Goal: Task Accomplishment & Management: Use online tool/utility

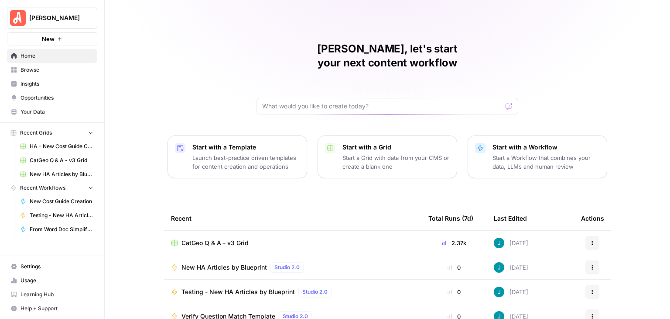
click at [30, 279] on span "Usage" at bounding box center [57, 280] width 73 height 8
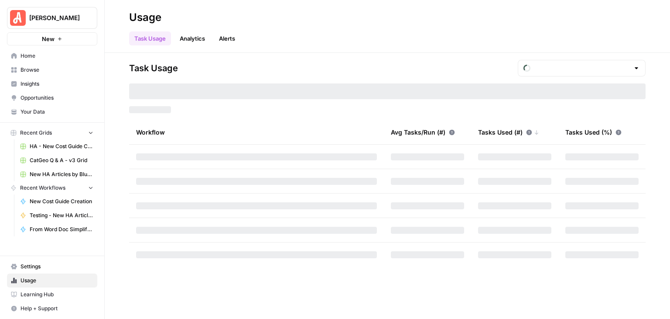
type input "October Tasks"
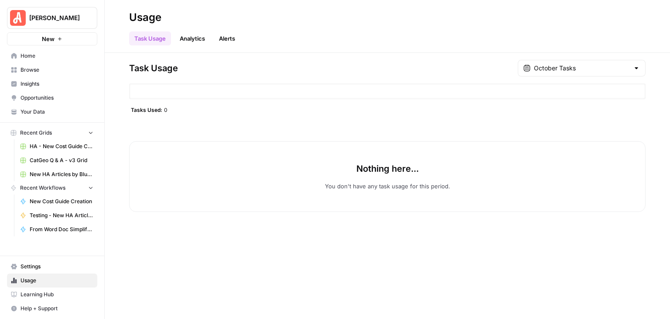
click at [636, 67] on div at bounding box center [636, 68] width 7 height 9
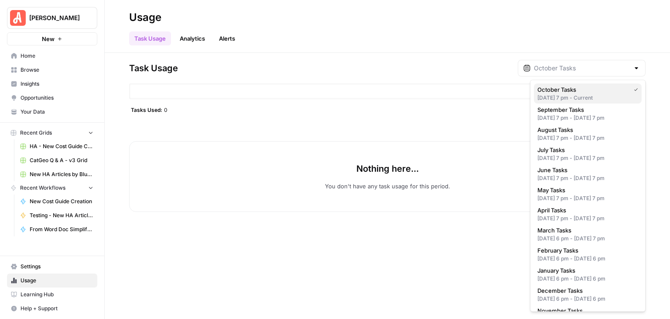
click at [580, 89] on span "October Tasks" at bounding box center [582, 89] width 89 height 9
type input "October Tasks"
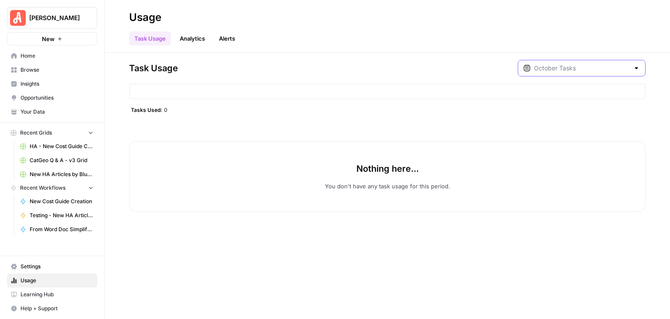
click at [562, 65] on input "text" at bounding box center [582, 68] width 96 height 9
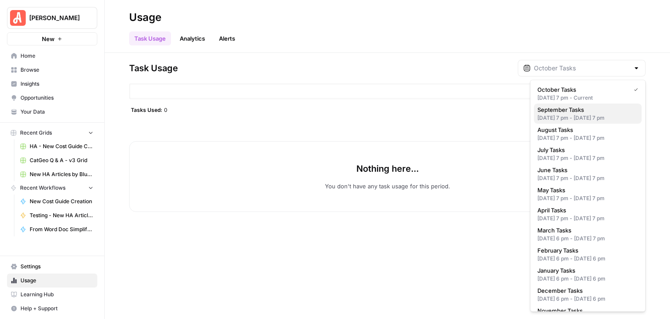
click at [565, 122] on div "Aug 31, 2025 7 pm - Sep 30, 2025 7 pm" at bounding box center [588, 118] width 101 height 8
type input "September Tasks"
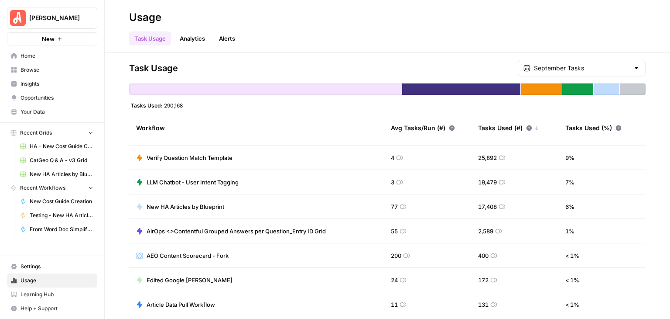
scroll to position [73, 0]
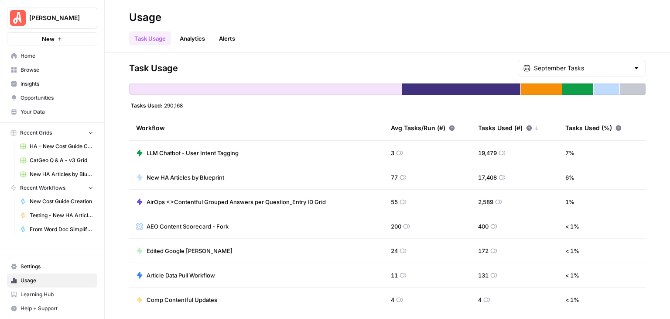
click at [42, 69] on span "Browse" at bounding box center [57, 70] width 73 height 8
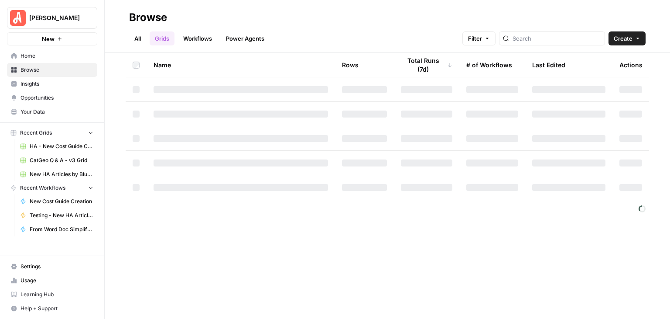
click at [203, 38] on link "Workflows" at bounding box center [197, 38] width 39 height 14
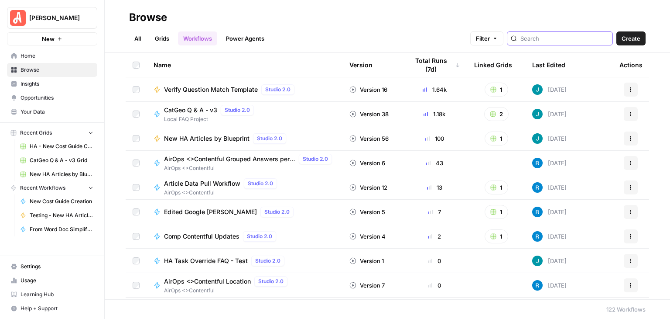
click at [563, 38] on input "search" at bounding box center [565, 38] width 89 height 9
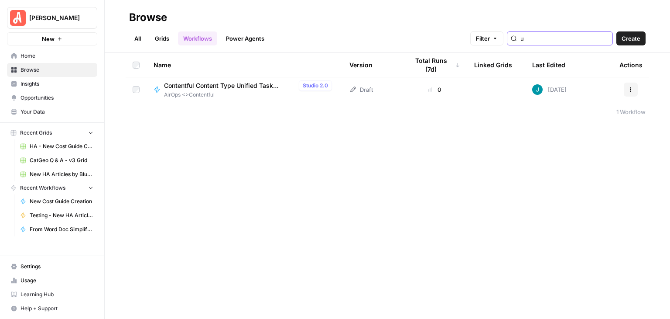
type input "u"
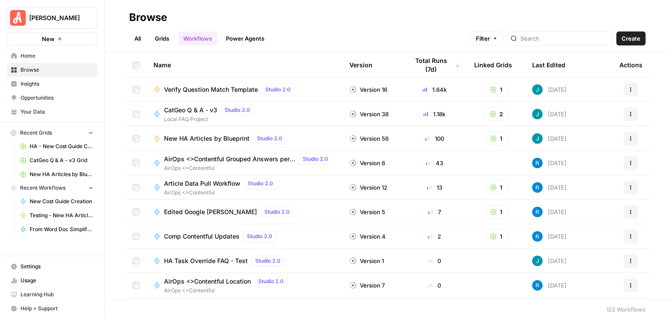
click at [635, 38] on span "Create" at bounding box center [631, 38] width 19 height 9
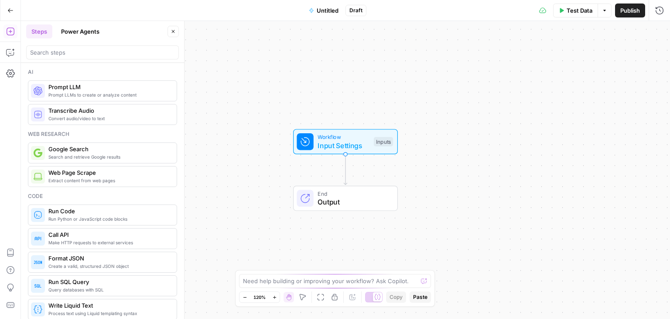
click at [325, 8] on span "Untitled" at bounding box center [328, 10] width 22 height 9
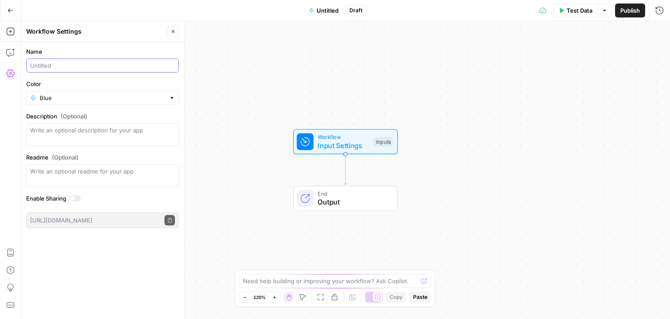
click at [93, 63] on input "Name" at bounding box center [102, 65] width 145 height 9
type input "testing - reddit"
click at [174, 34] on button "Close" at bounding box center [173, 31] width 11 height 11
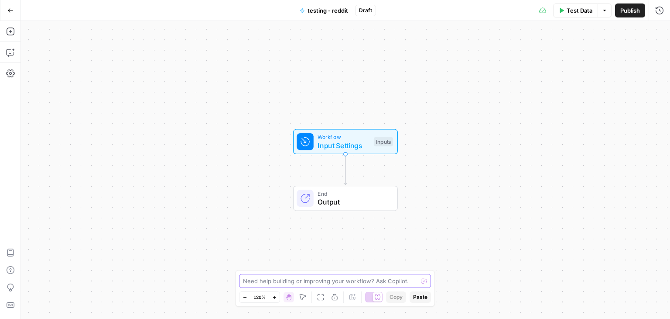
click at [325, 279] on textarea at bounding box center [330, 280] width 175 height 9
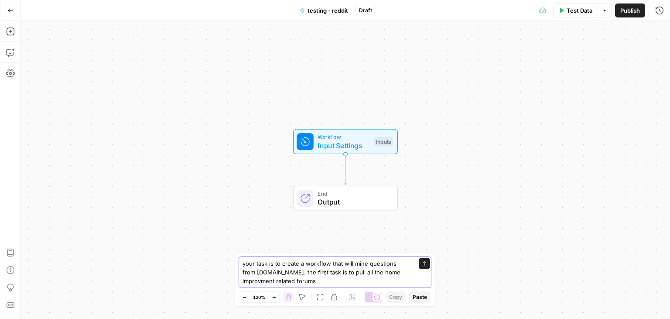
click at [385, 271] on textarea "your task is to create a workflow that will mine questions from reddit.com. the…" at bounding box center [327, 272] width 168 height 26
click at [328, 279] on textarea "your task is to create a workflow that will mine questions from reddit.com. the…" at bounding box center [327, 272] width 168 height 26
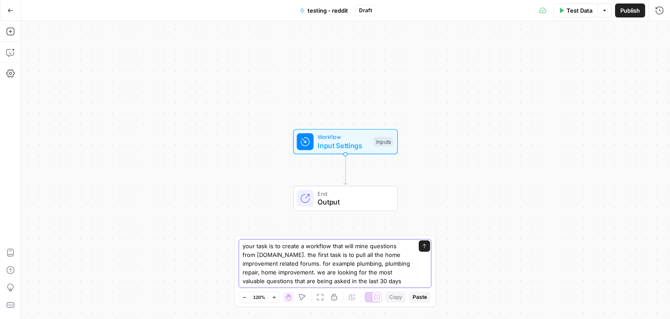
type textarea "your task is to create a workflow that will mine questions from [DOMAIN_NAME]. …"
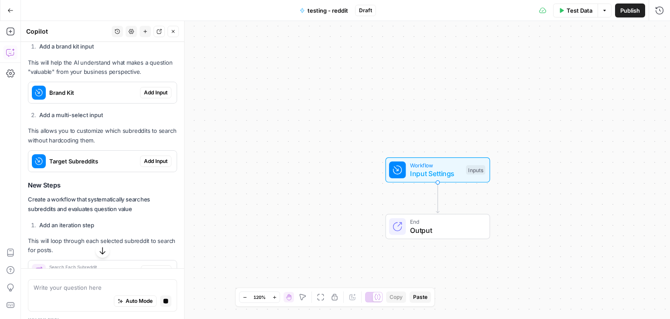
scroll to position [262, 0]
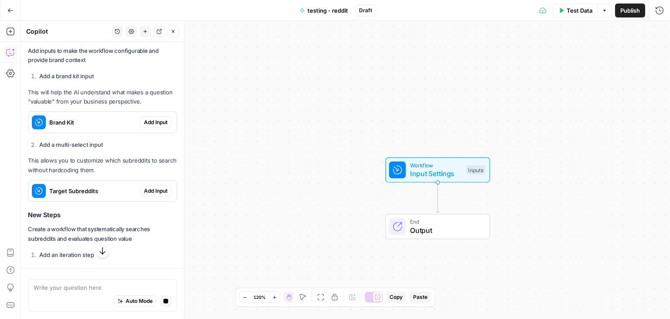
click at [148, 124] on span "Add Input" at bounding box center [156, 122] width 24 height 8
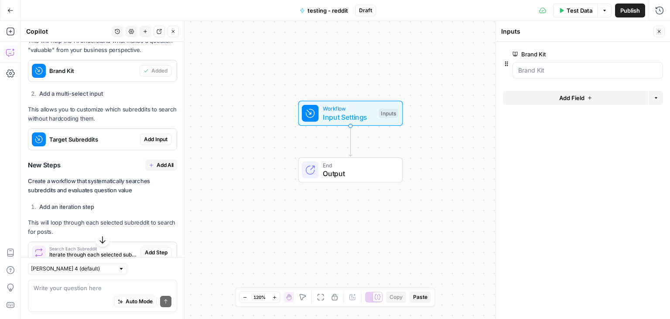
scroll to position [342, 0]
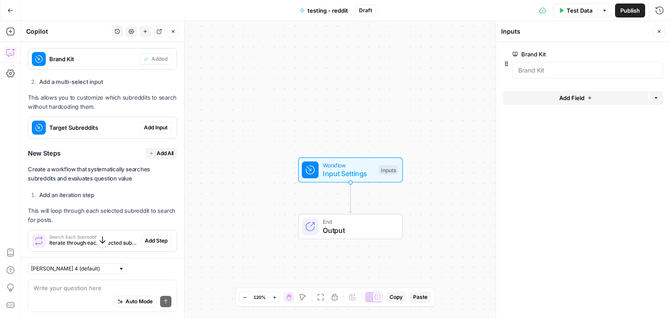
click at [144, 127] on span "Add Input" at bounding box center [156, 128] width 24 height 8
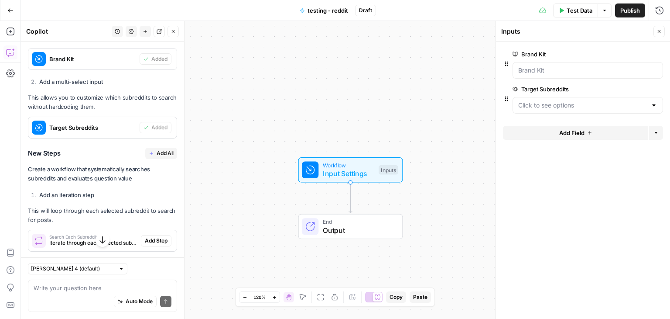
scroll to position [430, 0]
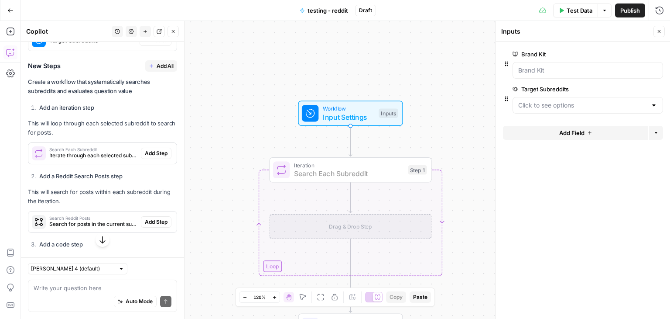
click at [145, 152] on span "Add Step" at bounding box center [156, 153] width 23 height 8
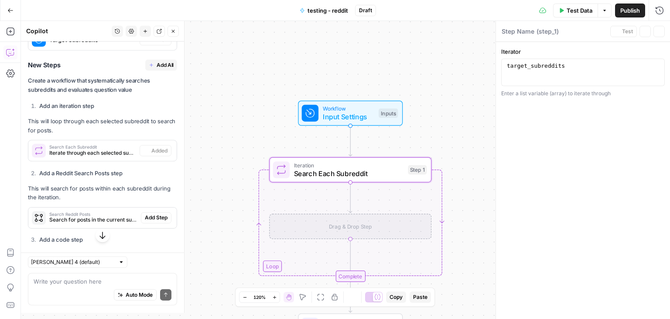
type textarea "Search Each Subreddit"
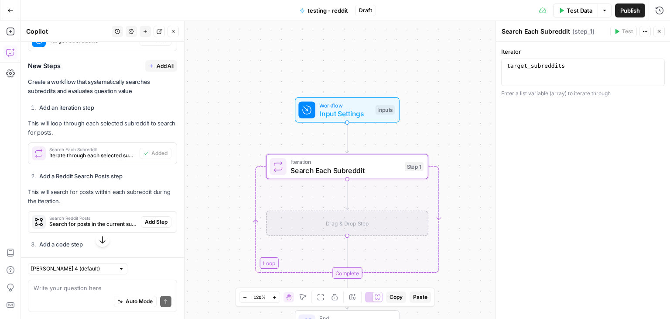
scroll to position [517, 0]
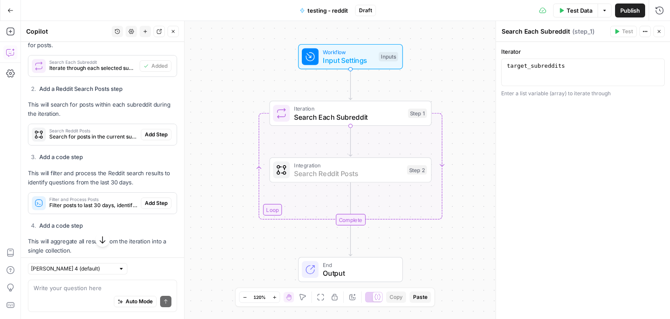
click at [152, 135] on span "Add Step" at bounding box center [156, 135] width 23 height 8
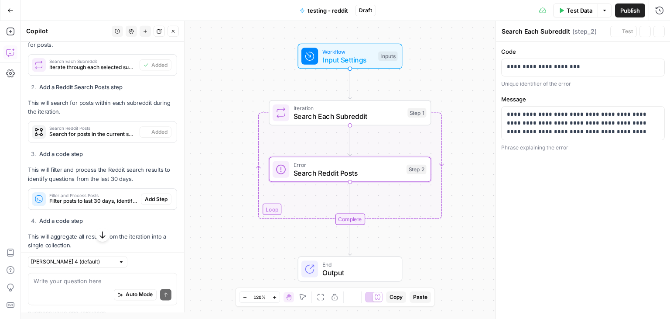
type textarea "Search Reddit Posts"
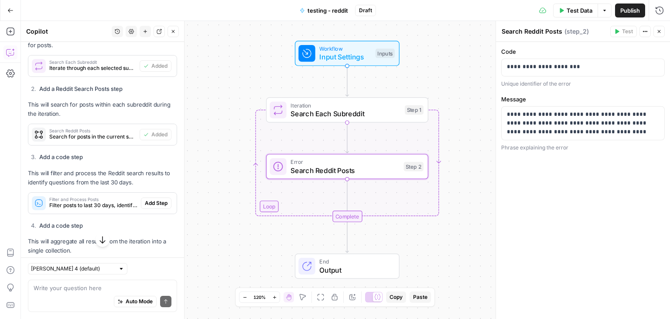
scroll to position [560, 0]
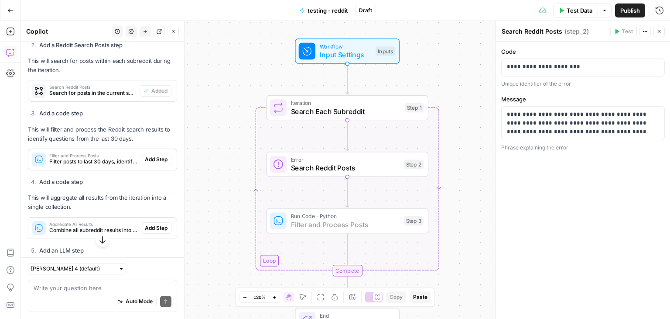
click at [147, 154] on button "Add Step" at bounding box center [156, 159] width 31 height 11
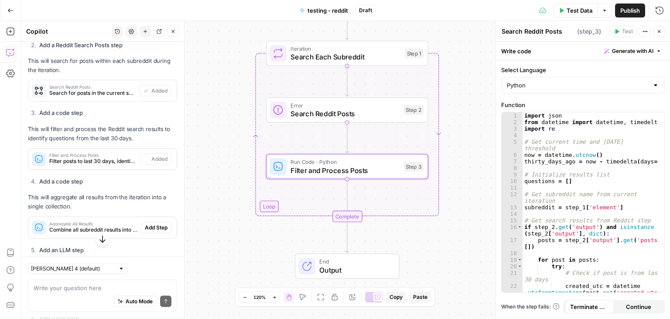
type textarea "Filter and Process Posts"
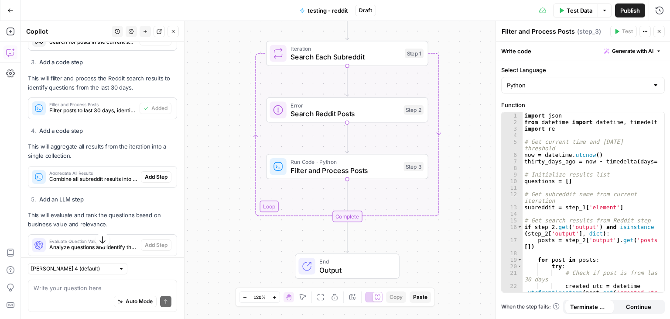
scroll to position [648, 0]
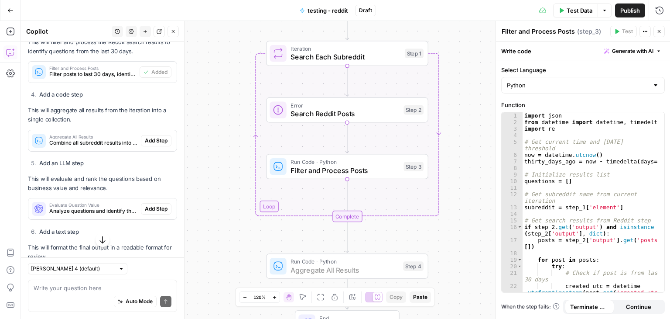
click at [148, 135] on button "Add Step" at bounding box center [156, 140] width 31 height 11
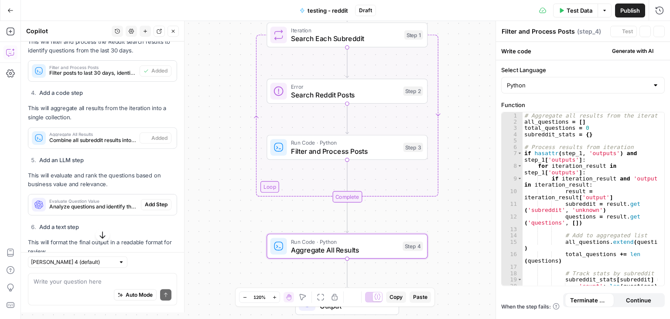
type textarea "Aggregate All Results"
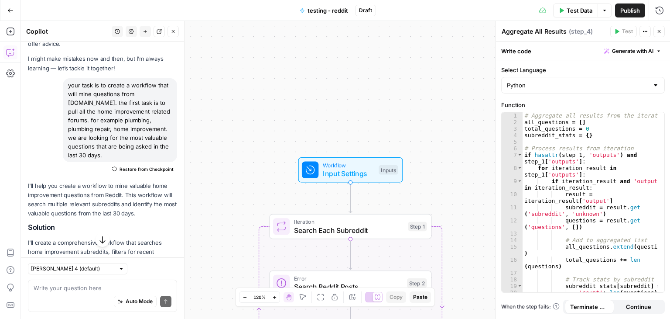
scroll to position [0, 0]
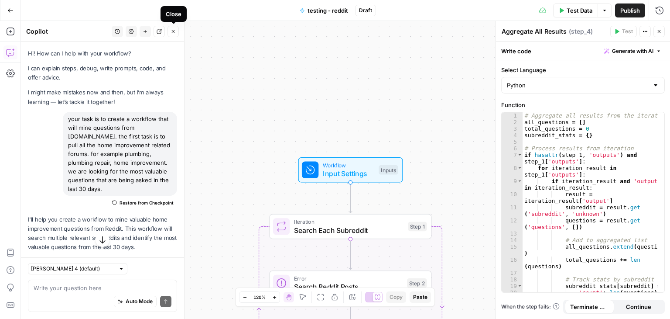
click at [173, 31] on icon "button" at bounding box center [173, 31] width 3 height 3
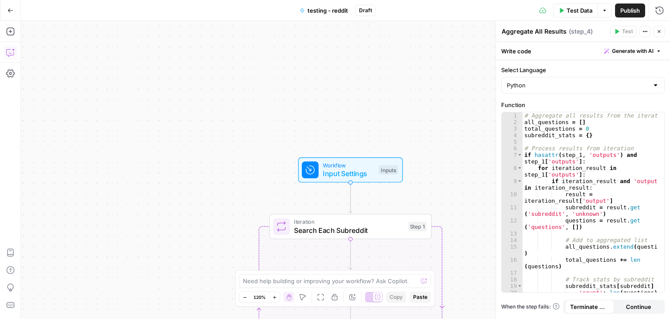
click at [5, 49] on button "Copilot" at bounding box center [10, 52] width 14 height 14
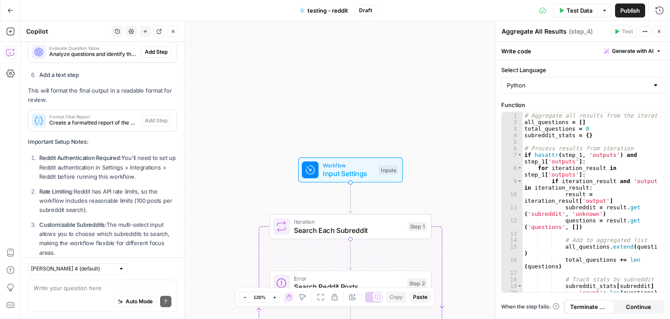
scroll to position [735, 0]
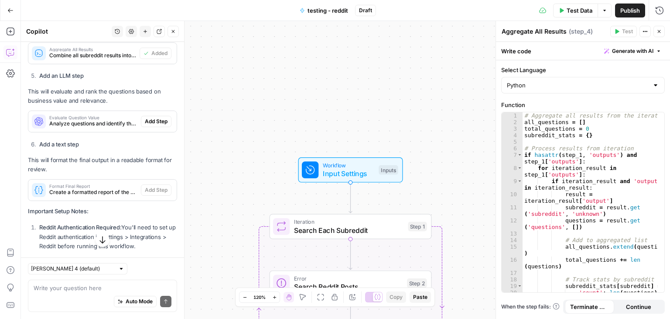
click at [236, 65] on div "Workflow Input Settings Inputs Loop Iteration Search Each Subreddit Step 1 Erro…" at bounding box center [346, 170] width 650 height 298
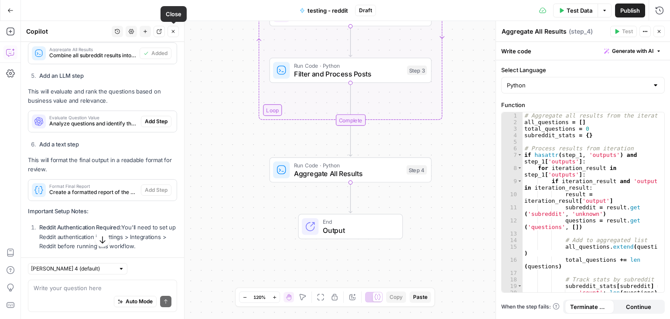
click at [172, 33] on icon "button" at bounding box center [173, 31] width 5 height 5
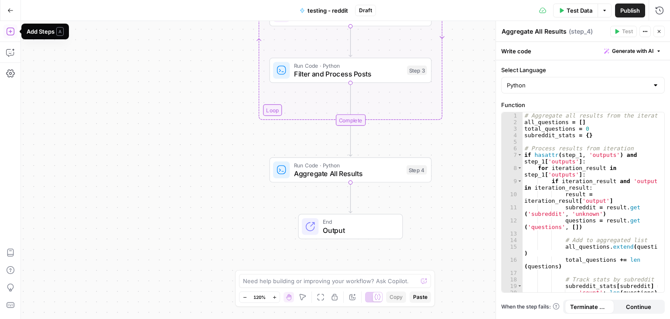
click at [10, 28] on icon "button" at bounding box center [10, 31] width 8 height 8
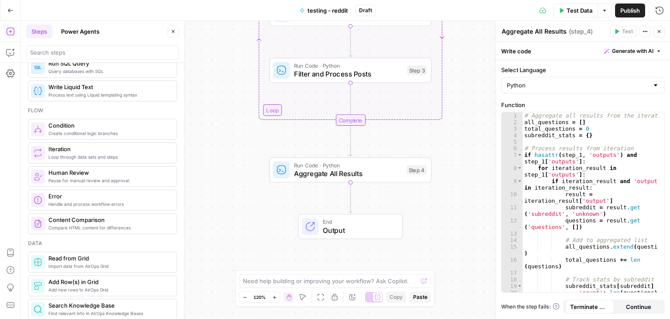
scroll to position [131, 0]
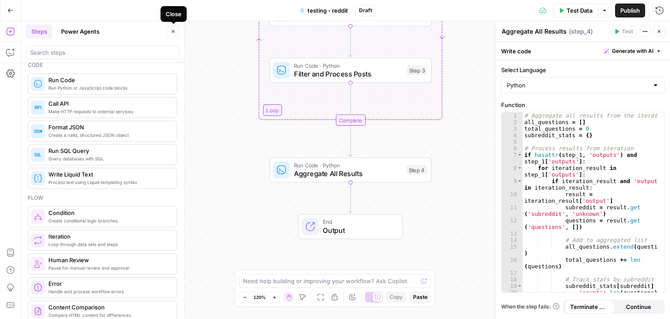
click at [172, 31] on icon "button" at bounding box center [173, 31] width 5 height 5
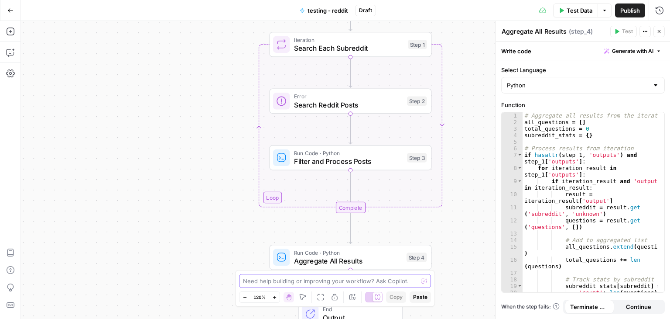
click at [286, 280] on textarea at bounding box center [330, 280] width 175 height 9
type textarea "step 2 is not supported lets try something else"
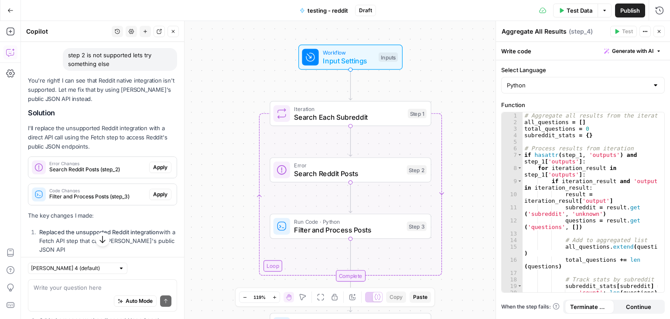
scroll to position [1149, 0]
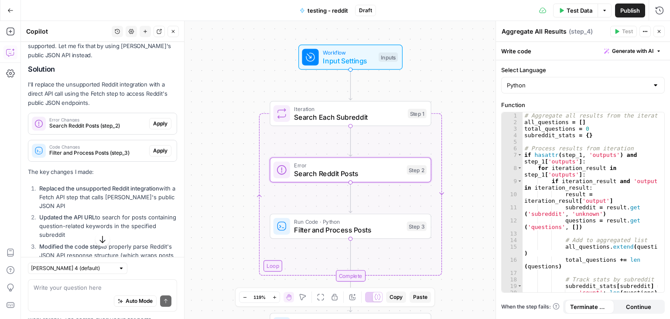
click at [154, 121] on span "Apply" at bounding box center [160, 124] width 14 height 8
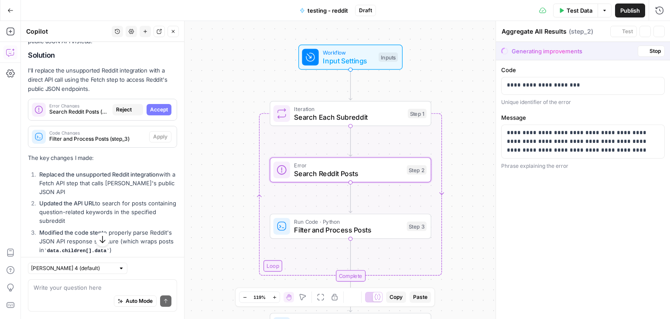
scroll to position [1135, 0]
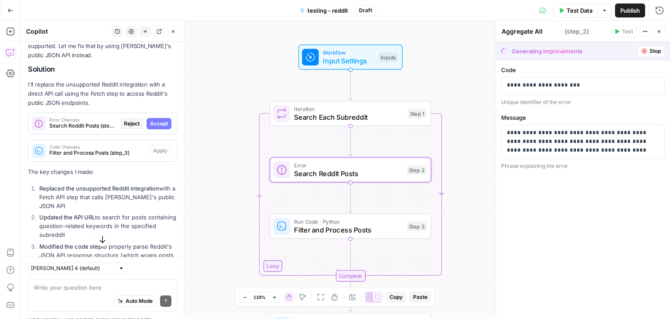
type textarea "Search Reddit Posts"
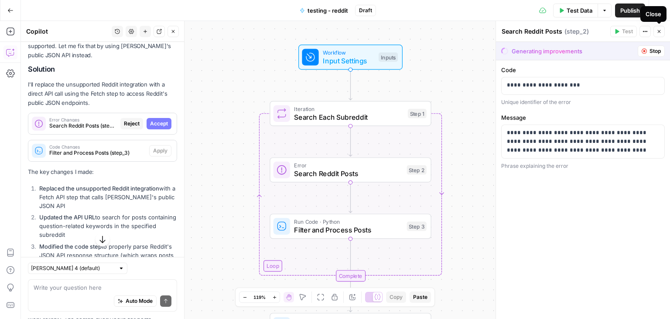
click at [660, 33] on icon "button" at bounding box center [659, 31] width 5 height 5
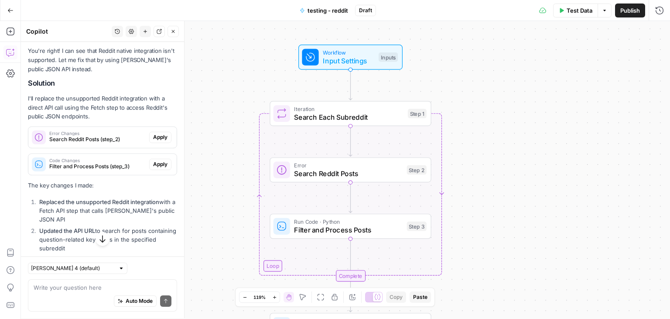
scroll to position [1149, 0]
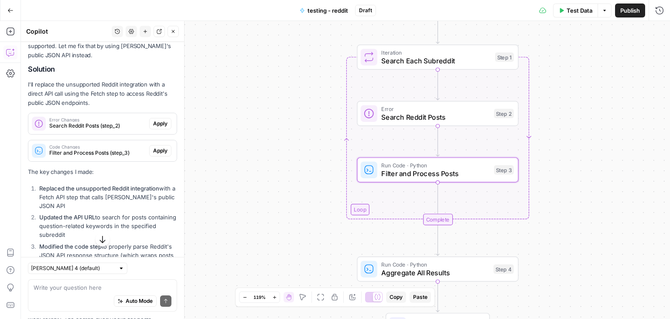
click at [155, 150] on span "Apply" at bounding box center [160, 151] width 14 height 8
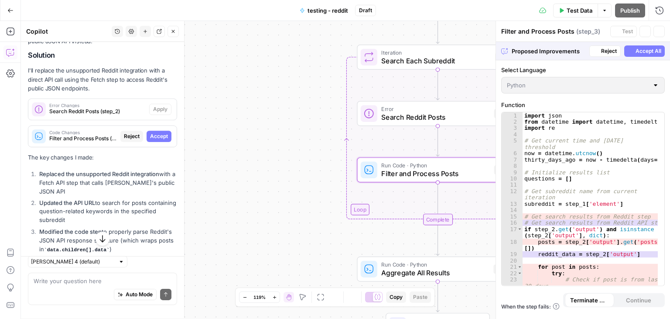
scroll to position [1135, 0]
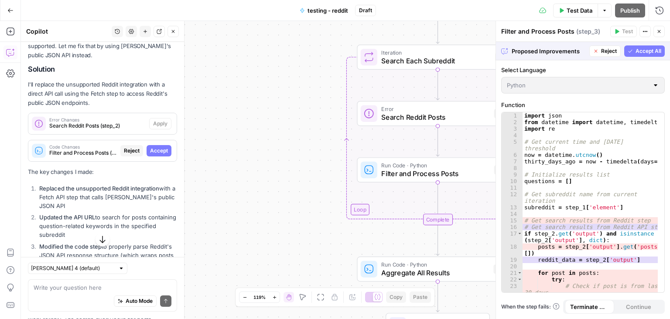
click at [643, 51] on span "Accept All" at bounding box center [649, 51] width 26 height 8
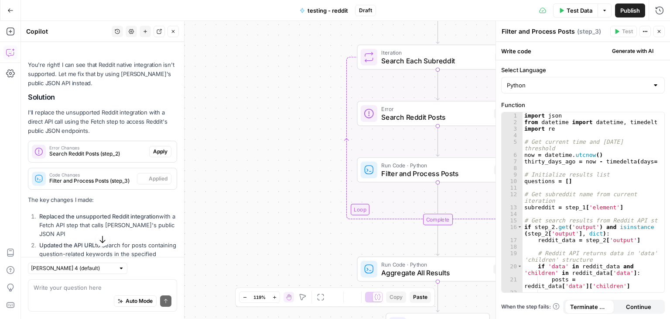
scroll to position [1163, 0]
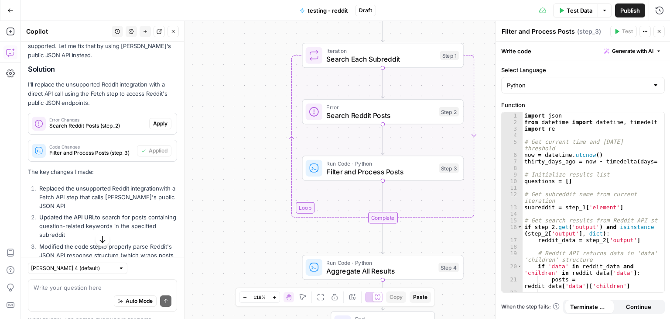
drag, startPoint x: 255, startPoint y: 126, endPoint x: 195, endPoint y: 125, distance: 59.8
click at [197, 125] on div "Workflow Input Settings Inputs Loop Iteration Search Each Subreddit Step 1 Erro…" at bounding box center [346, 170] width 650 height 298
click at [153, 120] on span "Apply" at bounding box center [160, 124] width 14 height 8
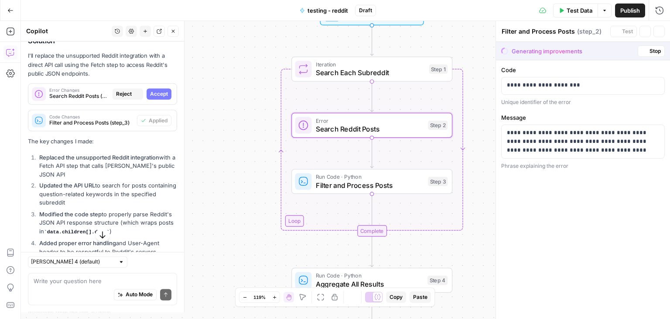
type textarea "Search Reddit Posts"
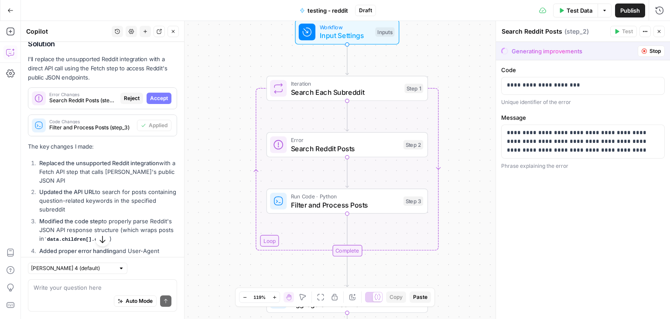
scroll to position [1248, 0]
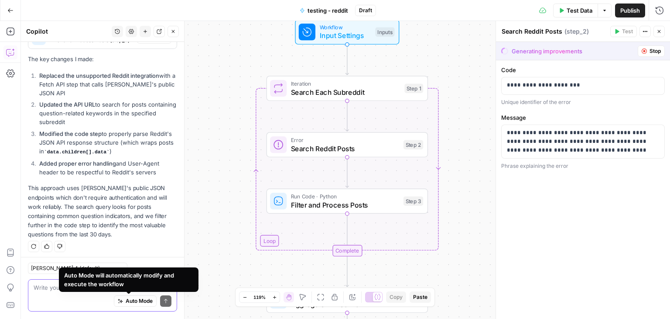
click at [52, 289] on textarea at bounding box center [103, 287] width 138 height 9
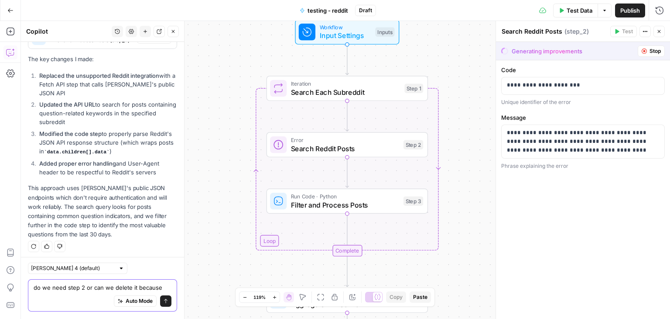
scroll to position [1256, 0]
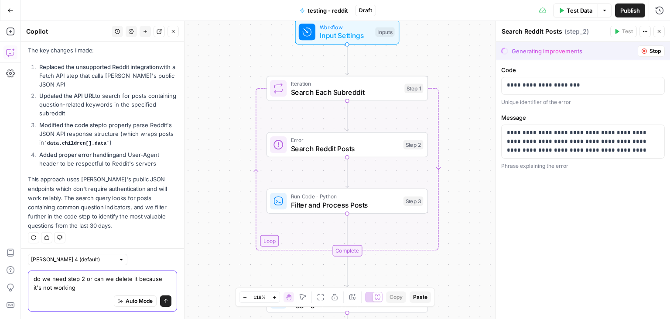
type textarea "do we need step 2 or can we delete it because it's not working."
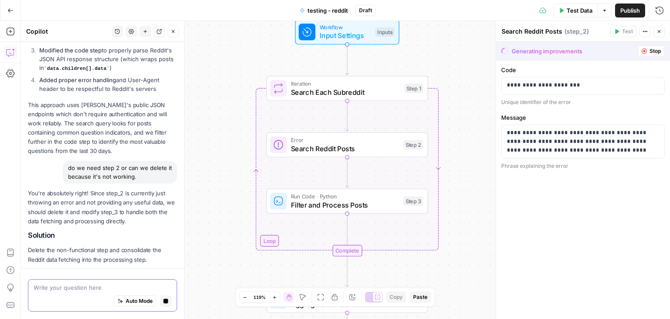
scroll to position [1351, 0]
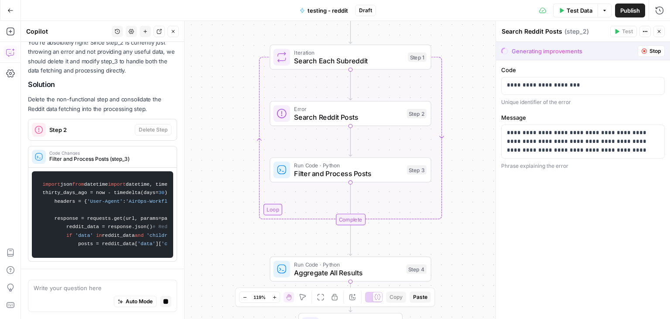
drag, startPoint x: 660, startPoint y: 28, endPoint x: 616, endPoint y: 133, distance: 113.7
click at [660, 27] on button "Close" at bounding box center [659, 31] width 11 height 11
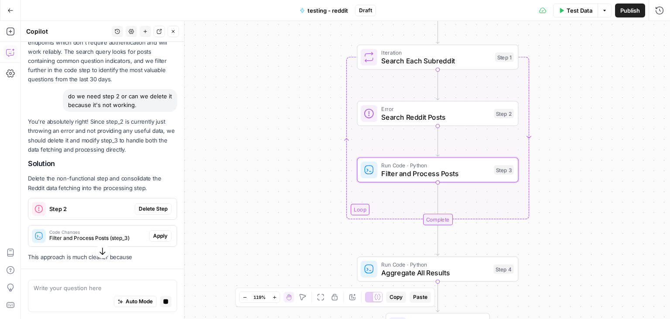
scroll to position [1393, 0]
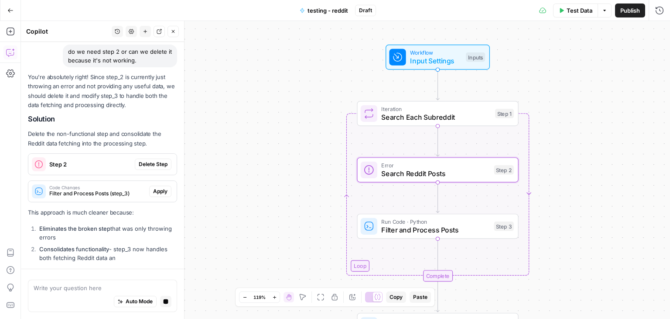
click at [155, 166] on button "Delete Step" at bounding box center [153, 163] width 37 height 11
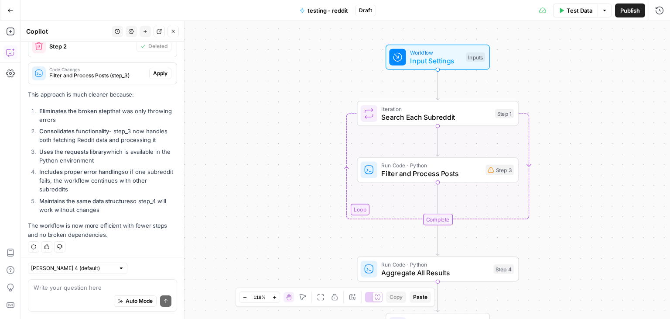
scroll to position [1557, 0]
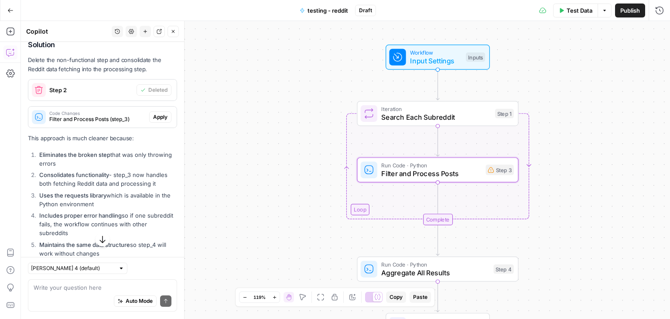
click at [156, 113] on span "Apply" at bounding box center [160, 117] width 14 height 8
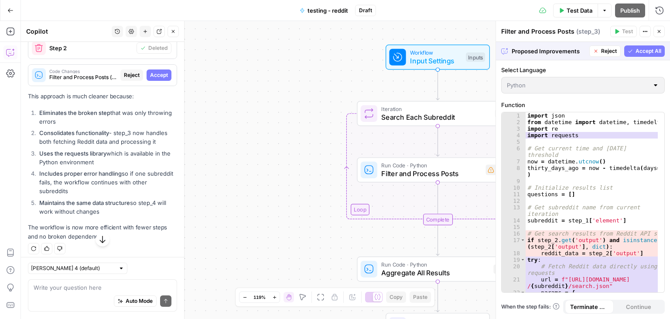
scroll to position [1516, 0]
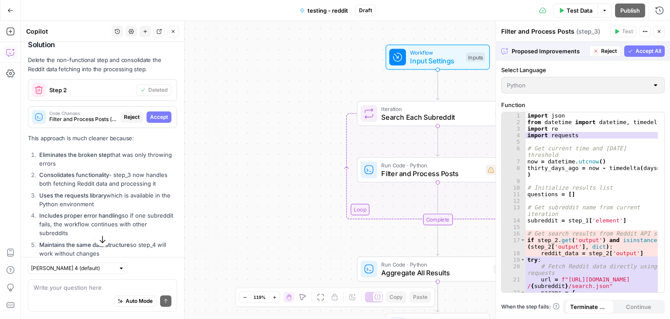
click at [639, 51] on span "Accept All" at bounding box center [649, 51] width 26 height 8
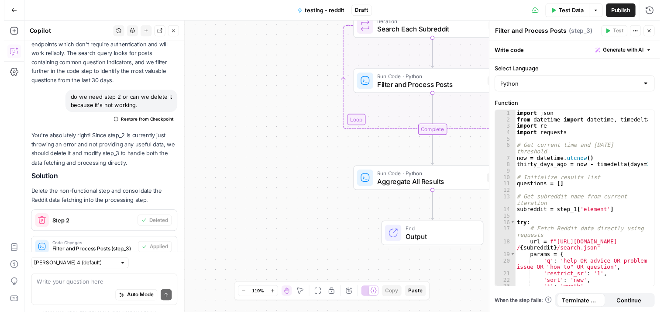
scroll to position [1339, 0]
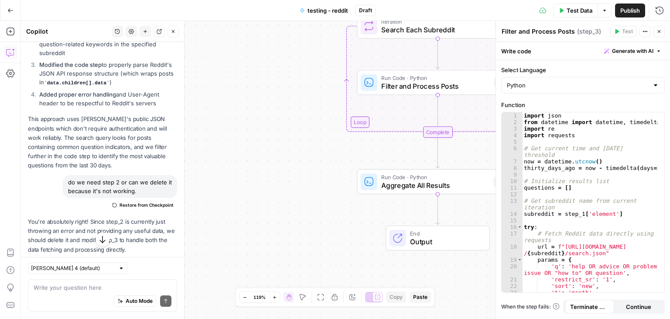
click at [661, 31] on icon "button" at bounding box center [659, 31] width 5 height 5
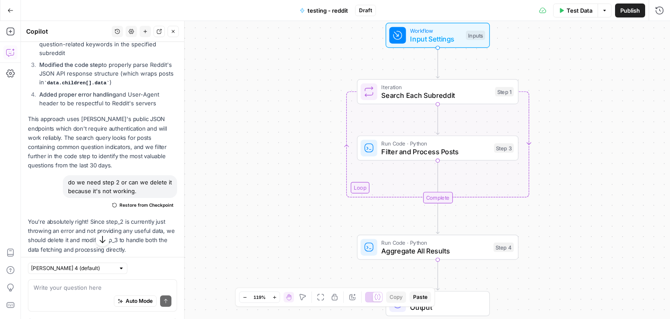
click at [561, 12] on icon "button" at bounding box center [561, 10] width 5 height 5
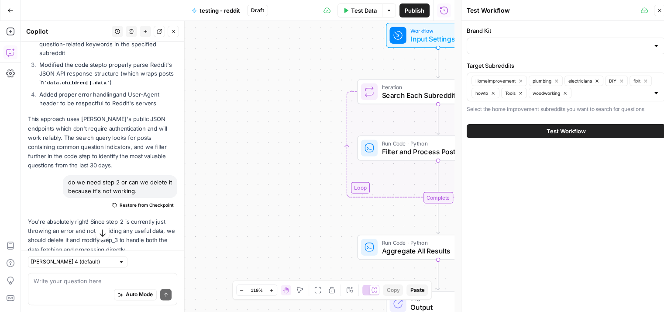
click at [548, 40] on div at bounding box center [566, 46] width 199 height 17
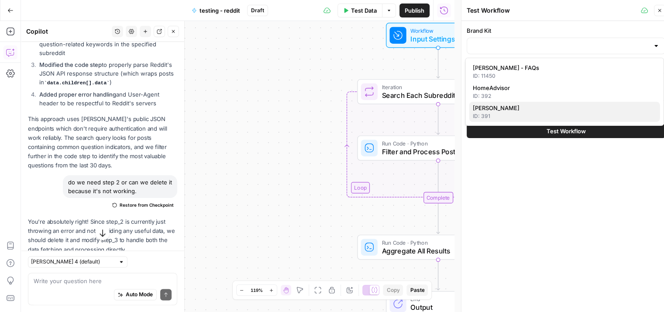
click at [498, 113] on div "ID: 391" at bounding box center [565, 116] width 184 height 8
type input "[PERSON_NAME]"
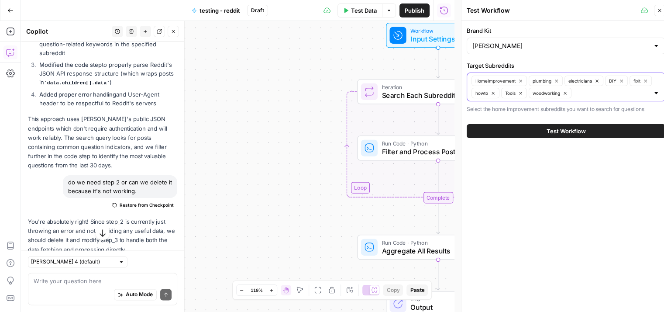
click at [492, 79] on span "HomeImprovement" at bounding box center [495, 80] width 40 height 7
click at [531, 93] on input "Target Subreddits" at bounding box center [583, 93] width 132 height 9
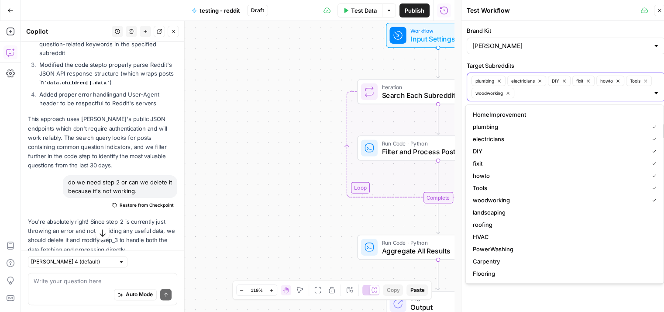
click at [508, 91] on icon "button" at bounding box center [507, 93] width 5 height 5
click at [540, 79] on icon "button" at bounding box center [539, 81] width 5 height 5
click at [549, 79] on icon "button" at bounding box center [547, 80] width 3 height 3
click at [552, 79] on icon "button" at bounding box center [553, 81] width 5 height 5
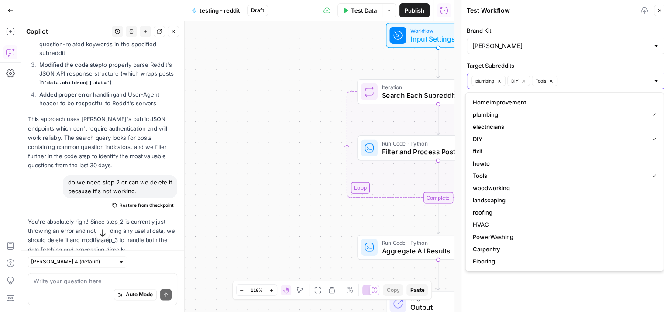
click at [552, 79] on icon "button" at bounding box center [551, 81] width 5 height 5
click at [524, 80] on icon "button" at bounding box center [523, 81] width 5 height 5
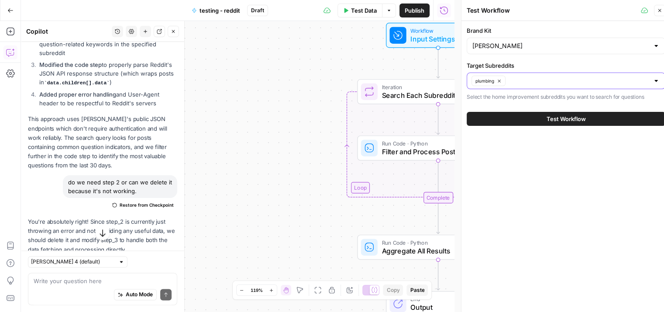
click at [553, 62] on label "Target Subreddits" at bounding box center [566, 65] width 199 height 9
click at [553, 76] on input "Target Subreddits" at bounding box center [578, 80] width 141 height 9
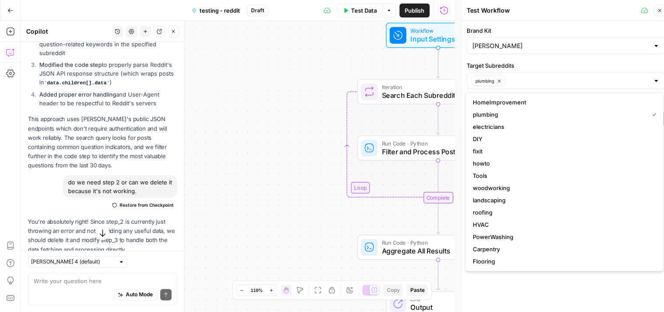
click at [553, 62] on label "Target Subreddits" at bounding box center [566, 65] width 199 height 9
click at [553, 76] on input "Target Subreddits" at bounding box center [578, 80] width 141 height 9
click at [554, 62] on label "Target Subreddits" at bounding box center [566, 65] width 199 height 9
click at [554, 76] on input "Target Subreddits" at bounding box center [578, 80] width 141 height 9
click at [547, 295] on div "Brand Kit Angi Target Subreddits plumbing Select the home improvement subreddit…" at bounding box center [565, 170] width 209 height 298
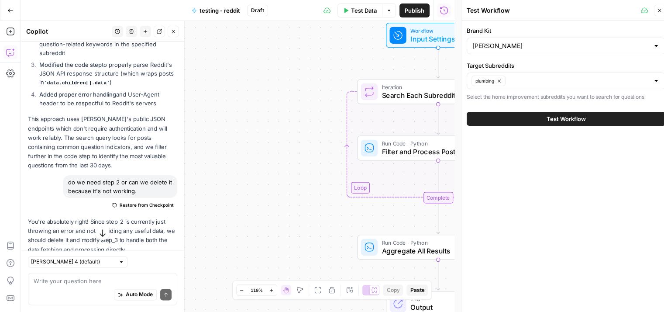
click at [556, 121] on span "Test Workflow" at bounding box center [566, 118] width 39 height 9
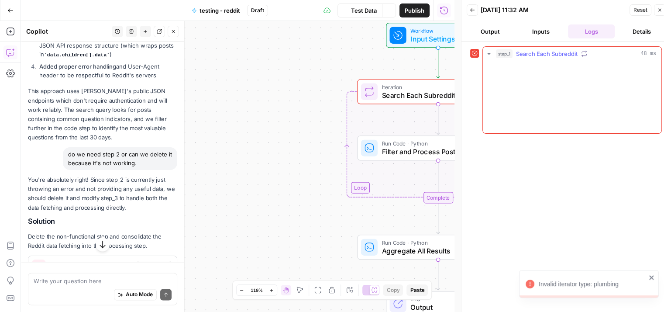
scroll to position [1339, 0]
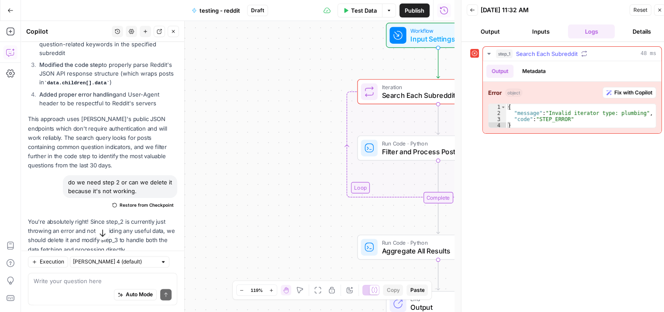
click at [631, 89] on span "Fix with Copilot" at bounding box center [633, 93] width 38 height 8
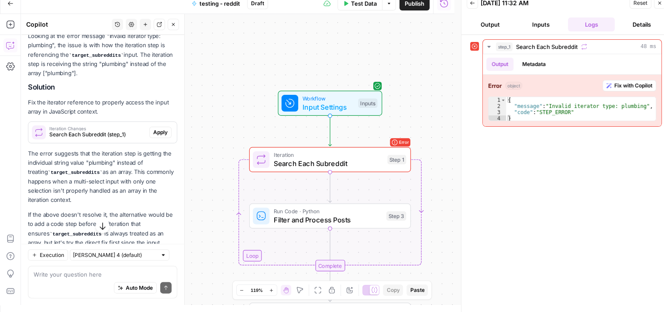
scroll to position [1856, 0]
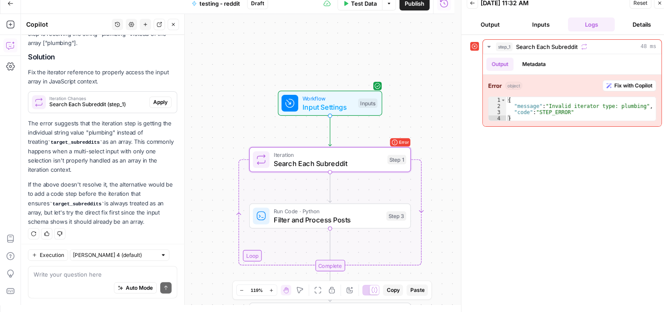
click at [157, 98] on span "Apply" at bounding box center [160, 102] width 14 height 8
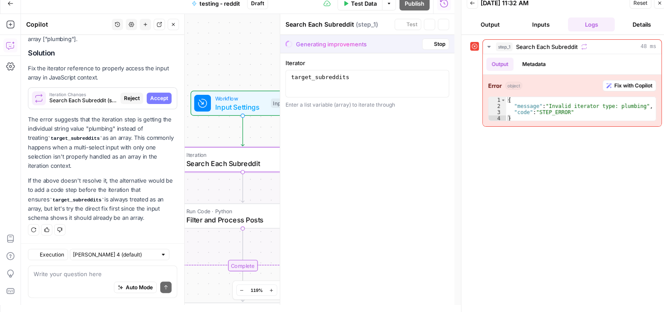
scroll to position [1815, 0]
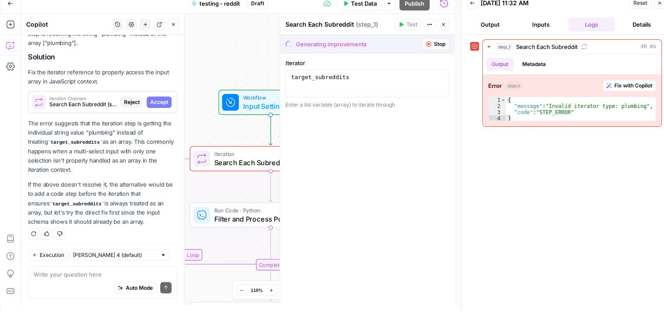
drag, startPoint x: 230, startPoint y: 184, endPoint x: 231, endPoint y: 179, distance: 4.8
click at [231, 179] on div "Workflow Input Settings Inputs Loop Error Iteration Search Each Subreddit Step …" at bounding box center [237, 159] width 433 height 291
drag, startPoint x: 430, startPoint y: 44, endPoint x: 441, endPoint y: 45, distance: 11.0
click at [431, 44] on button "Stop" at bounding box center [435, 43] width 27 height 11
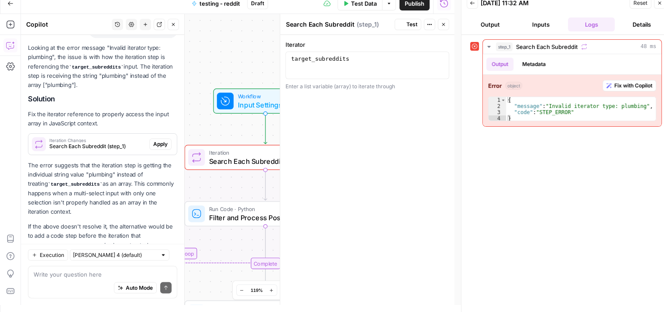
scroll to position [1856, 0]
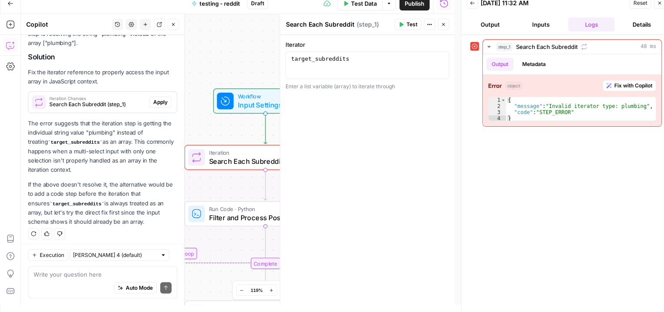
click at [443, 23] on icon "button" at bounding box center [443, 24] width 5 height 5
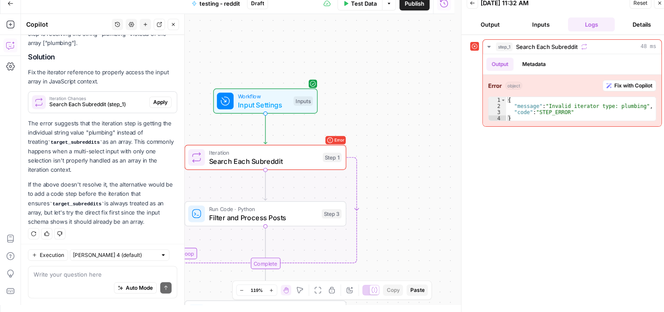
click at [658, 1] on icon "button" at bounding box center [659, 2] width 5 height 5
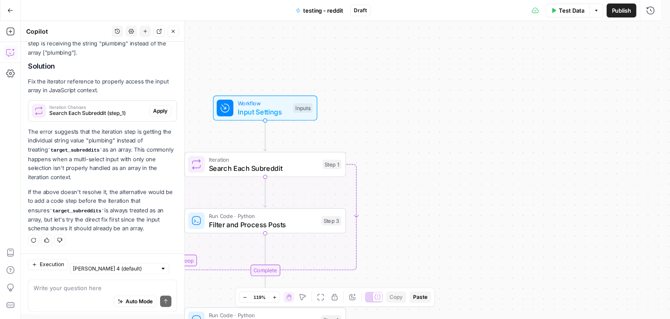
scroll to position [1850, 0]
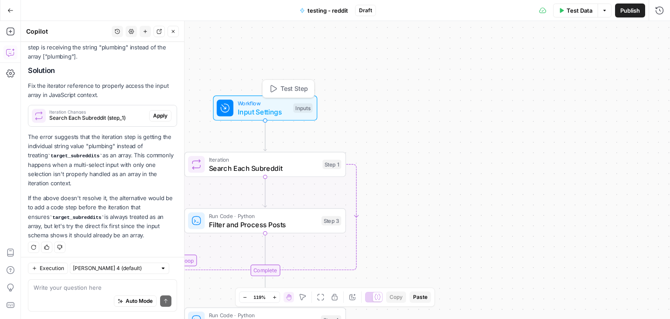
click at [280, 109] on span "Input Settings" at bounding box center [264, 112] width 52 height 10
click at [543, 104] on Subreddits "Target Subreddits" at bounding box center [583, 105] width 129 height 9
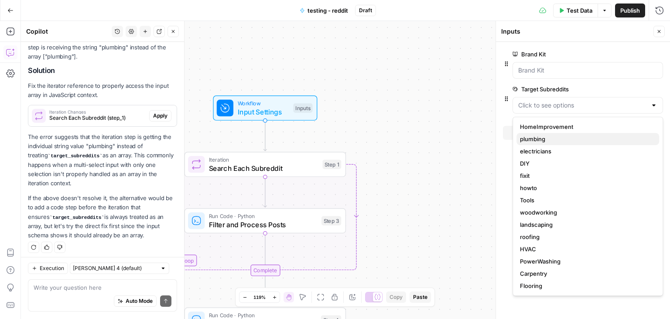
click at [540, 137] on span "plumbing" at bounding box center [586, 138] width 132 height 9
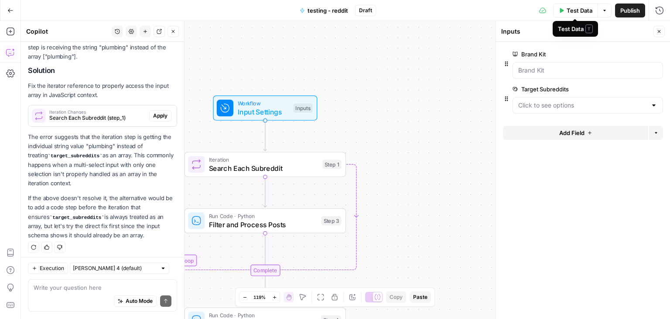
click at [577, 12] on span "Test Data" at bounding box center [580, 10] width 26 height 9
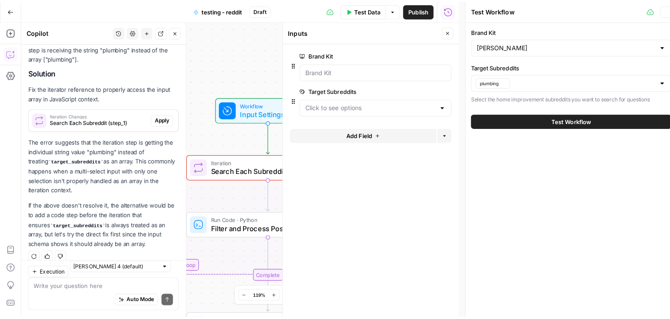
scroll to position [1856, 0]
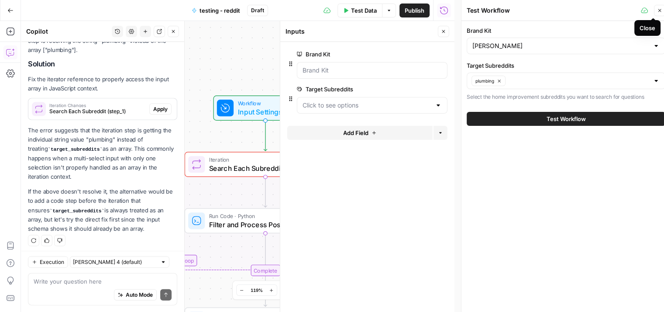
click at [659, 13] on icon "button" at bounding box center [659, 10] width 5 height 5
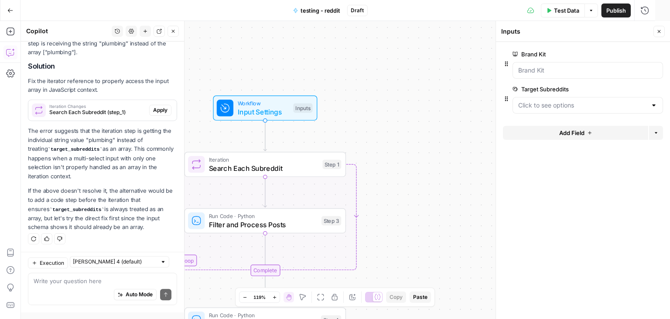
scroll to position [1850, 0]
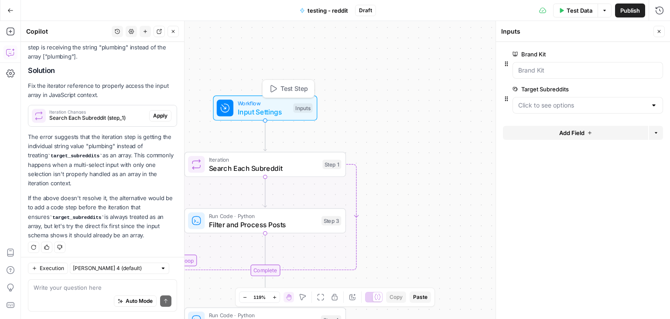
click at [278, 107] on span "Input Settings" at bounding box center [264, 112] width 52 height 10
click at [624, 89] on span "edit field" at bounding box center [630, 89] width 19 height 7
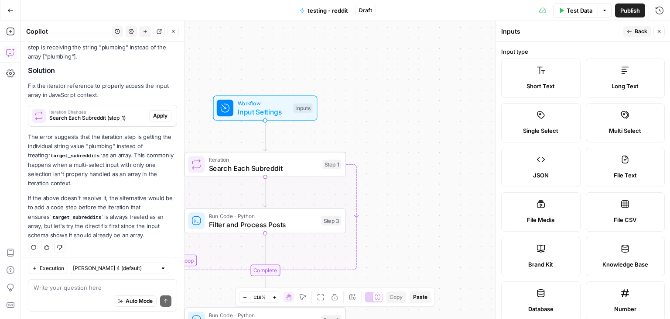
click at [550, 113] on label "Single Select" at bounding box center [541, 122] width 79 height 39
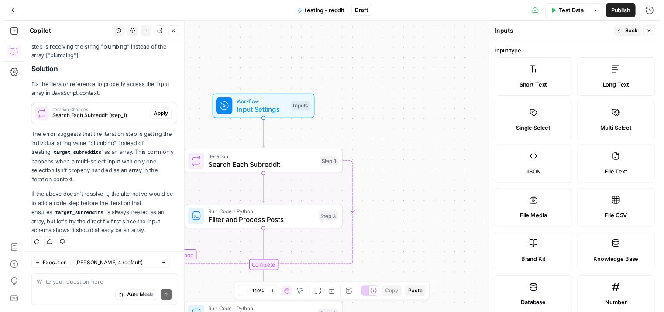
scroll to position [1864, 0]
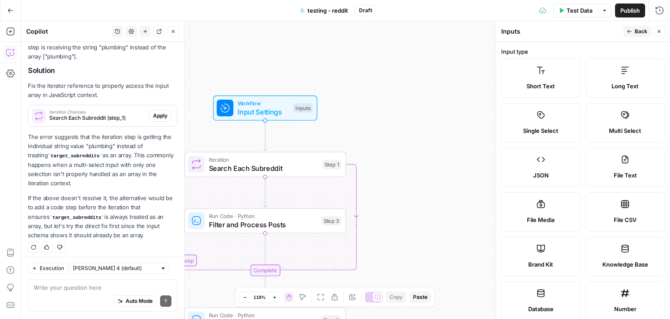
click at [644, 27] on span "Back" at bounding box center [641, 31] width 13 height 8
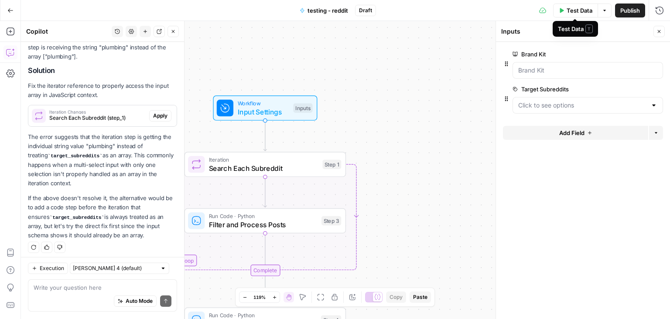
click at [575, 8] on span "Test Data" at bounding box center [580, 10] width 26 height 9
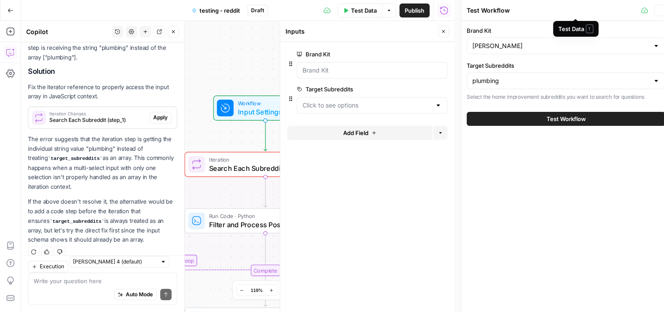
scroll to position [1870, 0]
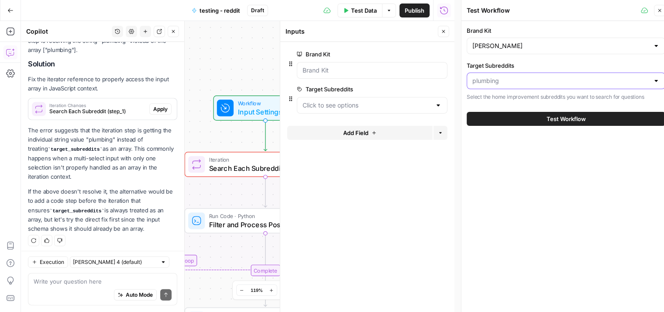
click at [583, 81] on input "Target Subreddits" at bounding box center [560, 80] width 177 height 9
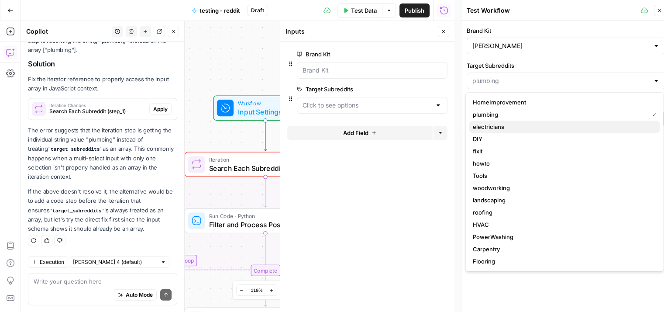
click at [513, 125] on span "electricians" at bounding box center [563, 126] width 180 height 9
type input "electricians"
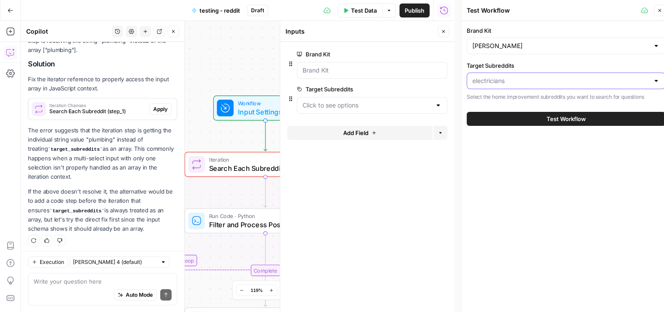
click at [556, 80] on input "Target Subreddits" at bounding box center [560, 80] width 177 height 9
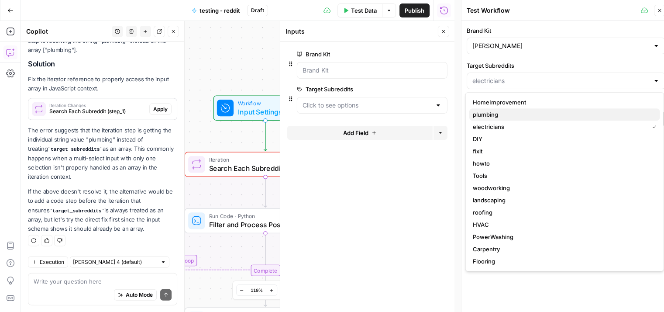
click at [520, 118] on span "plumbing" at bounding box center [563, 114] width 180 height 9
type input "plumbing"
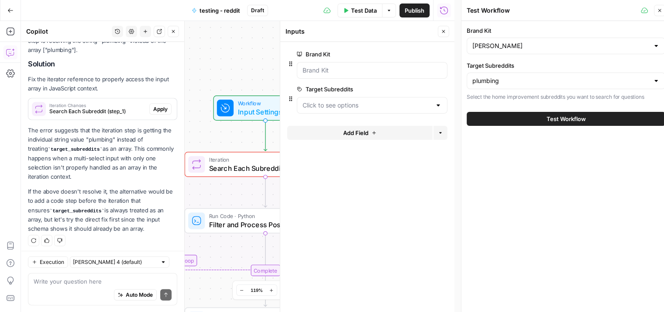
click at [547, 118] on span "Test Workflow" at bounding box center [566, 118] width 39 height 9
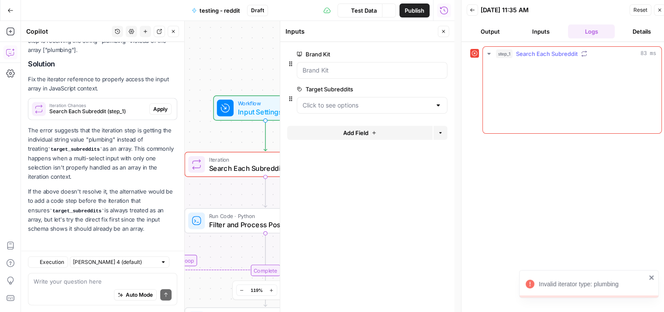
scroll to position [1870, 0]
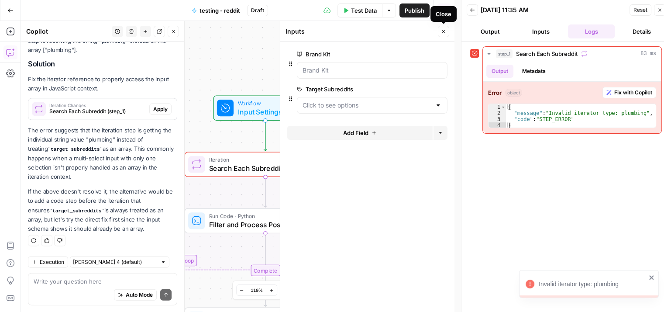
click at [443, 32] on icon "button" at bounding box center [443, 31] width 5 height 5
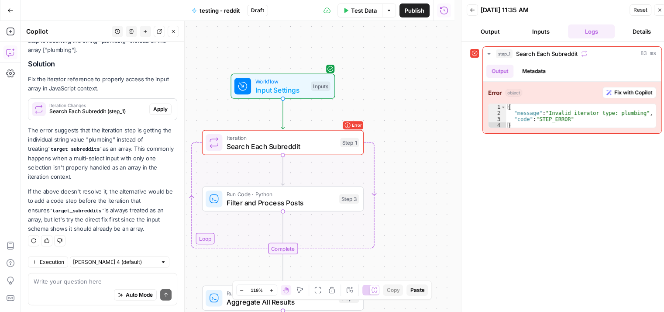
drag, startPoint x: 396, startPoint y: 113, endPoint x: 413, endPoint y: 91, distance: 27.7
click at [413, 91] on div "Workflow Input Settings Inputs Loop Error Iteration Search Each Subreddit Step …" at bounding box center [237, 166] width 433 height 291
click at [134, 275] on div "Write your question here Auto Mode Send" at bounding box center [102, 288] width 149 height 32
type textarea "lets try adding the code step before the iteration"
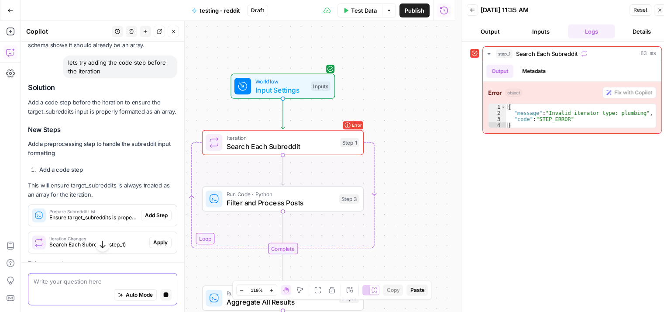
scroll to position [2049, 0]
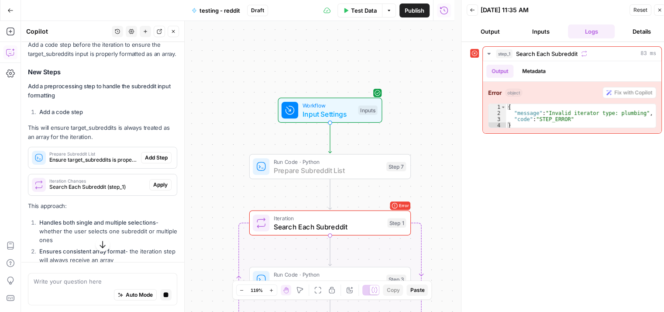
click at [146, 159] on span "Add Step" at bounding box center [156, 158] width 23 height 8
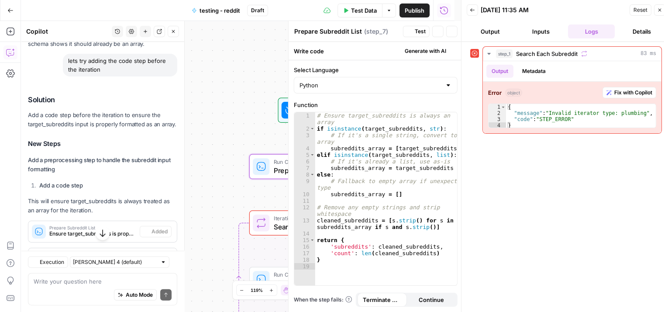
scroll to position [2125, 0]
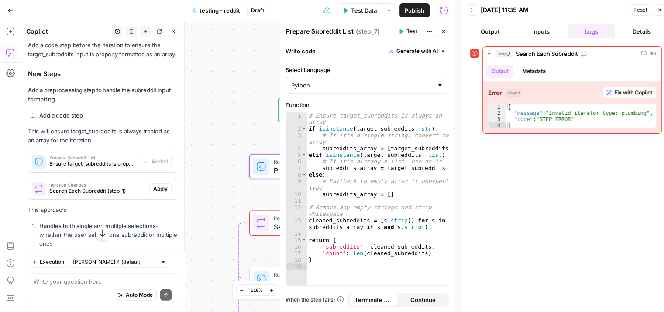
click at [445, 34] on icon "button" at bounding box center [443, 31] width 5 height 5
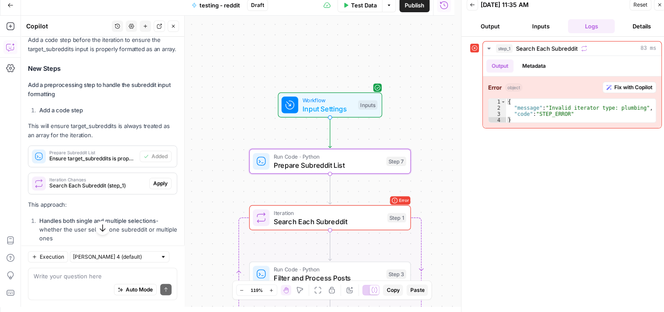
scroll to position [7, 0]
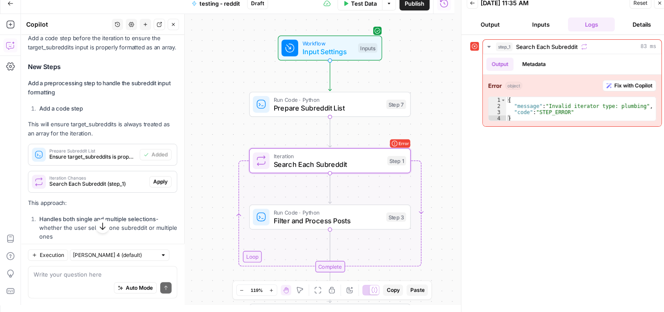
click at [154, 184] on span "Apply" at bounding box center [160, 182] width 14 height 8
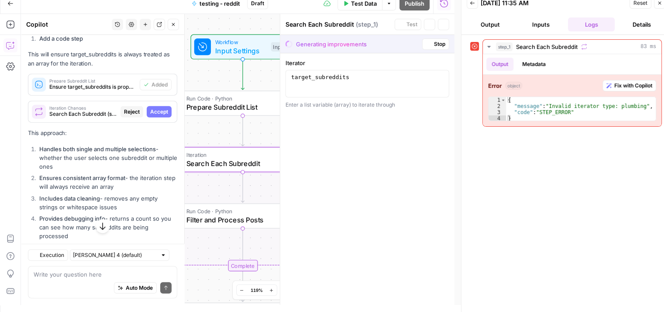
scroll to position [2055, 0]
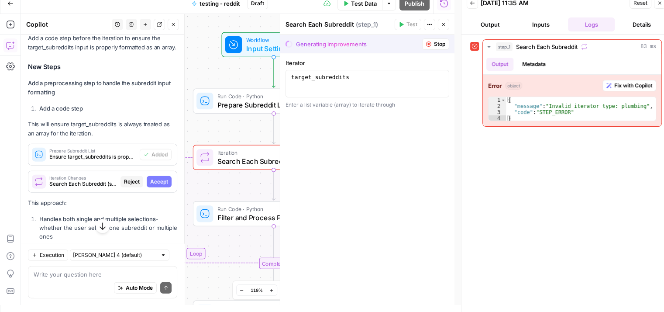
drag, startPoint x: 217, startPoint y: 131, endPoint x: 237, endPoint y: 124, distance: 21.1
click at [237, 124] on div "Workflow Input Settings Inputs Run Code · Python Prepare Subreddit List Step 7 …" at bounding box center [237, 159] width 433 height 291
click at [443, 23] on icon "button" at bounding box center [443, 24] width 5 height 5
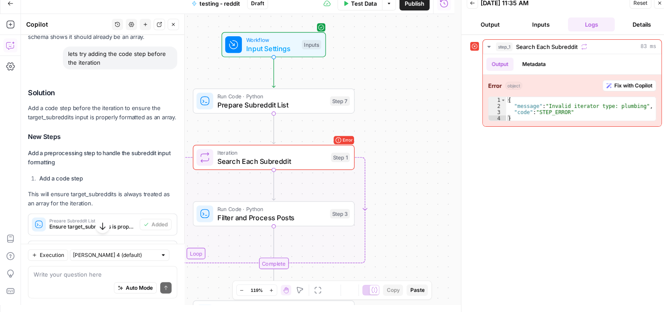
scroll to position [2125, 0]
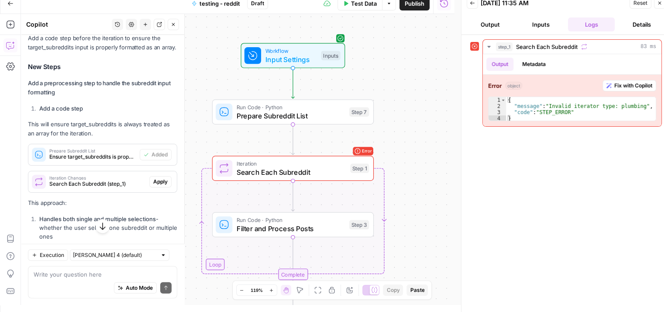
drag, startPoint x: 407, startPoint y: 168, endPoint x: 426, endPoint y: 179, distance: 22.1
click at [426, 179] on div "Workflow Input Settings Inputs Run Code · Python Prepare Subreddit List Step 7 …" at bounding box center [237, 159] width 433 height 291
click at [270, 169] on span "Search Each Subreddit" at bounding box center [292, 172] width 110 height 10
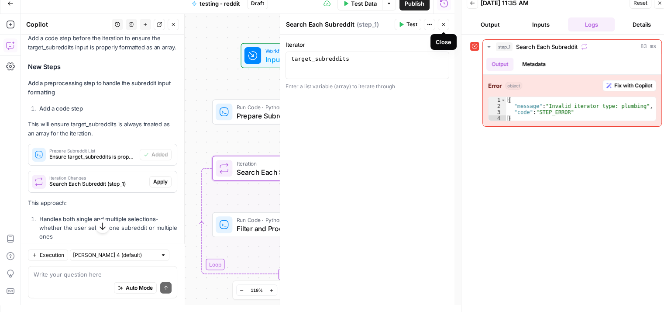
click at [443, 19] on button "Close" at bounding box center [443, 24] width 11 height 11
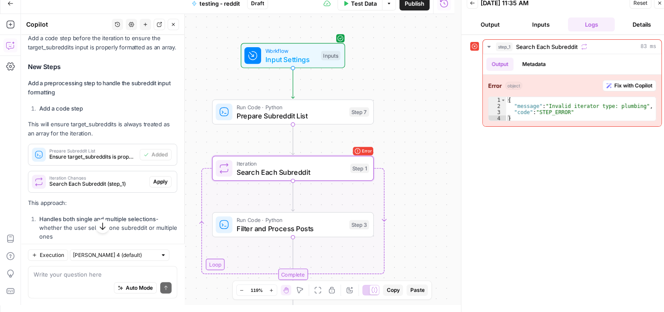
click at [655, 3] on button "Close" at bounding box center [659, 2] width 11 height 11
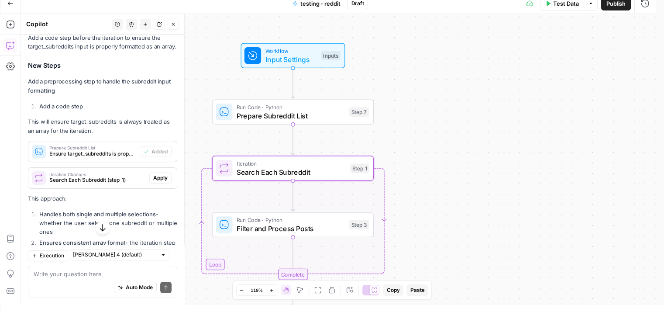
scroll to position [0, 0]
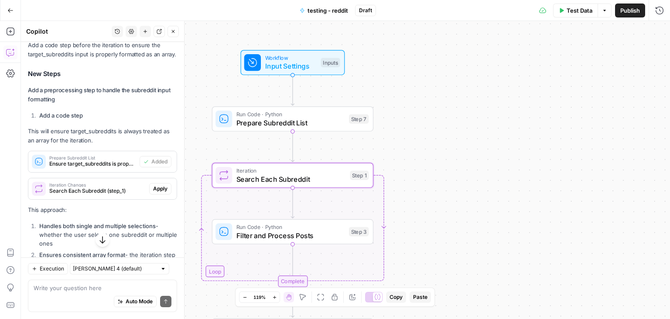
click at [577, 19] on div "Test Data Options Publish Run History" at bounding box center [523, 10] width 295 height 21
click at [578, 13] on span "Test Data" at bounding box center [580, 10] width 26 height 9
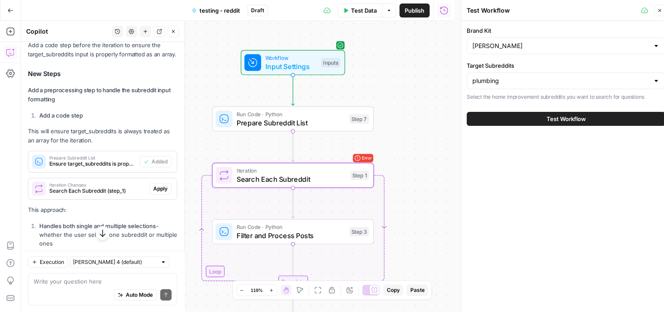
click at [571, 120] on span "Test Workflow" at bounding box center [566, 118] width 39 height 9
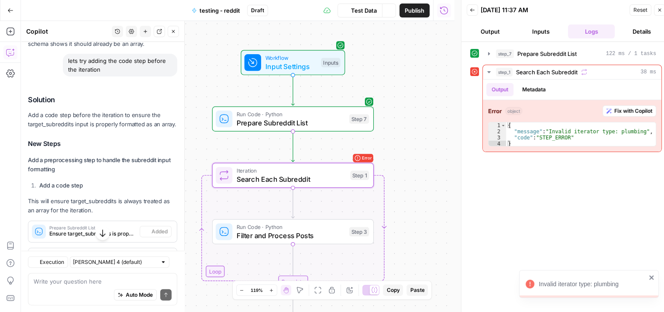
scroll to position [2125, 0]
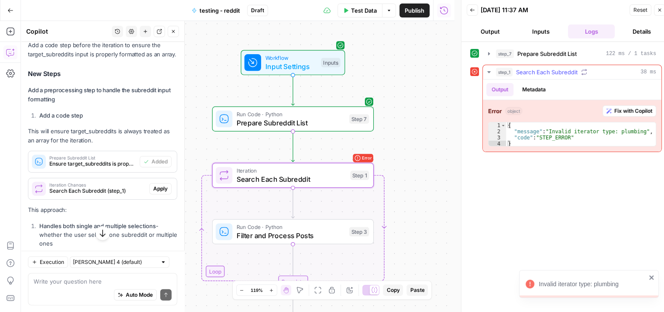
click at [622, 108] on span "Fix with Copilot" at bounding box center [633, 111] width 38 height 8
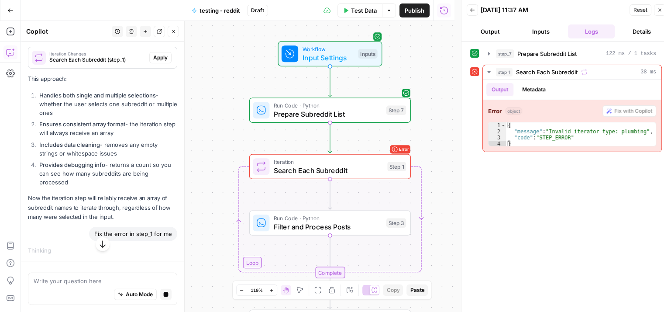
scroll to position [2181, 0]
click at [316, 172] on span "Search Each Subreddit" at bounding box center [329, 170] width 110 height 10
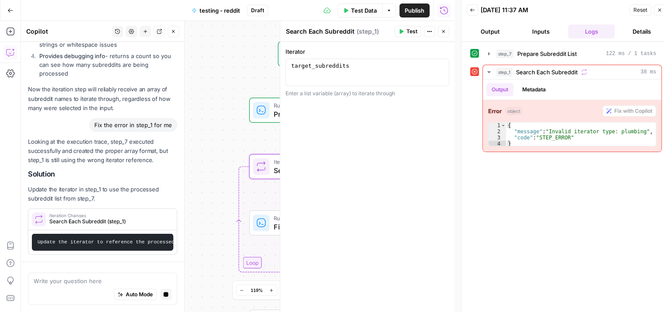
scroll to position [2296, 0]
click at [443, 32] on icon "button" at bounding box center [443, 31] width 5 height 5
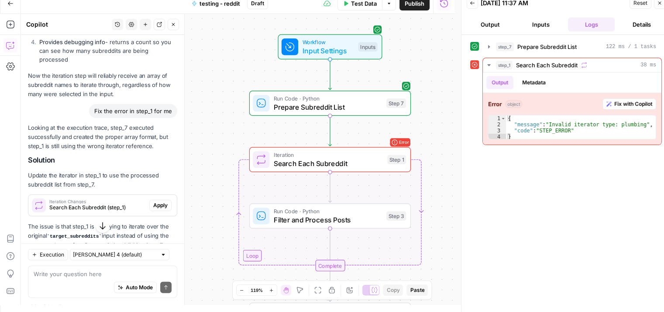
scroll to position [2415, 0]
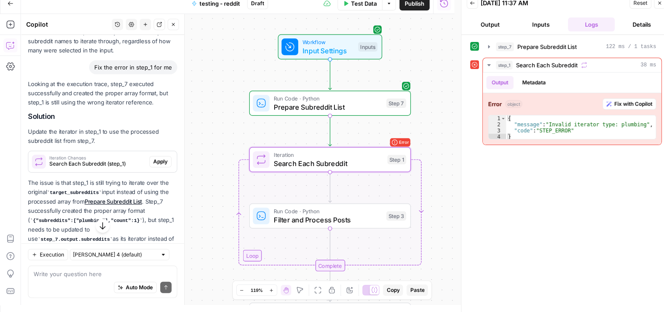
click at [111, 165] on span "Search Each Subreddit (step_1)" at bounding box center [97, 164] width 96 height 8
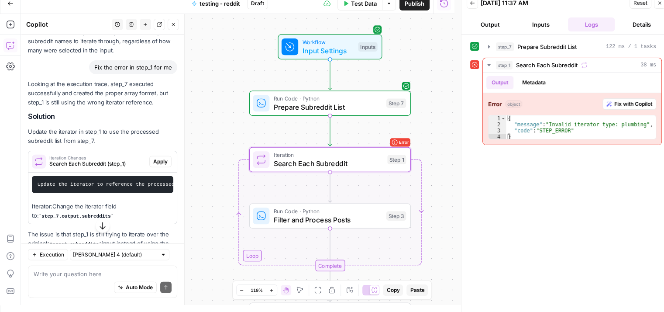
scroll to position [0, 51]
click at [334, 158] on span "Search Each Subreddit" at bounding box center [329, 163] width 110 height 10
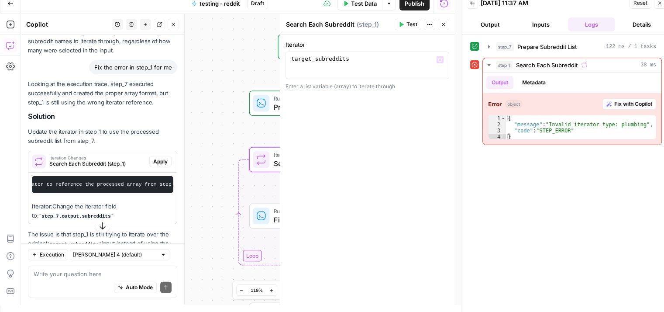
type textarea "**********"
drag, startPoint x: 349, startPoint y: 55, endPoint x: 282, endPoint y: 60, distance: 67.0
click at [282, 60] on div "**********" at bounding box center [367, 159] width 175 height 291
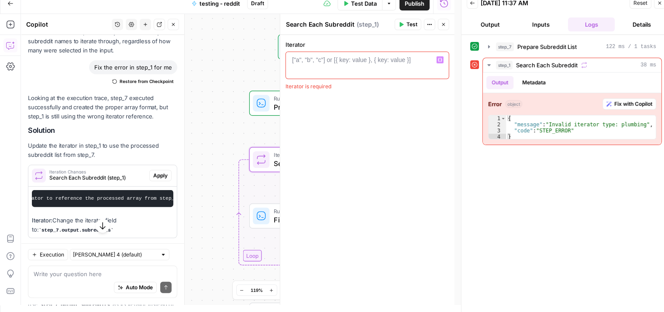
click at [437, 62] on button "Variables Menu" at bounding box center [440, 59] width 7 height 7
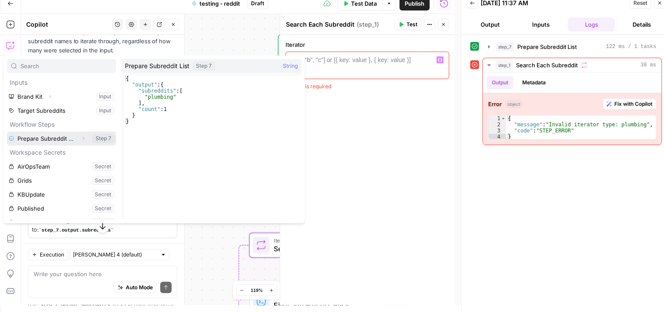
click at [44, 140] on button "Select variable Prepare Subreddit List" at bounding box center [61, 138] width 109 height 14
type textarea "**********"
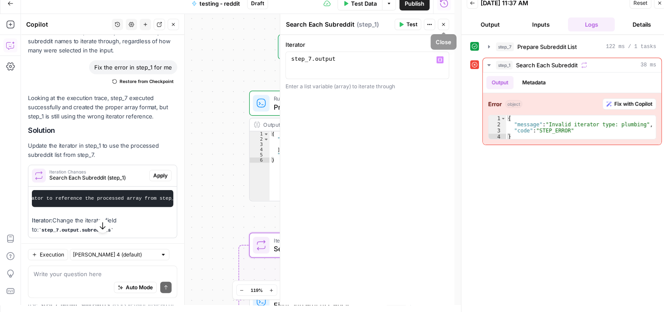
click at [446, 24] on span "Close" at bounding box center [446, 24] width 0 height 0
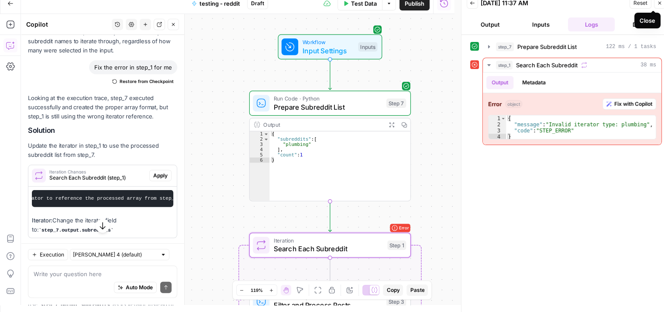
click at [659, 3] on icon "button" at bounding box center [659, 2] width 5 height 5
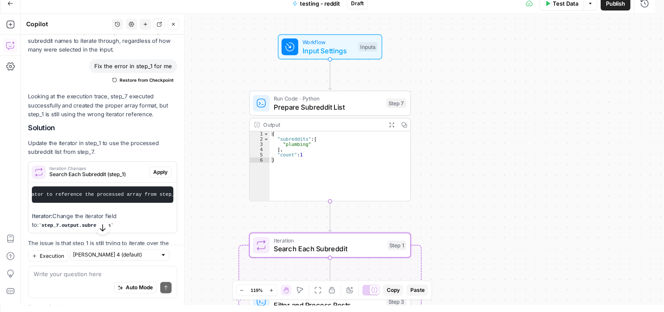
scroll to position [0, 0]
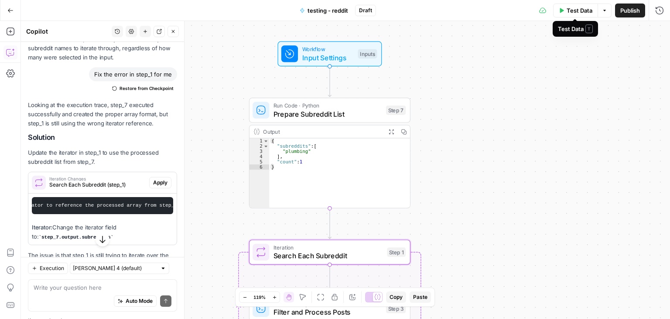
click at [569, 13] on span "Test Data" at bounding box center [580, 10] width 26 height 9
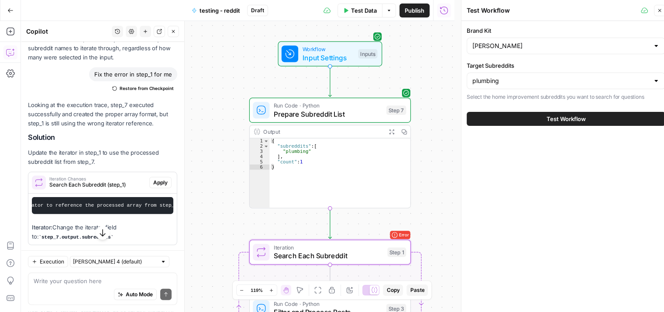
click at [576, 112] on button "Test Workflow" at bounding box center [566, 119] width 199 height 14
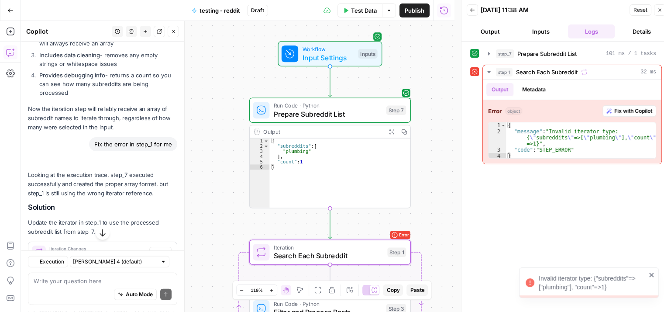
scroll to position [2415, 0]
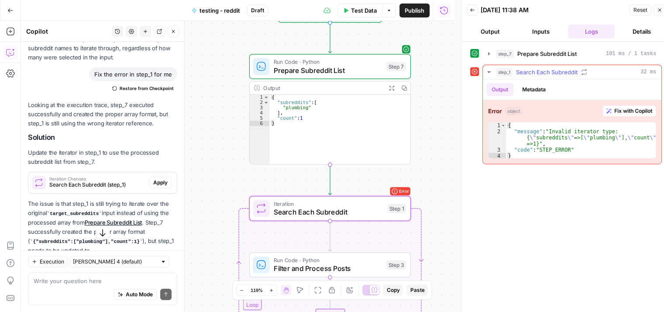
click at [641, 110] on span "Fix with Copilot" at bounding box center [633, 111] width 38 height 8
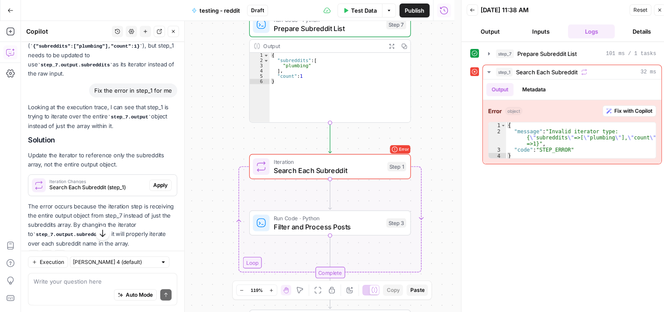
scroll to position [2623, 0]
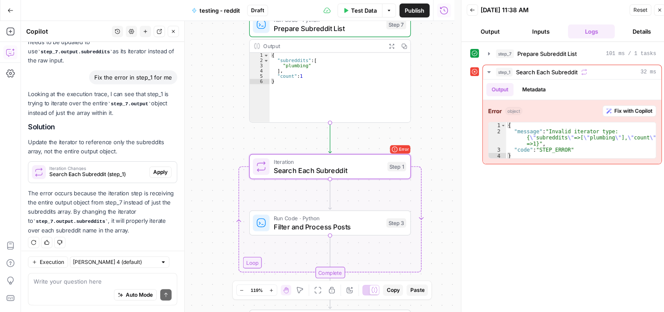
click at [100, 170] on span "Search Each Subreddit (step_1)" at bounding box center [97, 174] width 96 height 8
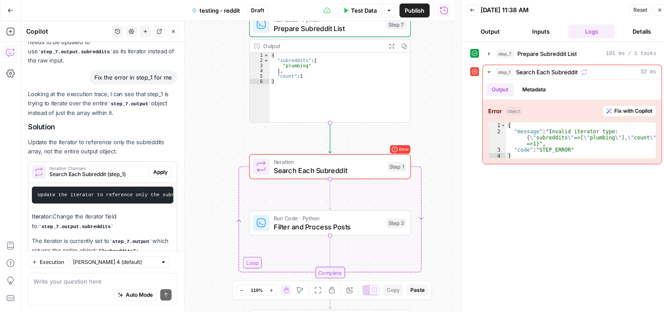
scroll to position [2742, 0]
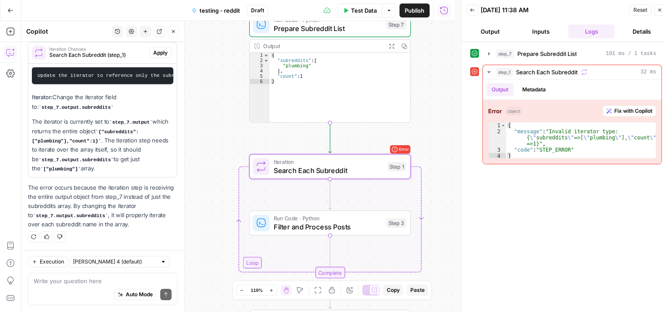
drag, startPoint x: 96, startPoint y: 108, endPoint x: 31, endPoint y: 110, distance: 65.1
click at [38, 110] on code "step_7.output.subreddits" at bounding box center [75, 107] width 75 height 5
copy code "step_7.output.subreddits"
click at [326, 173] on span "Search Each Subreddit" at bounding box center [329, 170] width 110 height 10
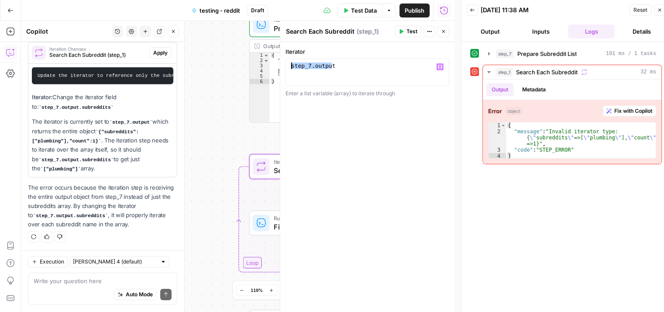
drag, startPoint x: 337, startPoint y: 65, endPoint x: 192, endPoint y: 54, distance: 145.4
click at [192, 54] on body "Angi New Home Browse Insights Opportunities Your Data Recent Grids HA - New Cos…" at bounding box center [332, 156] width 664 height 312
paste textarea "**********"
type textarea "**********"
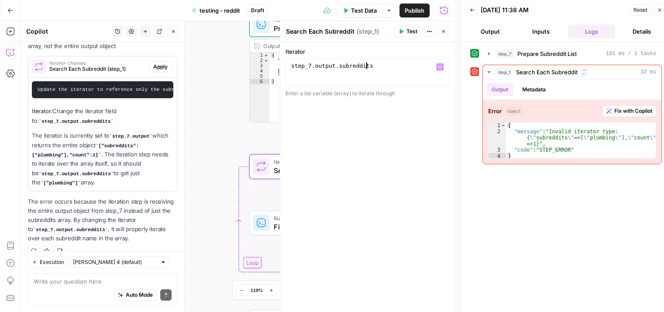
scroll to position [2756, 0]
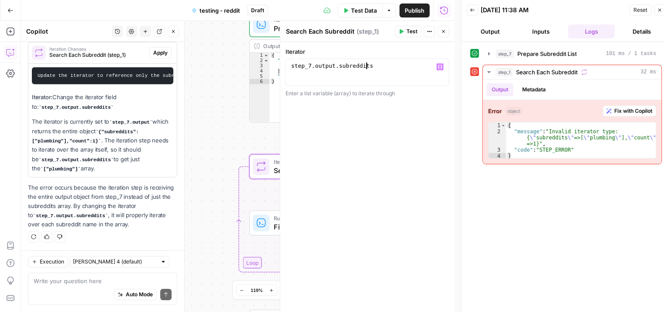
click at [406, 32] on span "Test" at bounding box center [411, 31] width 11 height 8
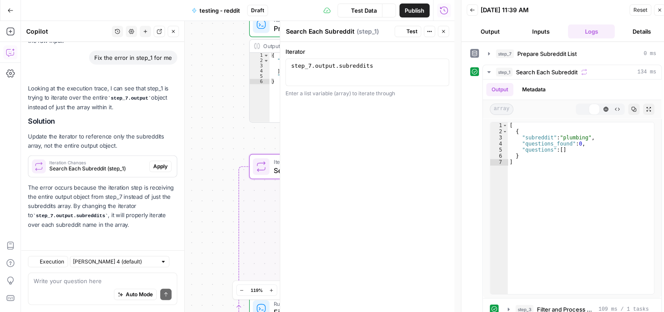
scroll to position [2637, 0]
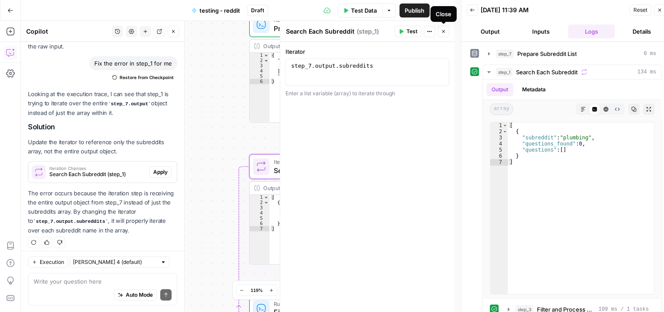
click at [444, 32] on icon "button" at bounding box center [443, 31] width 5 height 5
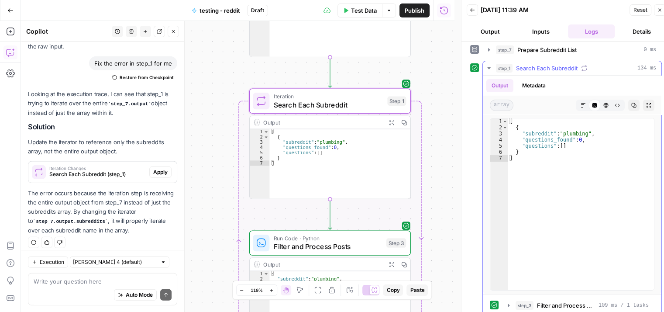
scroll to position [5, 0]
click at [506, 301] on icon "button" at bounding box center [508, 304] width 7 height 7
click at [125, 280] on textarea at bounding box center [103, 280] width 138 height 9
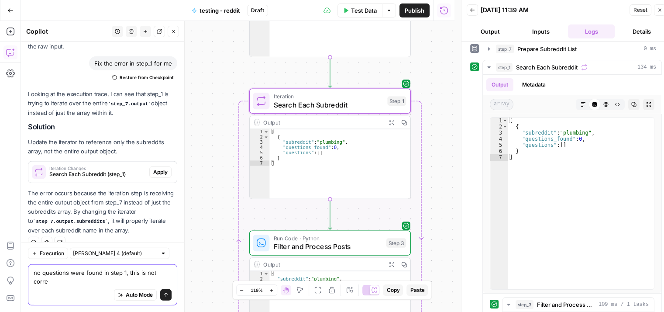
scroll to position [2646, 0]
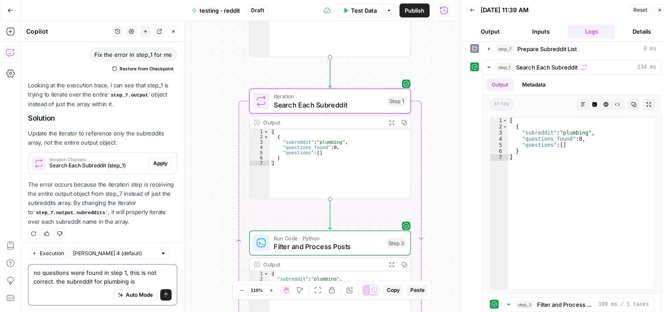
paste textarea "step_7.output.subreddits"
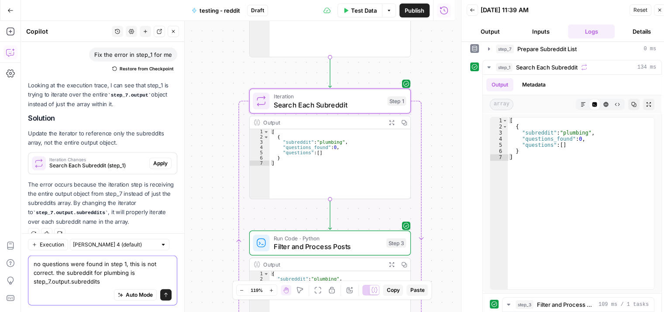
scroll to position [2654, 0]
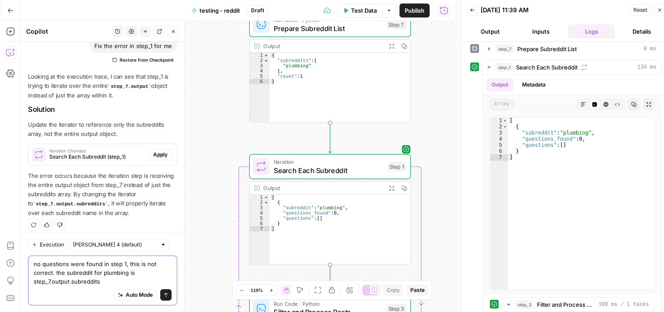
drag, startPoint x: 104, startPoint y: 282, endPoint x: 31, endPoint y: 281, distance: 72.9
click at [31, 281] on div "no questions were found in step 1, this is not correct. the subreddit for plumb…" at bounding box center [102, 280] width 149 height 50
paste textarea "[URL][DOMAIN_NAME]"
type textarea "no questions were found in step 1, this is not correct. the subreddit for plumb…"
click at [160, 297] on button "Send" at bounding box center [165, 294] width 11 height 11
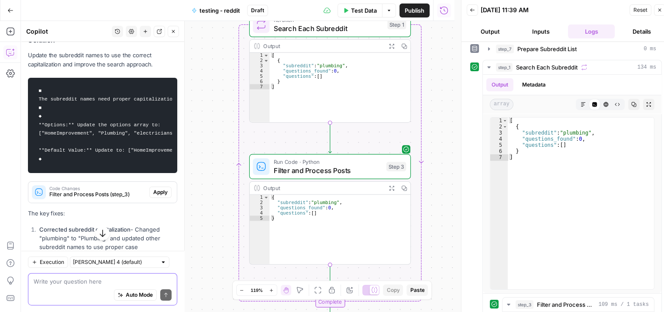
scroll to position [2963, 0]
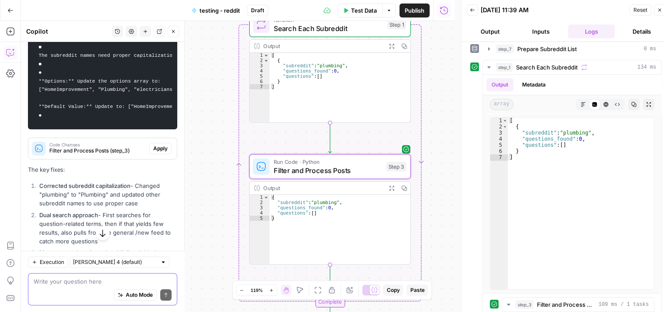
click at [153, 152] on span "Apply" at bounding box center [160, 148] width 14 height 8
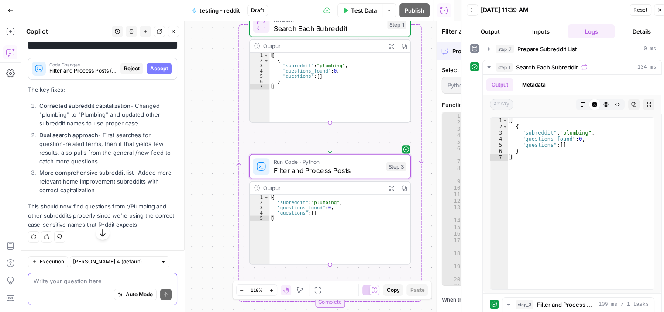
scroll to position [2866, 0]
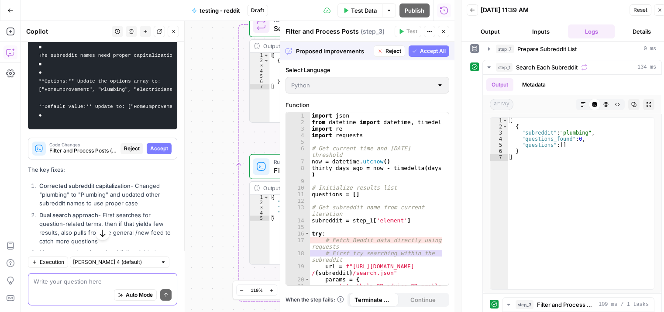
click at [119, 277] on textarea at bounding box center [103, 280] width 138 height 9
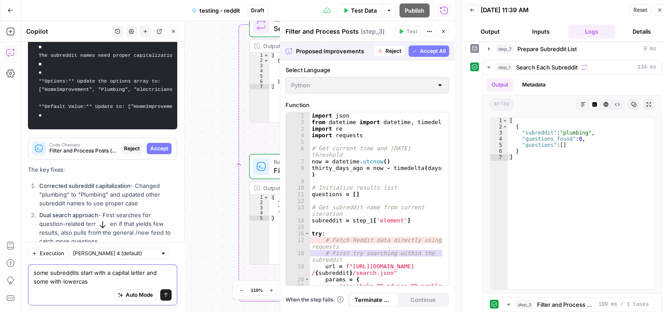
type textarea "some subreddits start with a capital letter and some with lowercase"
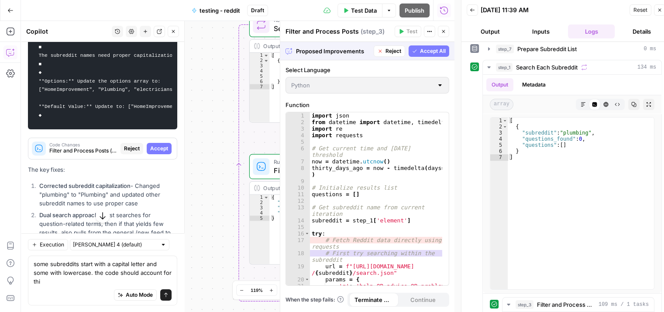
type textarea "some subreddits start with a capital letter and some with lowercase. the code s…"
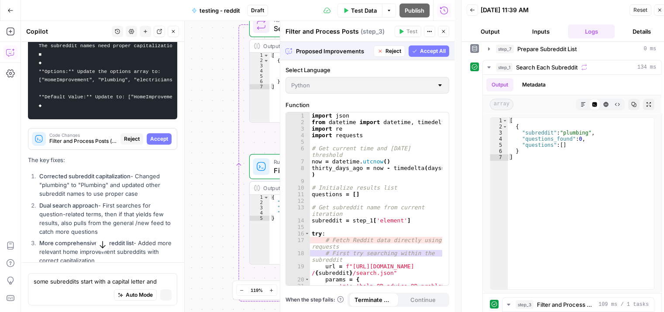
scroll to position [2856, 0]
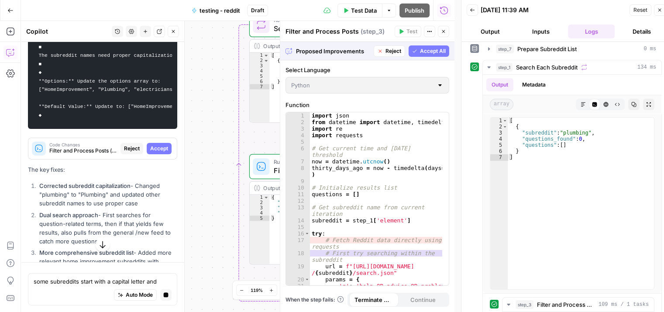
click at [425, 53] on span "Accept All" at bounding box center [433, 51] width 26 height 8
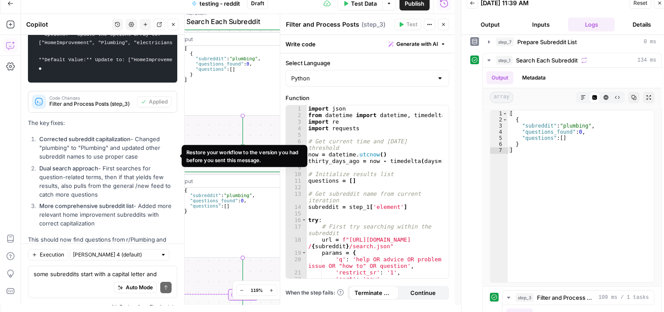
scroll to position [3178, 0]
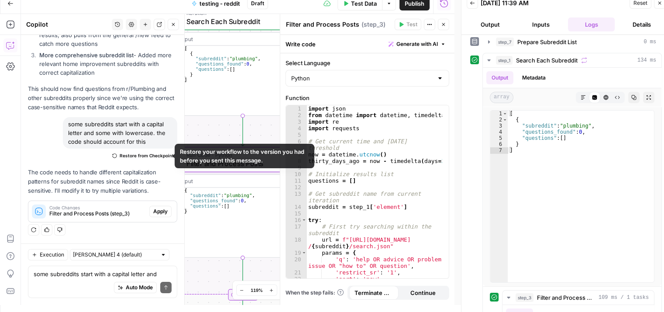
click at [151, 219] on div "Code Changes Filter and Process Posts (step_3) Apply" at bounding box center [102, 211] width 148 height 21
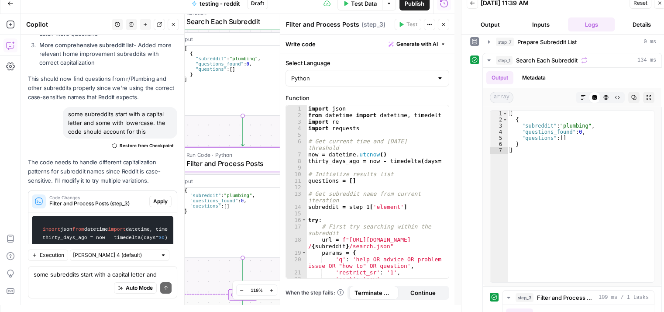
click at [157, 205] on span "Apply" at bounding box center [160, 201] width 14 height 8
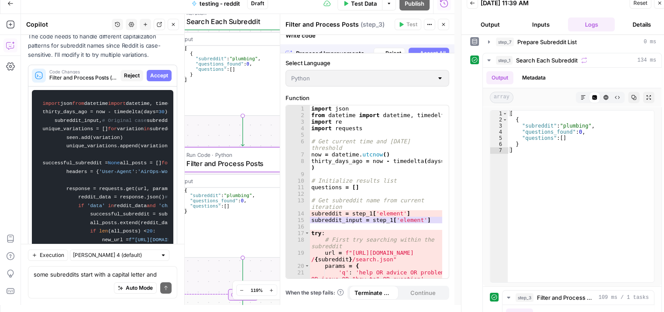
scroll to position [4097, 0]
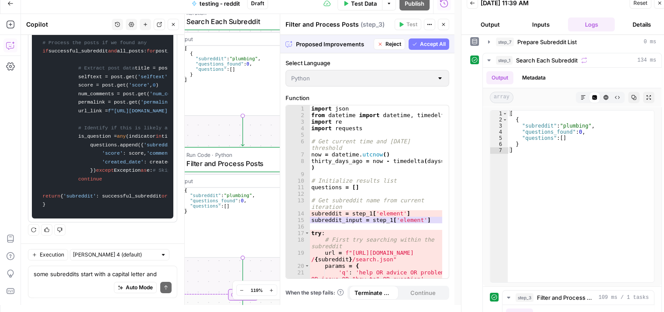
click at [426, 41] on span "Accept All" at bounding box center [433, 44] width 26 height 8
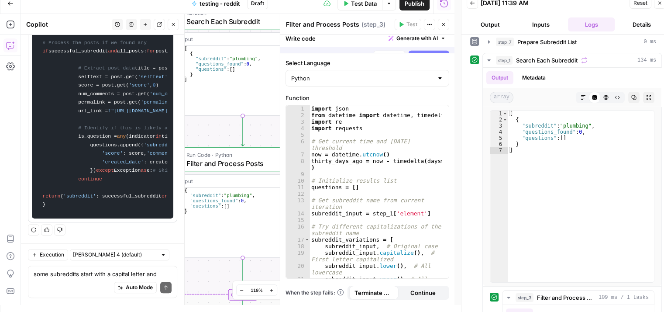
scroll to position [4223, 0]
click at [660, 2] on icon "button" at bounding box center [659, 2] width 5 height 5
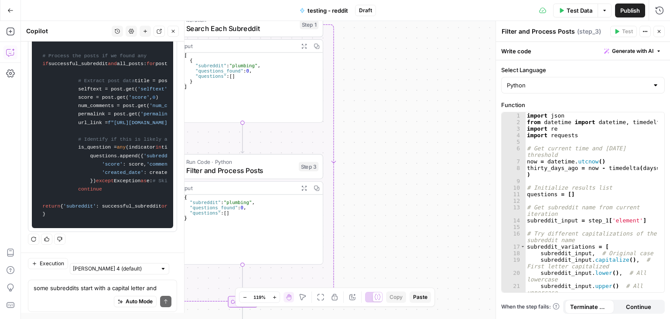
scroll to position [4216, 0]
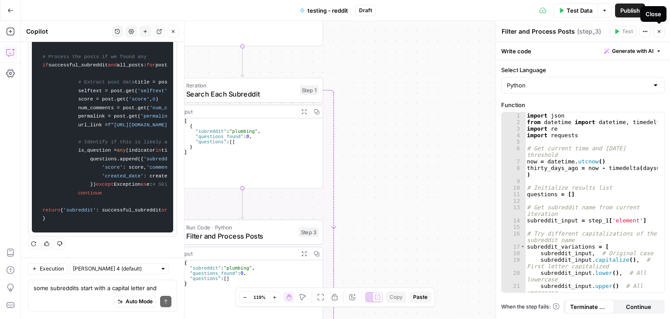
click at [657, 30] on icon "button" at bounding box center [659, 31] width 5 height 5
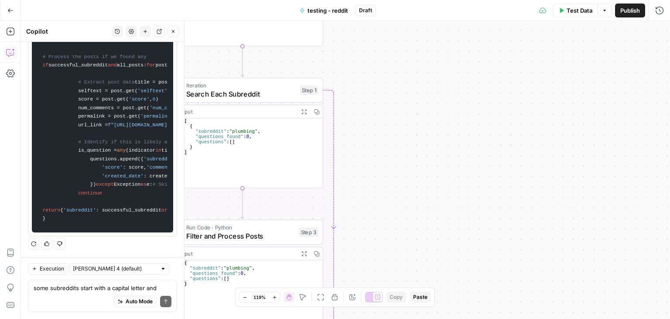
click at [575, 13] on span "Test Data" at bounding box center [580, 10] width 26 height 9
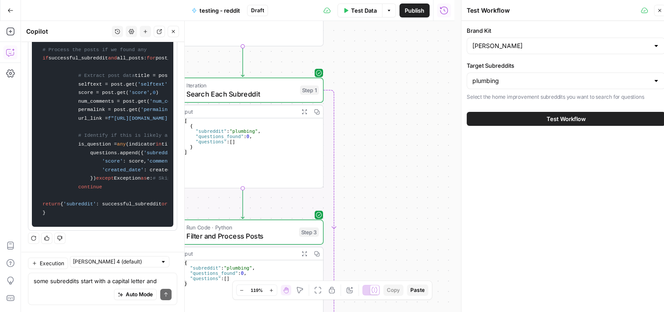
scroll to position [4223, 0]
click at [583, 117] on span "Test Workflow" at bounding box center [566, 118] width 39 height 9
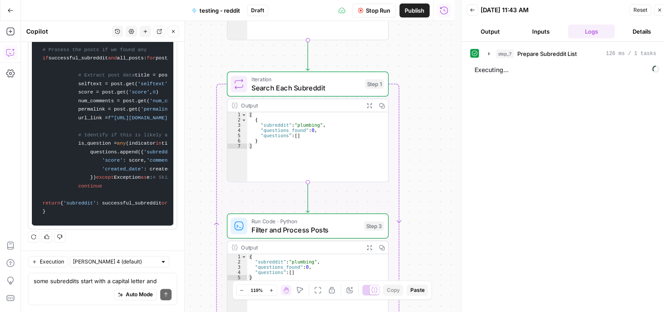
drag, startPoint x: 377, startPoint y: 167, endPoint x: 438, endPoint y: 156, distance: 62.1
click at [438, 160] on div "Workflow Input Settings Inputs Run Code · Python Prepare Subreddit List Step 7 …" at bounding box center [237, 166] width 433 height 291
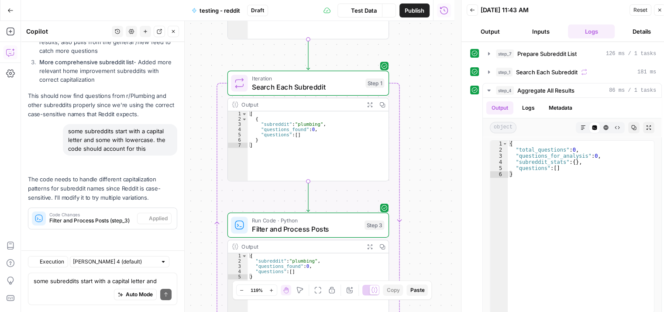
scroll to position [3178, 0]
click at [488, 71] on icon "button" at bounding box center [488, 72] width 7 height 7
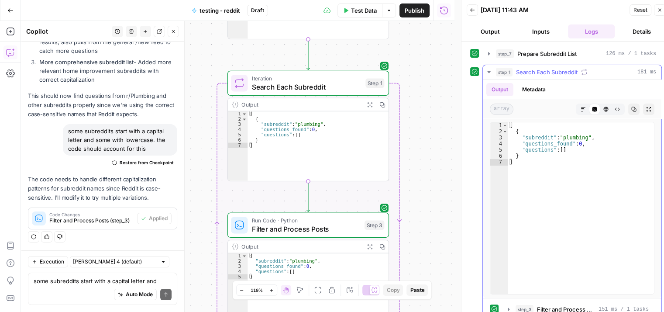
click at [488, 71] on icon "button" at bounding box center [488, 72] width 3 height 2
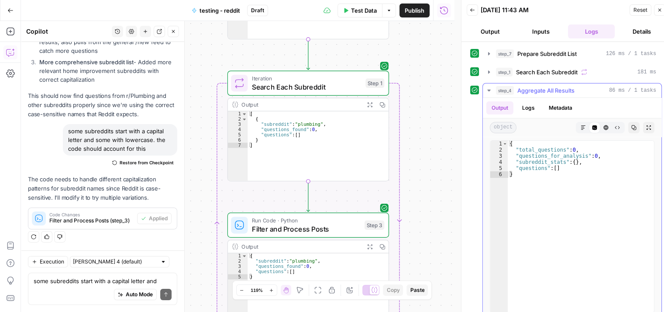
scroll to position [1, 0]
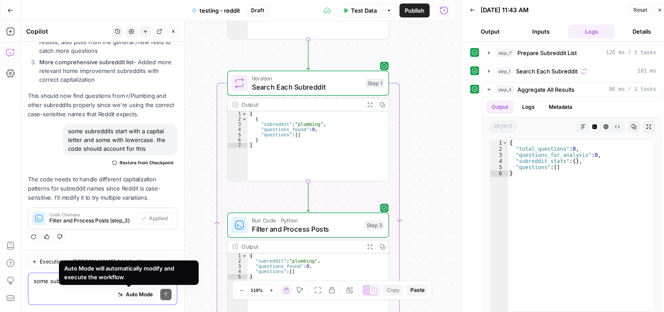
click at [71, 281] on textarea "some subreddits start with a capital letter and some with lowercase. the code s…" at bounding box center [103, 280] width 138 height 9
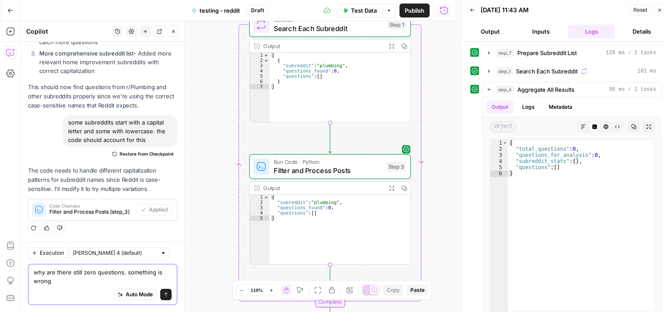
scroll to position [3187, 0]
paste textarea "[URL][DOMAIN_NAME]"
type textarea "why are there still zero questions. something is wrong. this is the link to the…"
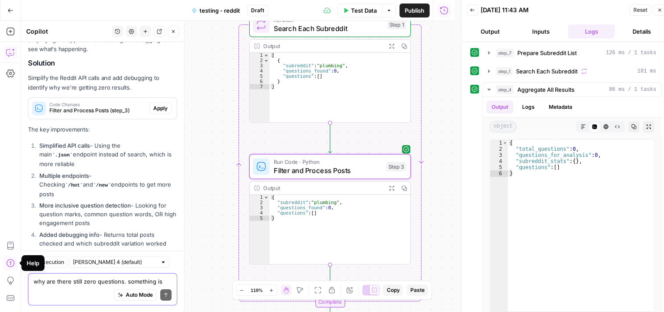
scroll to position [3417, 0]
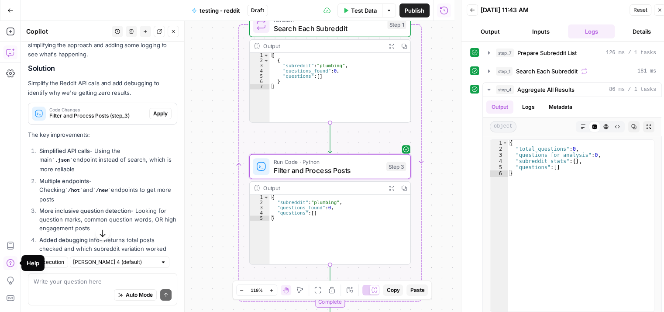
click at [153, 117] on span "Apply" at bounding box center [160, 114] width 14 height 8
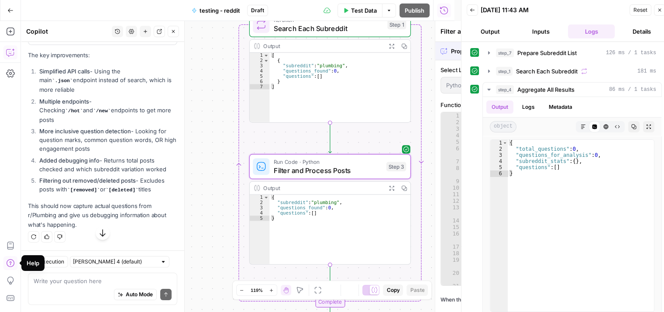
scroll to position [3291, 0]
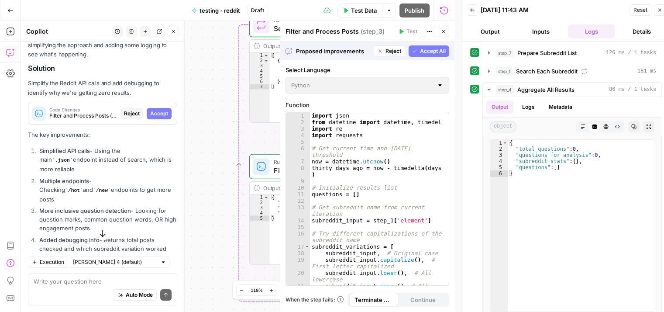
click at [423, 54] on span "Accept All" at bounding box center [433, 51] width 26 height 8
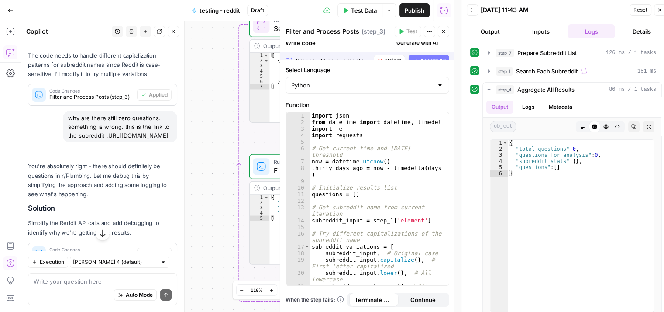
scroll to position [3431, 0]
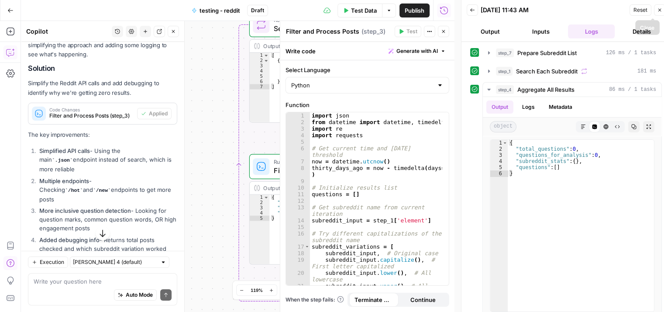
click at [660, 7] on icon "button" at bounding box center [659, 9] width 5 height 5
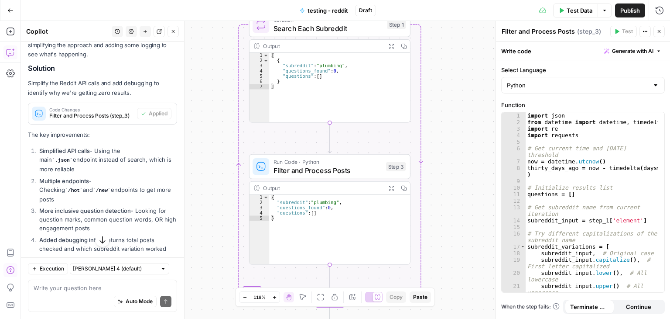
click at [567, 6] on span "Test Data" at bounding box center [580, 10] width 26 height 9
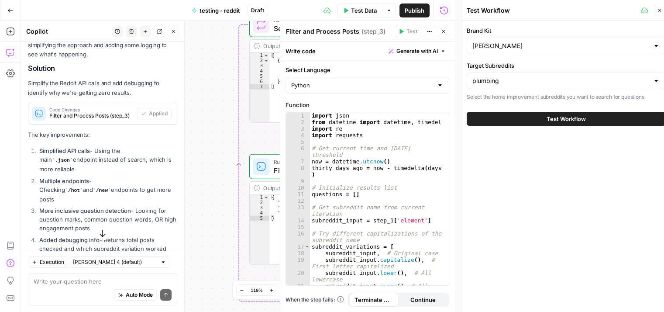
click at [547, 117] on span "Test Workflow" at bounding box center [566, 118] width 39 height 9
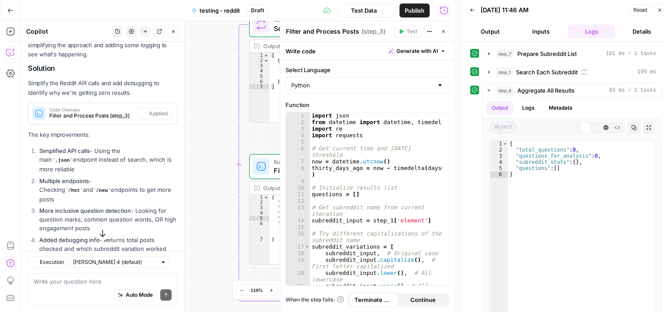
scroll to position [3431, 0]
click at [443, 32] on icon "button" at bounding box center [443, 31] width 5 height 5
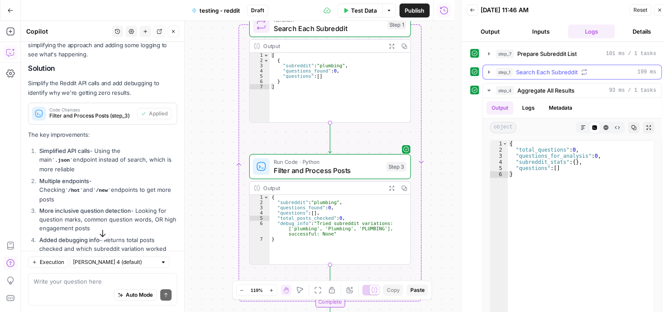
click at [491, 70] on icon "button" at bounding box center [488, 72] width 7 height 7
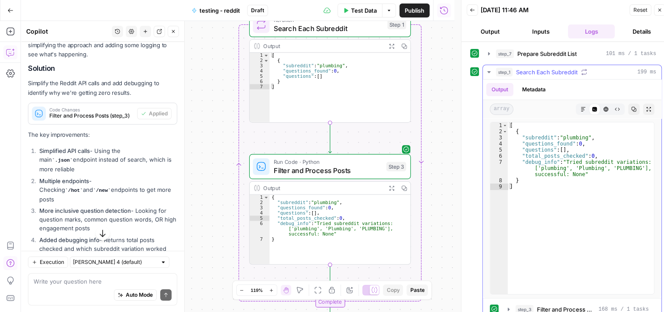
click at [487, 70] on icon "button" at bounding box center [488, 72] width 7 height 7
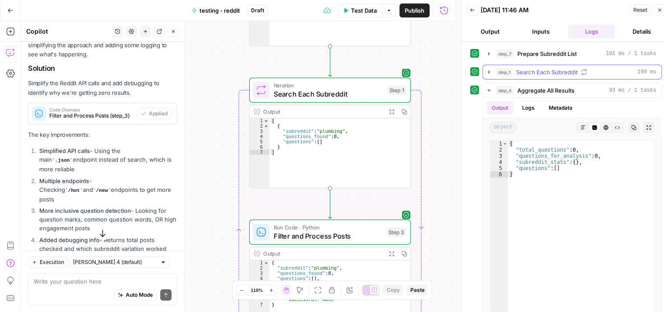
click at [489, 76] on button "step_1 Search Each Subreddit 199 ms" at bounding box center [572, 72] width 179 height 14
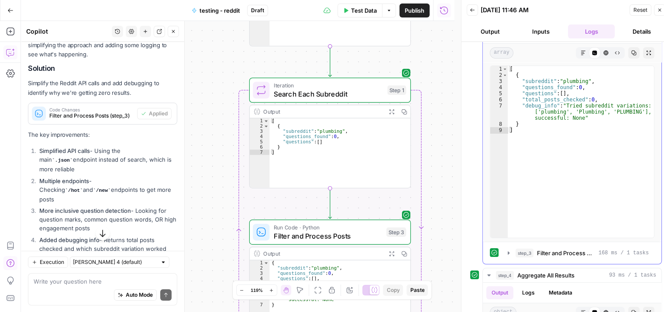
scroll to position [87, 0]
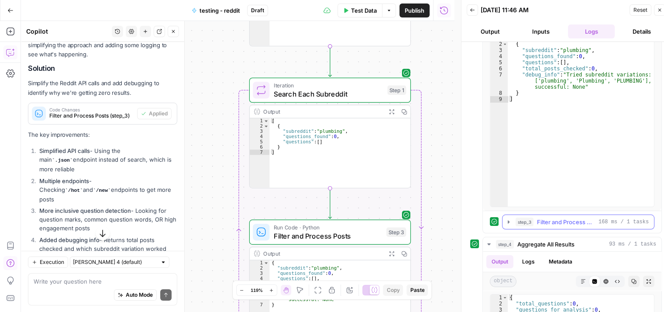
click at [505, 216] on button "step_3 Filter and Process Posts 168 ms / 1 tasks" at bounding box center [577, 222] width 151 height 14
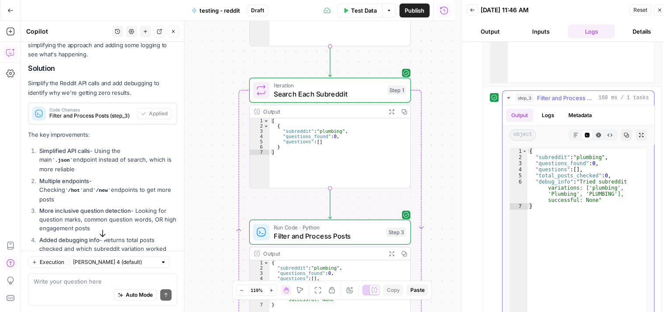
scroll to position [262, 0]
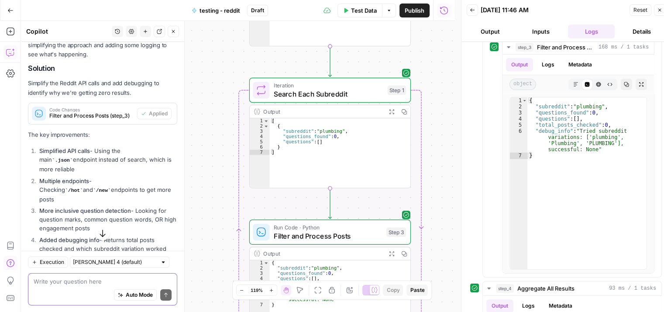
click at [53, 282] on textarea at bounding box center [103, 280] width 138 height 9
type textarea "still no questions"
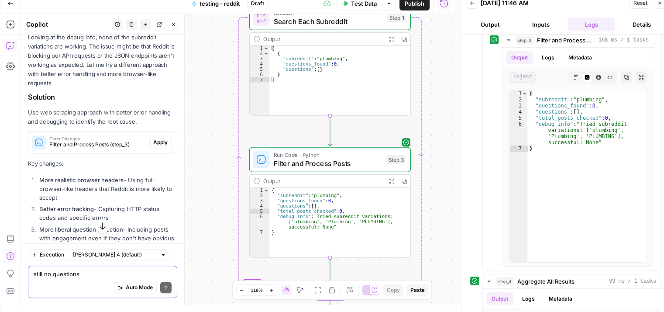
scroll to position [3753, 0]
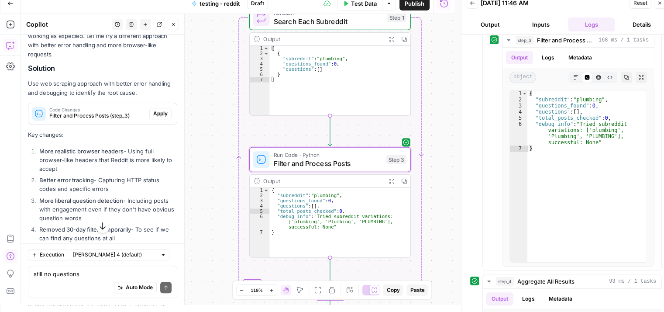
click at [153, 117] on span "Apply" at bounding box center [160, 114] width 14 height 8
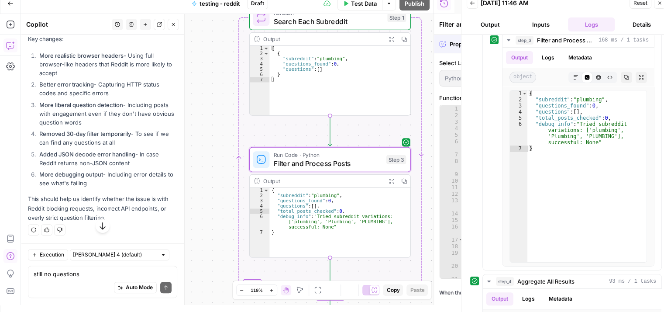
scroll to position [3613, 0]
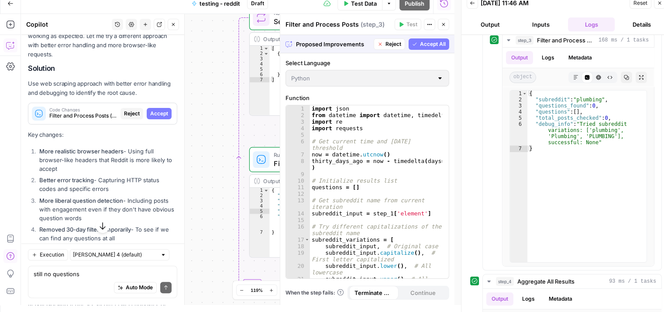
click at [433, 43] on span "Accept All" at bounding box center [433, 44] width 26 height 8
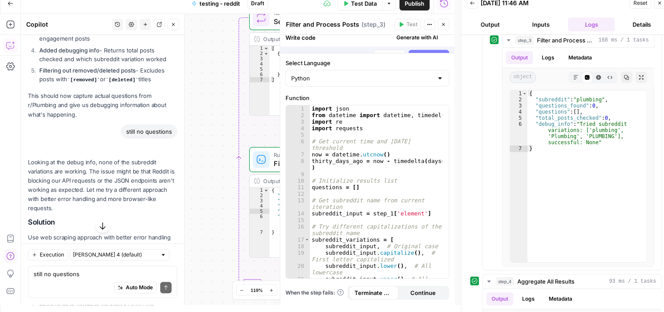
scroll to position [3767, 0]
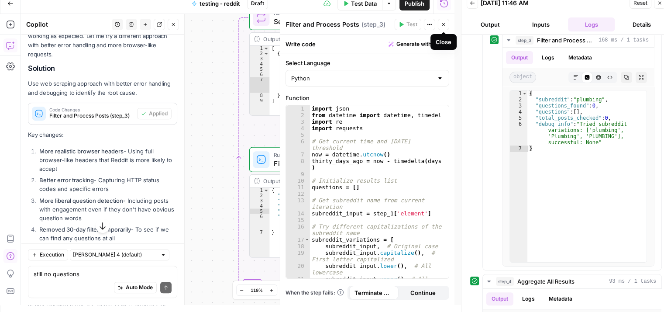
click at [443, 24] on icon "button" at bounding box center [443, 24] width 3 height 3
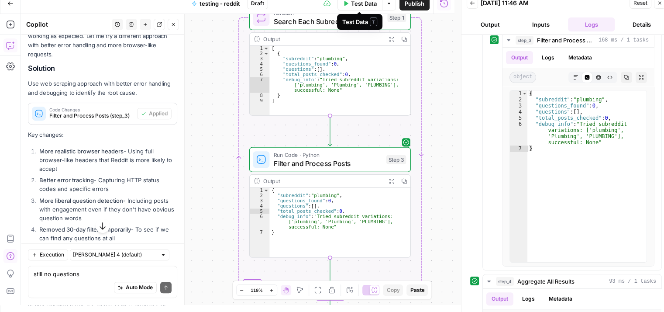
click at [361, 4] on span "Test Data" at bounding box center [364, 3] width 26 height 9
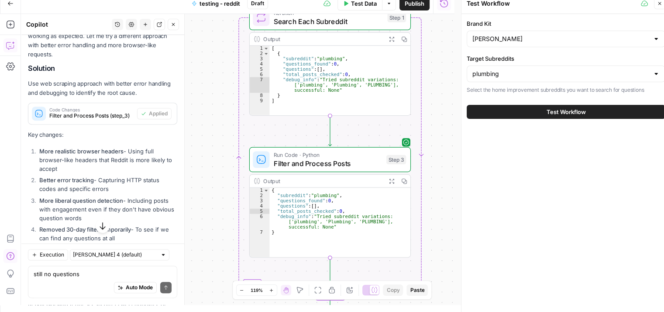
click at [580, 116] on button "Test Workflow" at bounding box center [566, 112] width 199 height 14
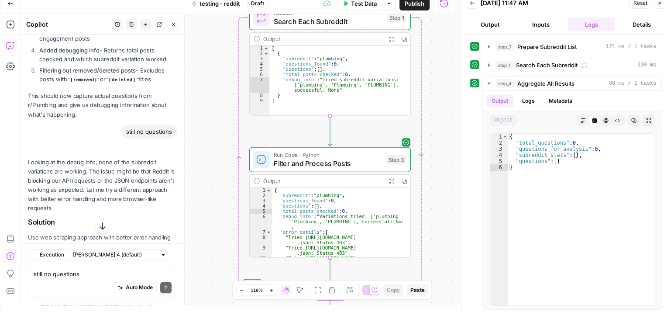
scroll to position [3767, 0]
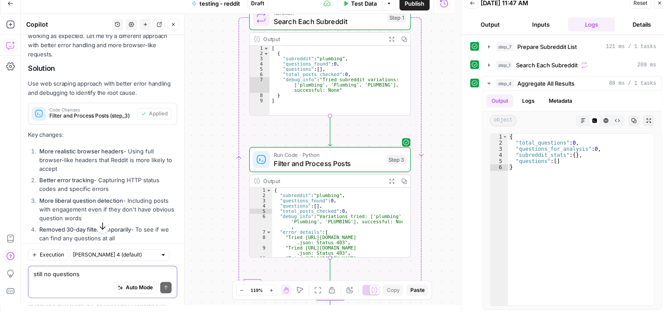
click at [105, 271] on textarea "still no questions" at bounding box center [103, 273] width 138 height 9
type textarea "still nothing, do you have another solution?"
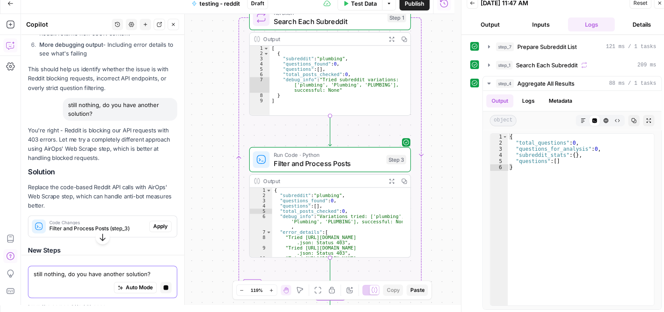
scroll to position [3960, 0]
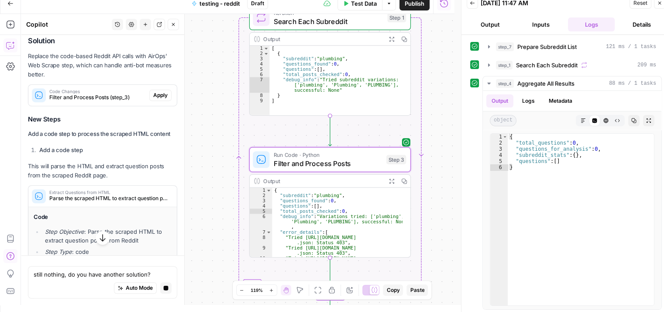
click at [153, 99] on span "Apply" at bounding box center [160, 95] width 14 height 8
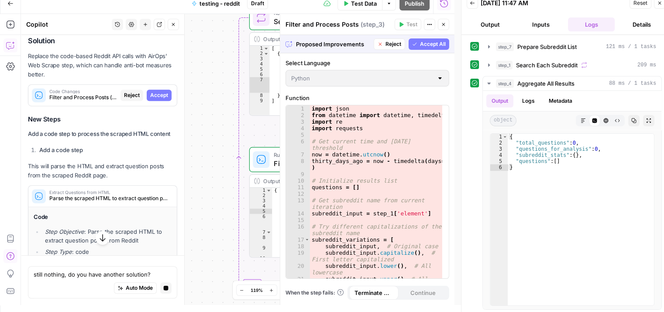
click at [417, 39] on button "Accept All" at bounding box center [429, 43] width 41 height 11
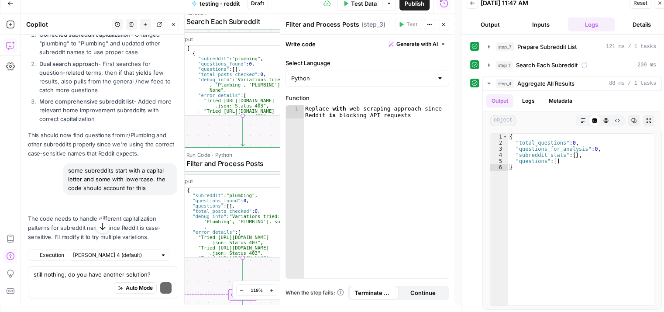
scroll to position [3243, 0]
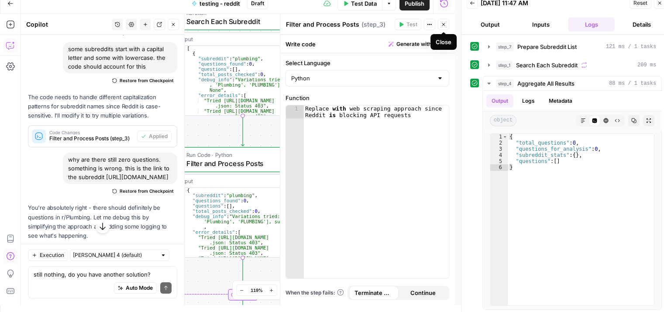
click at [442, 25] on icon "button" at bounding box center [443, 24] width 5 height 5
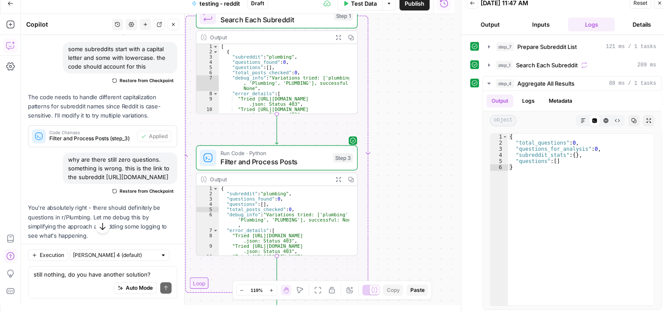
drag, startPoint x: 370, startPoint y: 165, endPoint x: 404, endPoint y: 163, distance: 34.1
click at [404, 163] on div "Workflow Input Settings Inputs Run Code · Python Prepare Subreddit List Step 7 …" at bounding box center [237, 159] width 433 height 291
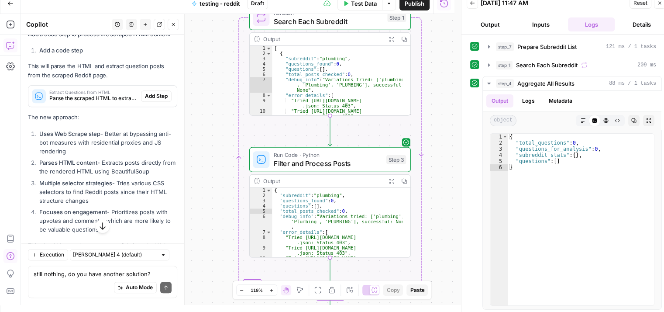
scroll to position [4203, 0]
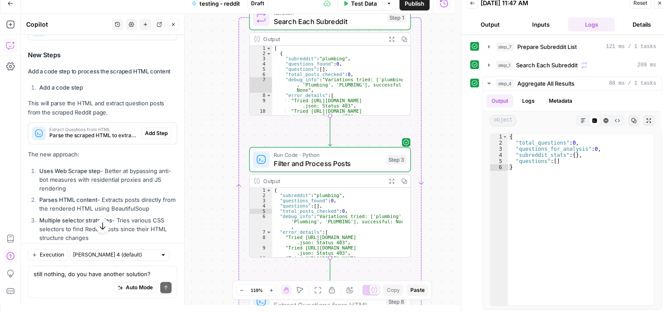
click at [145, 137] on span "Add Step" at bounding box center [156, 133] width 23 height 8
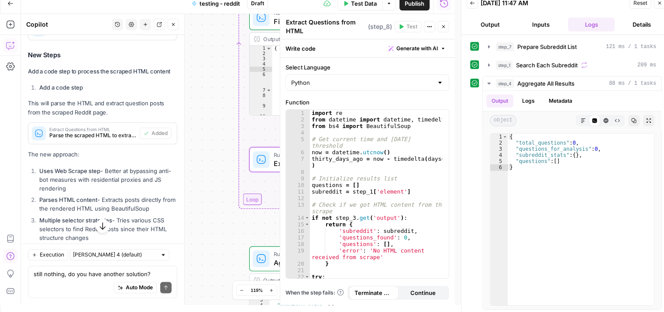
click at [443, 30] on button "Close" at bounding box center [443, 26] width 11 height 11
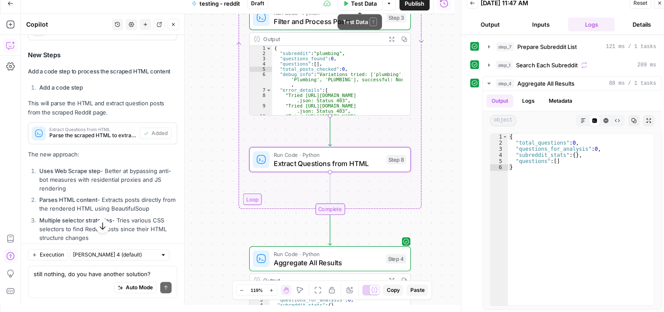
click at [364, 5] on span "Test Data" at bounding box center [364, 3] width 26 height 9
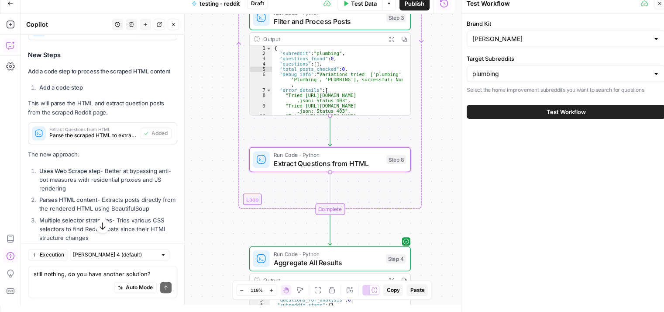
click at [553, 108] on span "Test Workflow" at bounding box center [566, 111] width 39 height 9
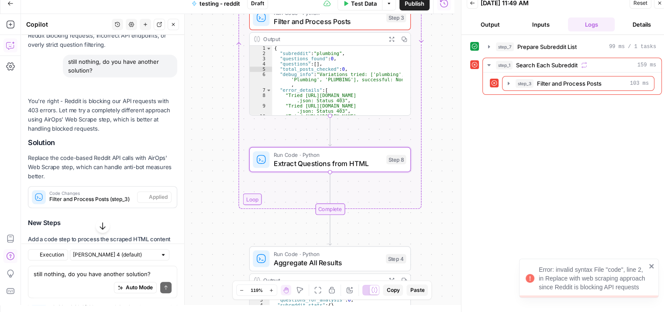
scroll to position [4203, 0]
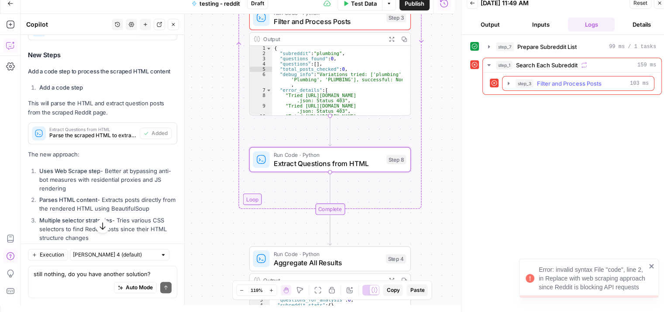
click at [506, 80] on icon "button" at bounding box center [508, 83] width 7 height 7
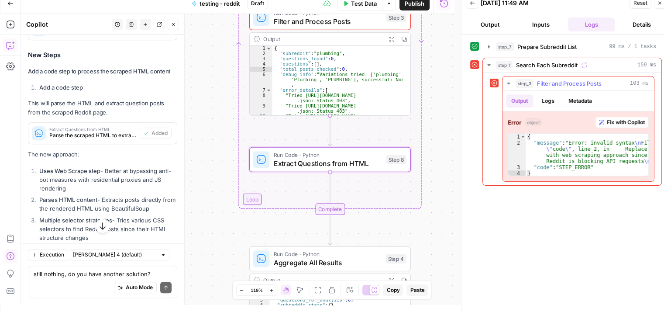
click at [622, 121] on span "Fix with Copilot" at bounding box center [626, 122] width 38 height 8
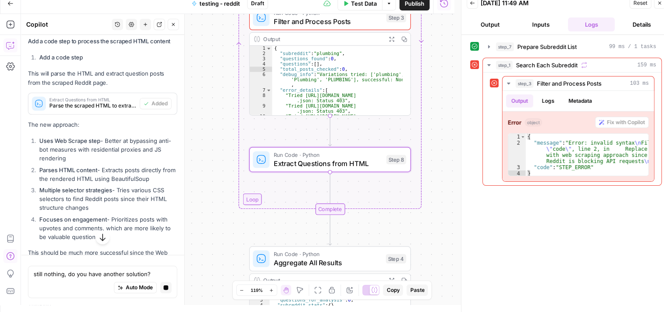
scroll to position [4131, 0]
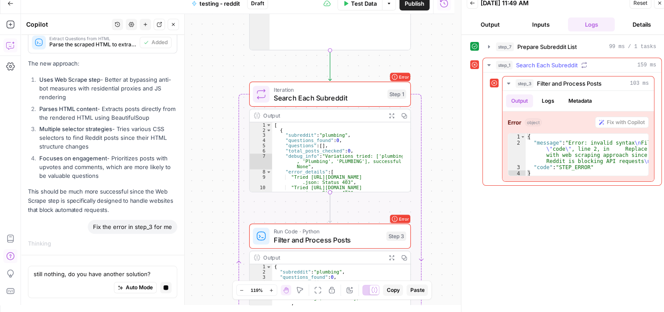
click at [487, 62] on icon "button" at bounding box center [488, 65] width 7 height 7
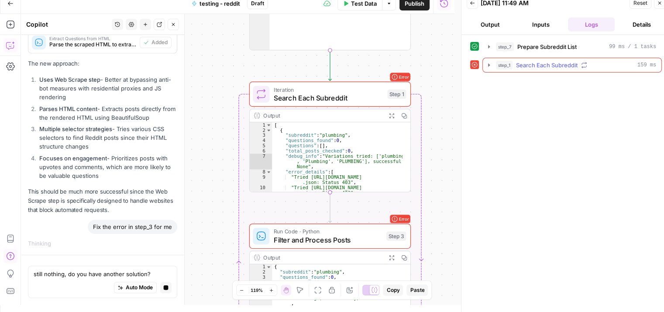
click at [487, 62] on icon "button" at bounding box center [488, 65] width 7 height 7
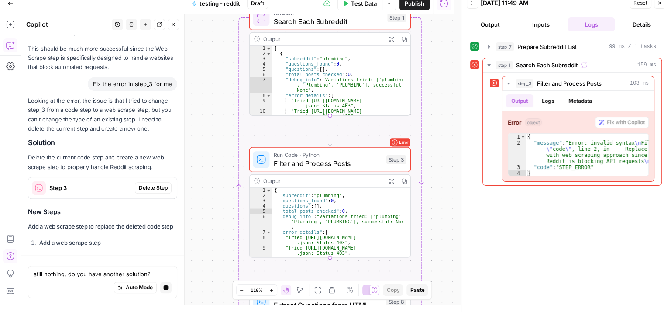
scroll to position [4210, 0]
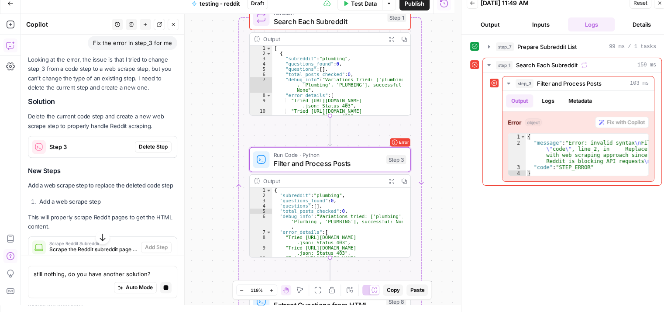
click at [141, 151] on span "Delete Step" at bounding box center [153, 147] width 29 height 8
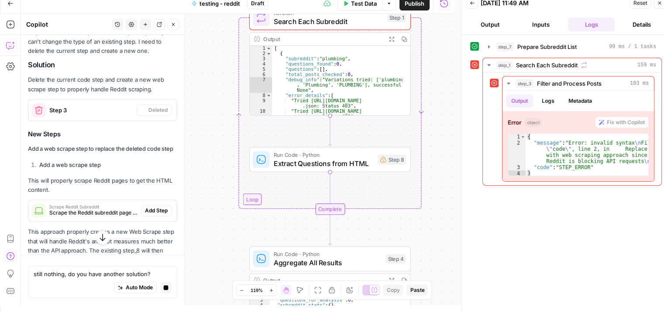
scroll to position [4261, 0]
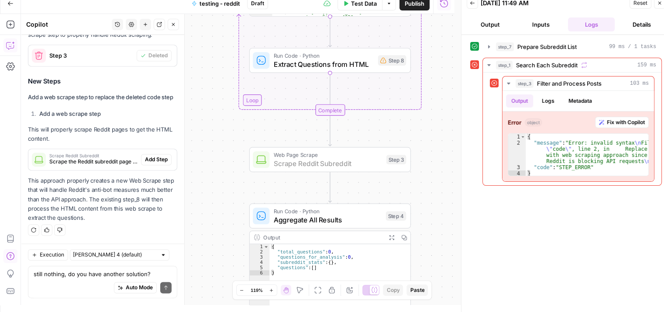
click at [150, 159] on span "Add Step" at bounding box center [156, 159] width 23 height 8
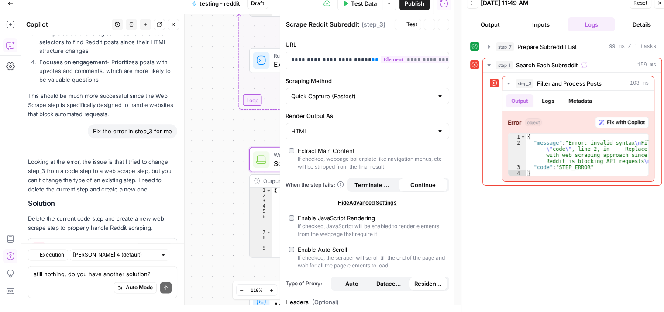
scroll to position [4608, 0]
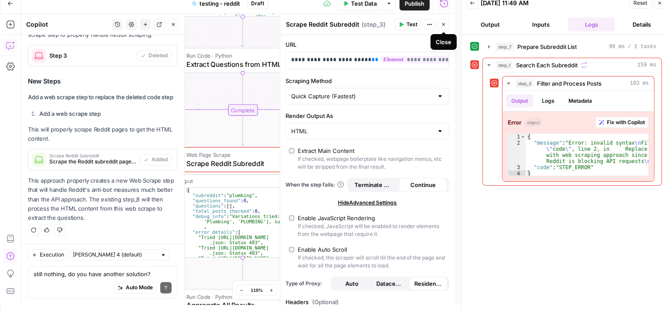
click at [444, 24] on icon "button" at bounding box center [443, 24] width 3 height 3
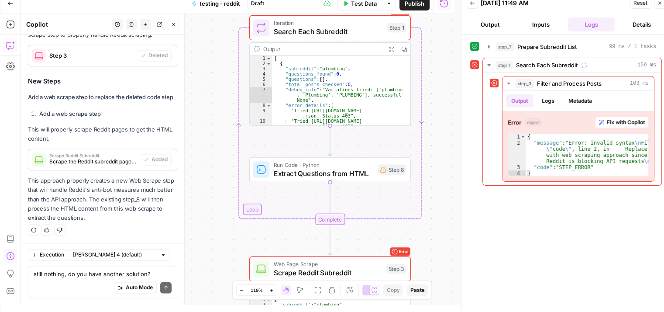
click at [361, 1] on span "Test Data" at bounding box center [364, 3] width 26 height 9
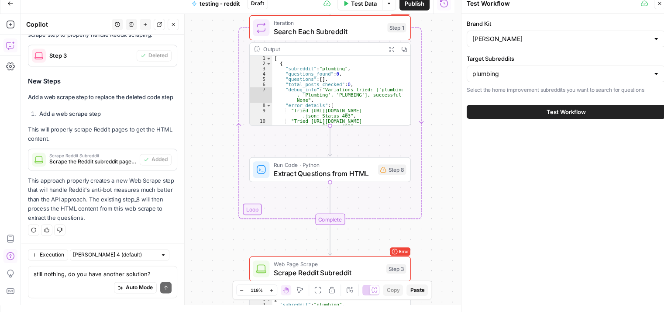
click at [545, 109] on button "Test Workflow" at bounding box center [566, 112] width 199 height 14
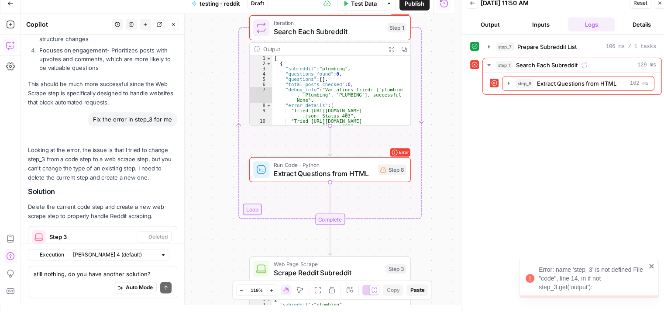
scroll to position [4608, 0]
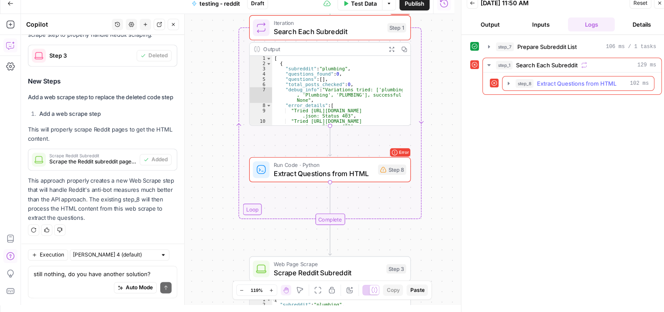
click at [551, 86] on span "Extract Questions from HTML" at bounding box center [576, 83] width 79 height 9
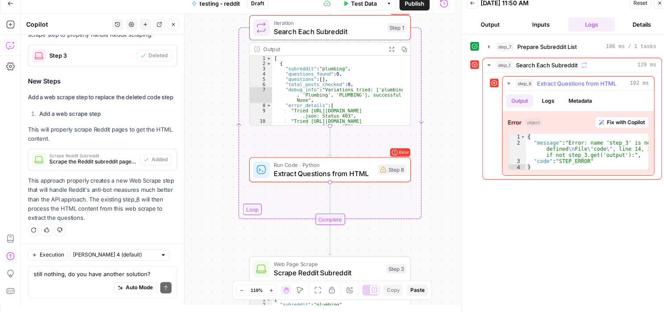
click at [617, 121] on span "Fix with Copilot" at bounding box center [626, 122] width 38 height 8
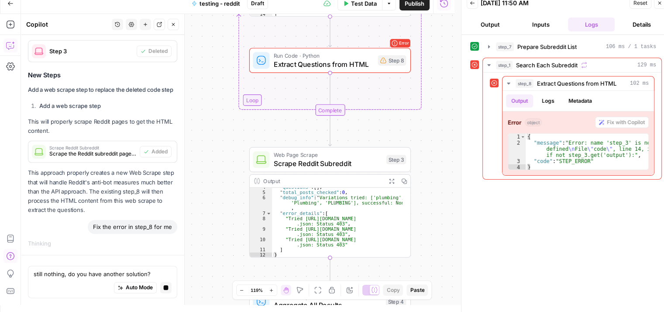
scroll to position [16, 0]
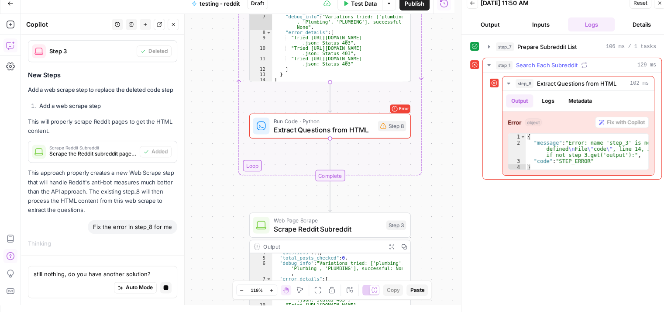
click at [488, 66] on icon "button" at bounding box center [488, 65] width 7 height 7
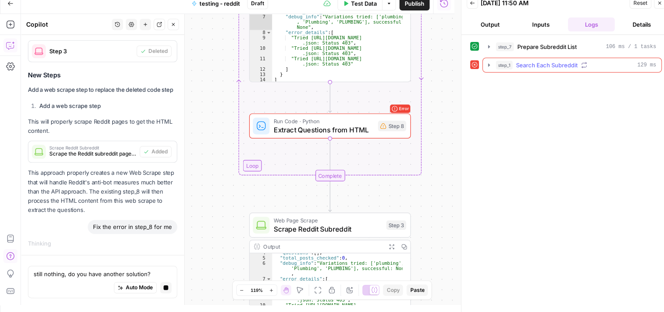
click at [488, 65] on icon "button" at bounding box center [489, 64] width 2 height 3
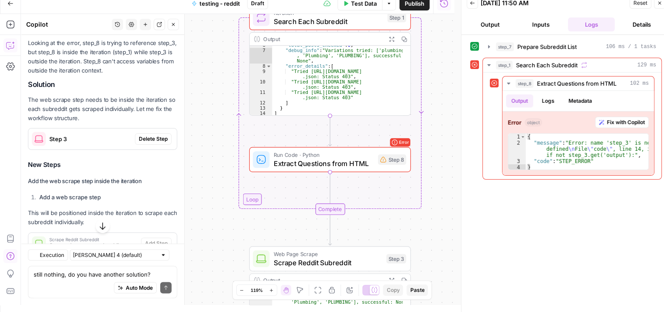
scroll to position [4791, 0]
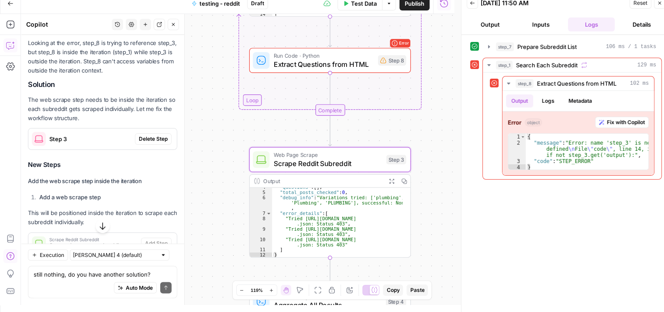
click at [155, 143] on span "Delete Step" at bounding box center [153, 139] width 29 height 8
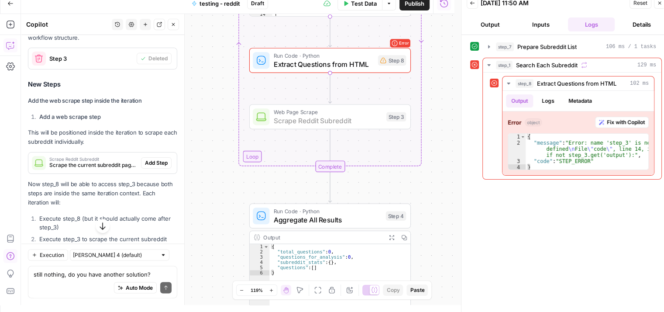
scroll to position [4922, 0]
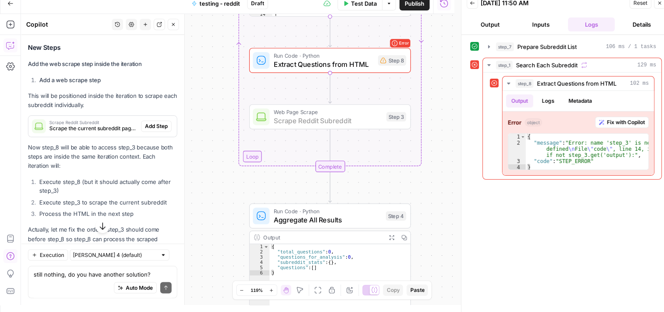
click at [149, 130] on span "Add Step" at bounding box center [156, 126] width 23 height 8
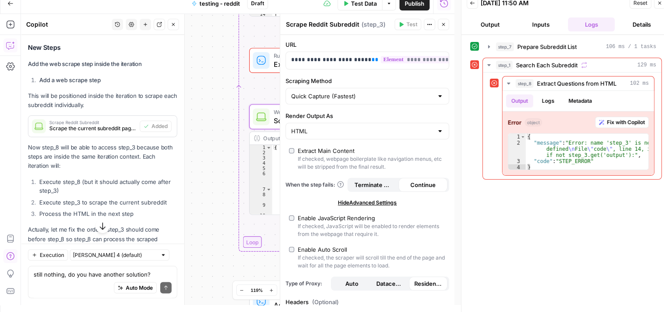
click at [445, 23] on icon "button" at bounding box center [443, 24] width 5 height 5
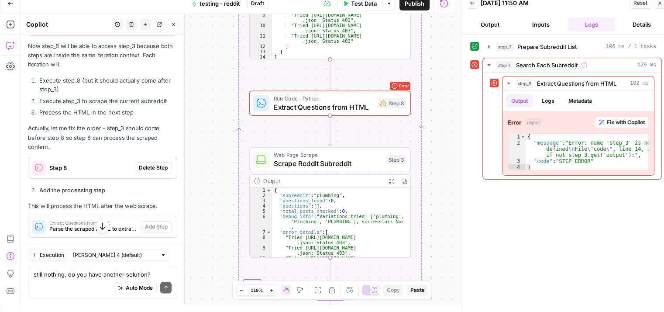
scroll to position [5023, 0]
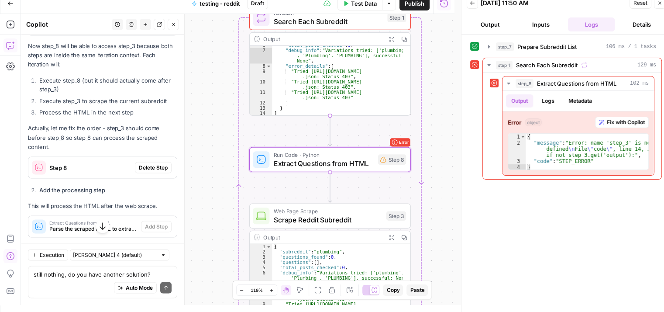
click at [157, 172] on span "Delete Step" at bounding box center [153, 168] width 29 height 8
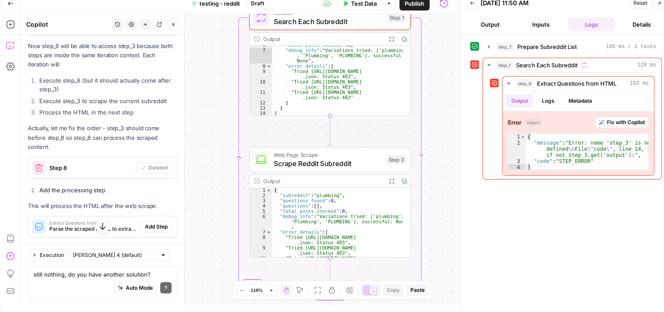
scroll to position [5154, 0]
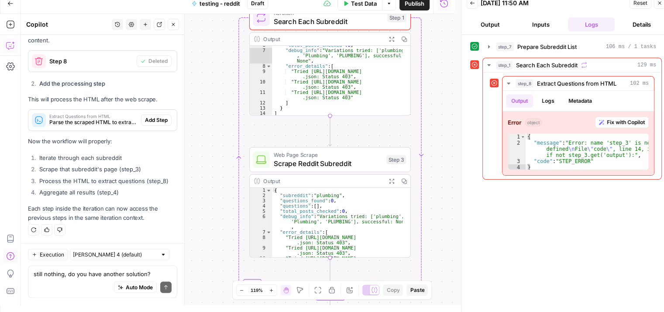
click at [362, 3] on span "Test Data" at bounding box center [364, 3] width 26 height 9
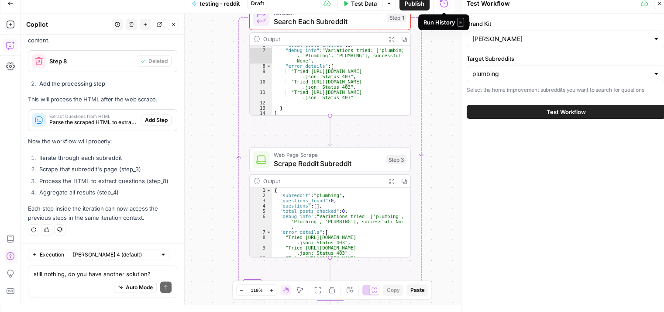
click at [594, 111] on button "Test Workflow" at bounding box center [566, 112] width 199 height 14
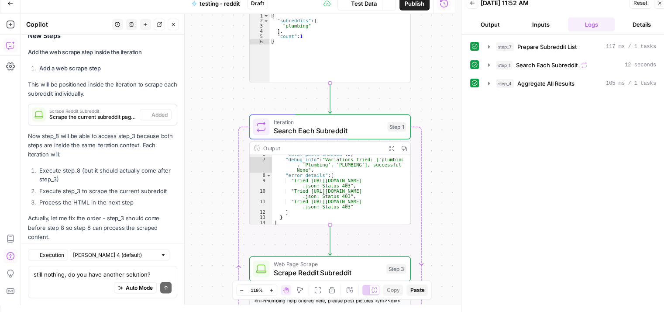
scroll to position [5154, 0]
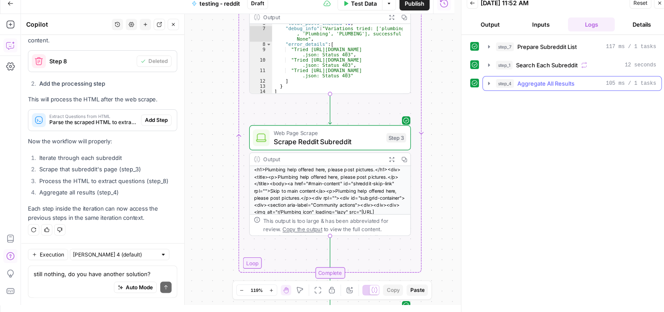
click at [489, 80] on icon "button" at bounding box center [488, 83] width 7 height 7
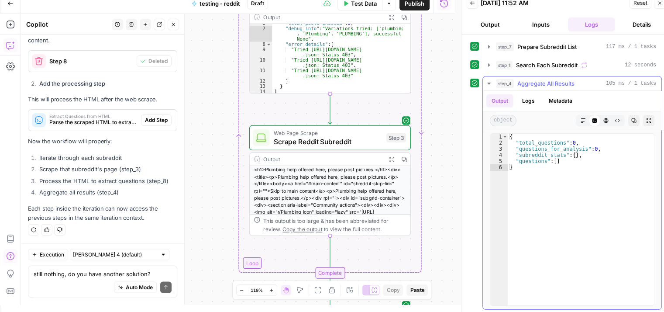
click at [489, 79] on button "step_4 Aggregate All Results 105 ms / 1 tasks" at bounding box center [572, 83] width 179 height 14
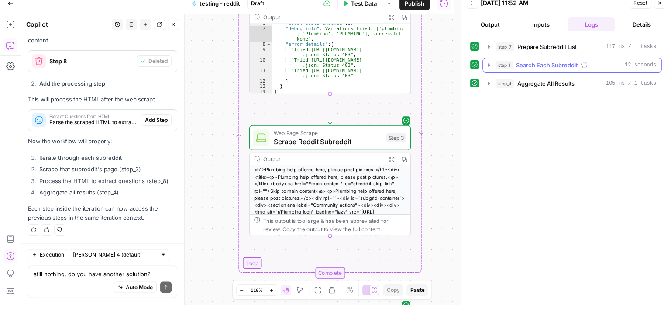
click at [485, 65] on icon "button" at bounding box center [488, 65] width 7 height 7
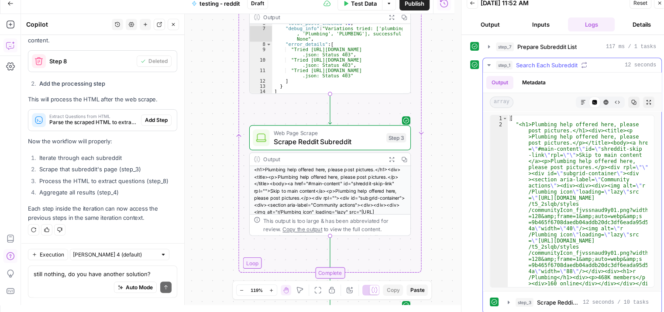
click at [485, 65] on icon "button" at bounding box center [488, 65] width 7 height 7
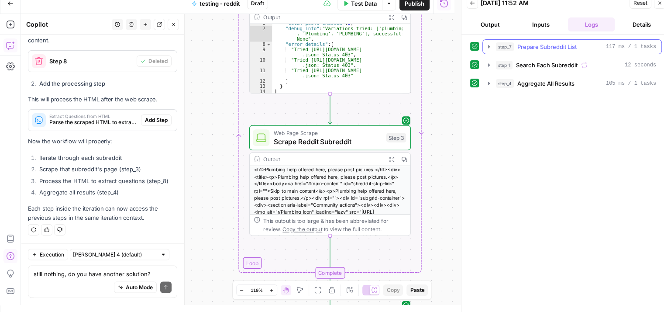
click at [492, 46] on icon "button" at bounding box center [488, 46] width 7 height 7
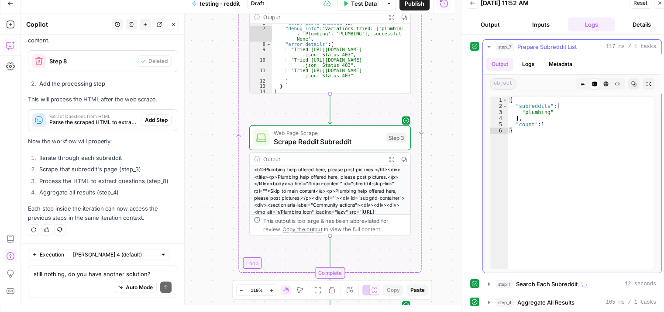
click at [492, 46] on icon "button" at bounding box center [488, 46] width 7 height 7
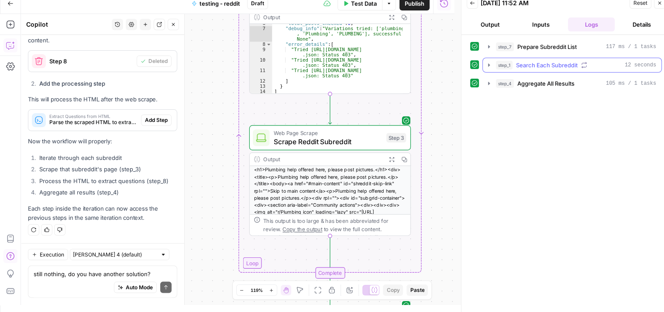
click at [486, 62] on icon "button" at bounding box center [488, 65] width 7 height 7
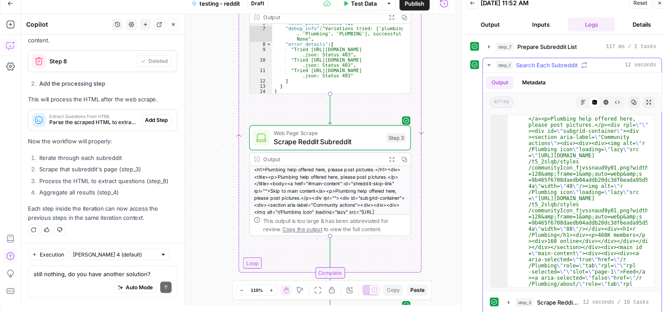
scroll to position [0, 0]
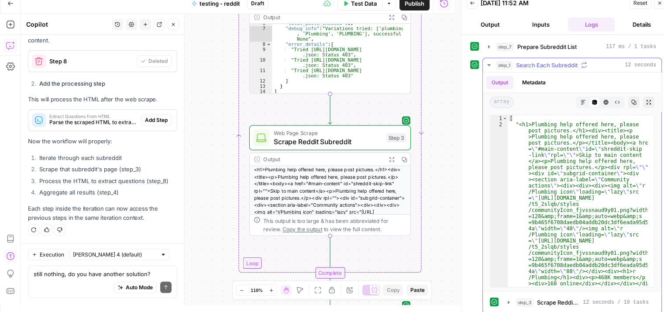
click at [487, 62] on icon "button" at bounding box center [488, 65] width 7 height 7
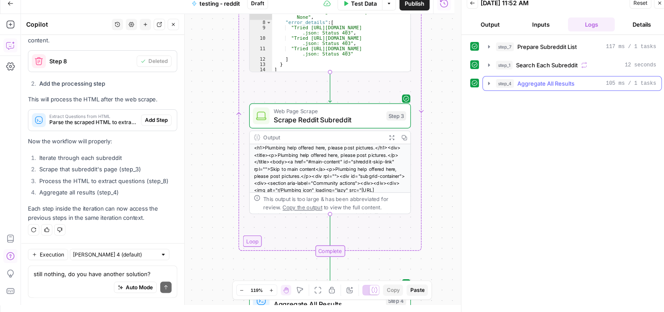
click at [486, 80] on icon "button" at bounding box center [488, 83] width 7 height 7
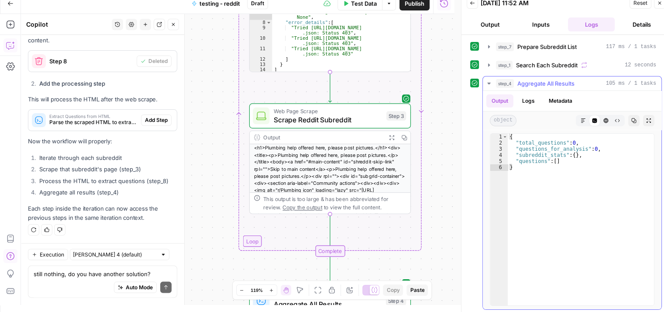
click at [485, 80] on icon "button" at bounding box center [488, 83] width 7 height 7
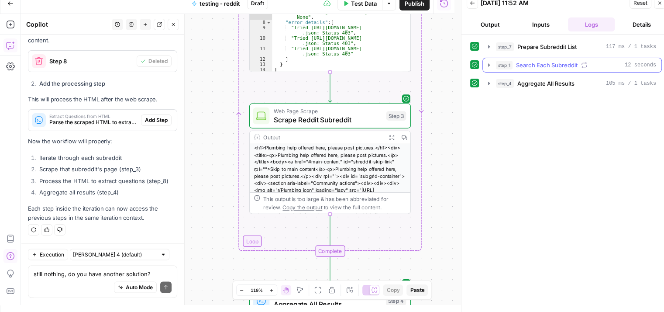
click at [488, 66] on icon "button" at bounding box center [488, 65] width 7 height 7
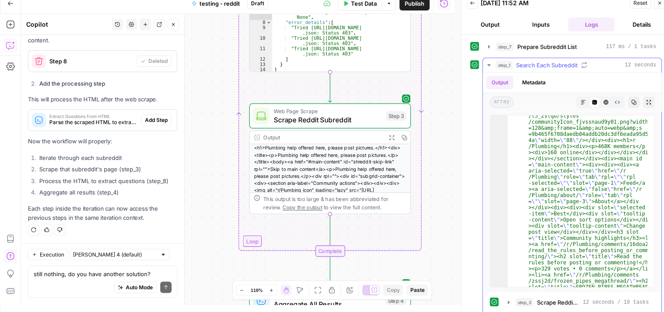
scroll to position [131, 0]
click at [512, 299] on button "step_3 Scrape Reddit Subreddit 12 seconds / 10 tasks" at bounding box center [577, 302] width 151 height 14
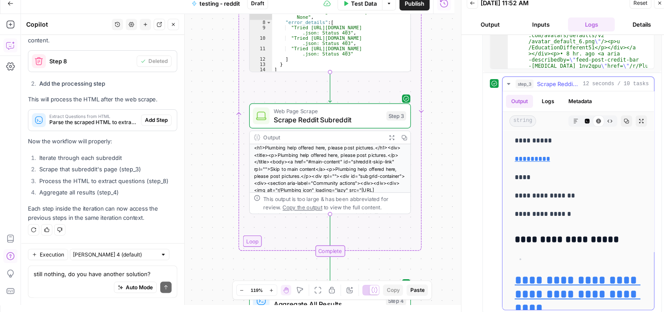
scroll to position [0, 0]
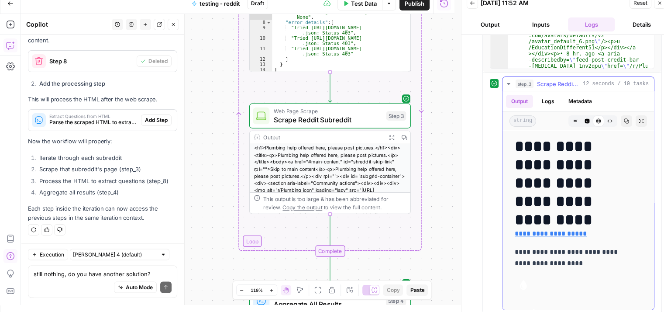
click at [505, 80] on icon "button" at bounding box center [508, 83] width 7 height 7
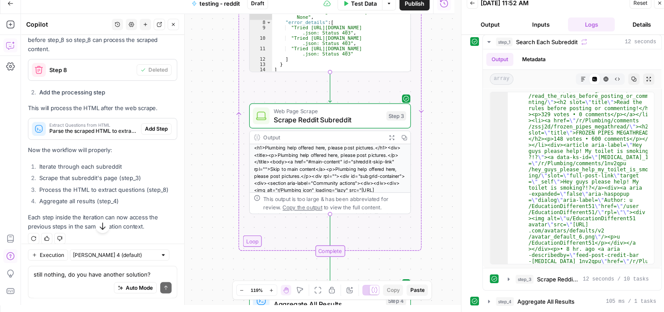
scroll to position [5154, 0]
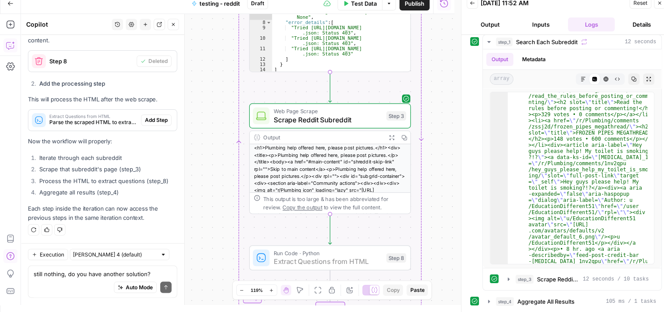
click at [154, 117] on span "Add Step" at bounding box center [156, 120] width 23 height 8
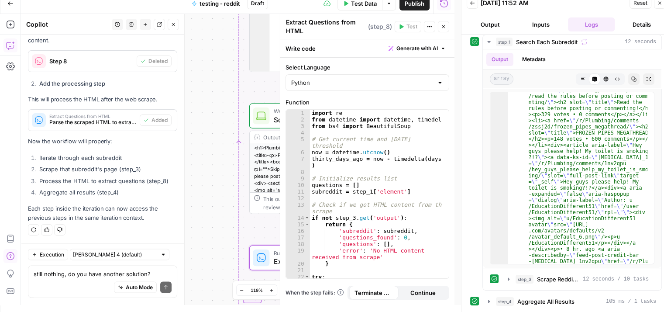
click at [447, 26] on button "Close" at bounding box center [443, 26] width 11 height 11
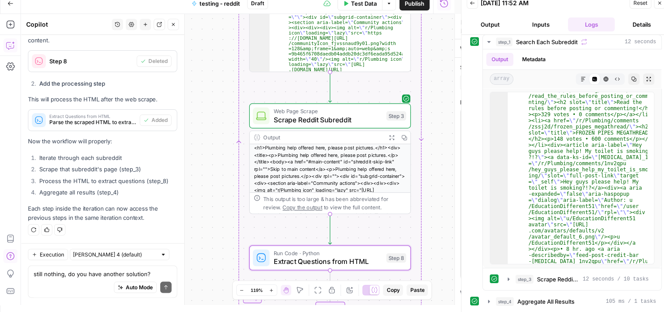
click at [362, 2] on span "Test Data" at bounding box center [364, 3] width 26 height 9
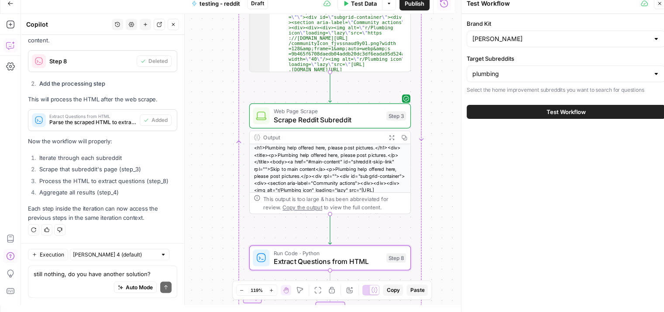
click at [579, 110] on span "Test Workflow" at bounding box center [566, 111] width 39 height 9
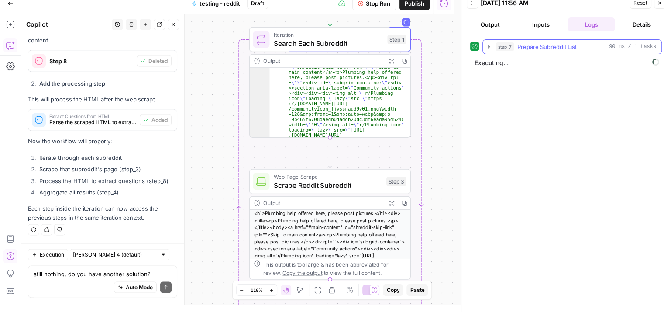
click at [489, 47] on icon "button" at bounding box center [488, 46] width 7 height 7
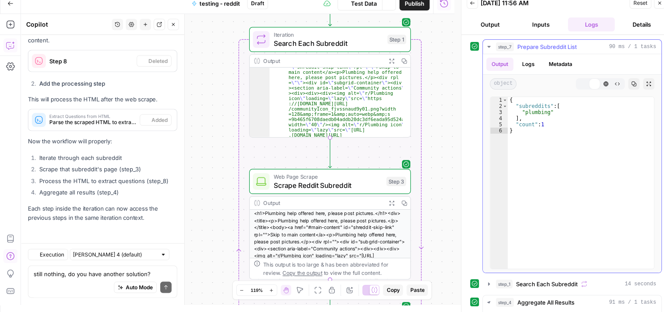
scroll to position [5154, 0]
click at [489, 47] on icon "button" at bounding box center [488, 47] width 3 height 2
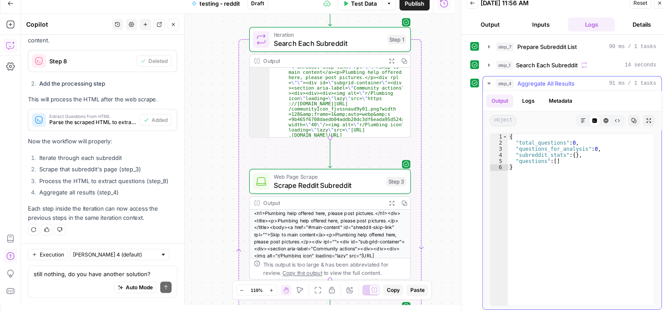
click at [487, 80] on icon "button" at bounding box center [488, 83] width 7 height 7
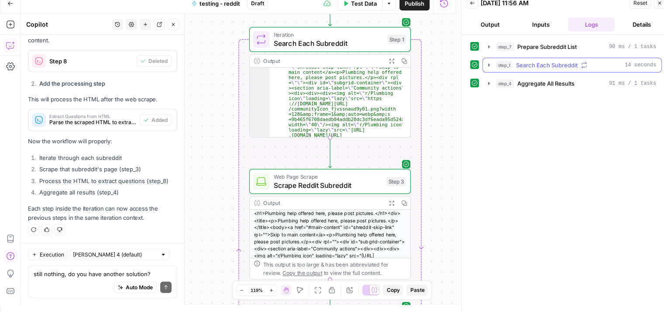
click at [487, 63] on icon "button" at bounding box center [488, 65] width 7 height 7
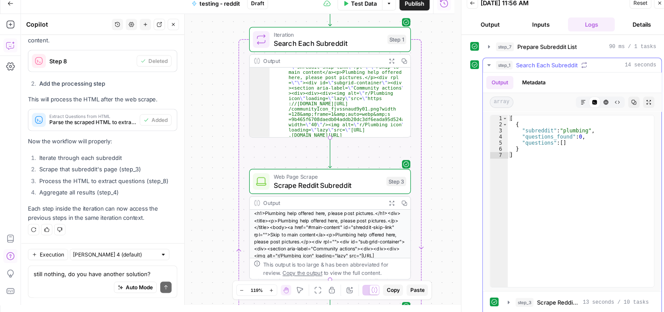
scroll to position [41, 0]
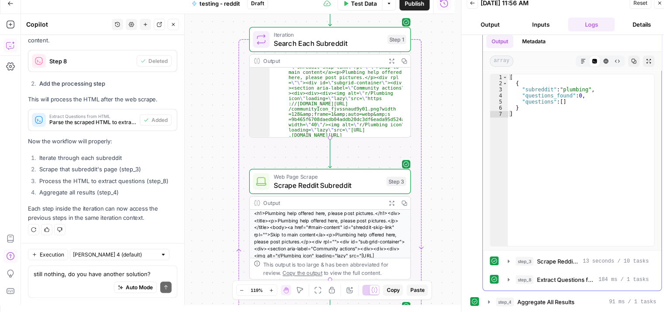
click at [501, 275] on div "step_8 Extract Questions from HTML 184 ms / 1 tasks" at bounding box center [572, 279] width 165 height 15
click at [508, 276] on icon "button" at bounding box center [508, 279] width 7 height 7
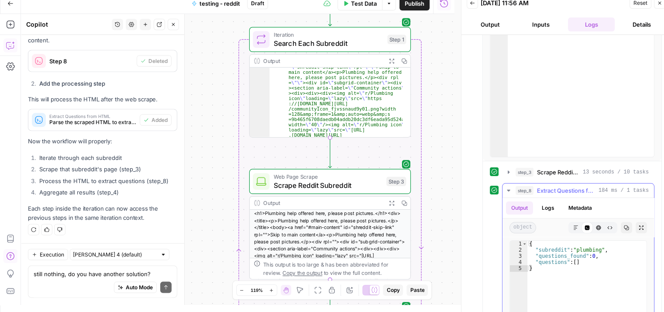
scroll to position [128, 0]
click at [506, 190] on icon "button" at bounding box center [508, 192] width 7 height 7
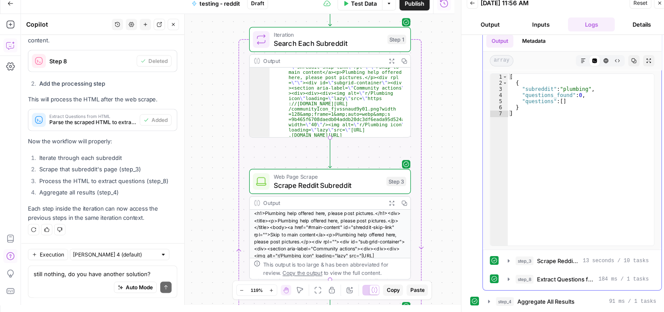
scroll to position [41, 0]
click at [113, 269] on textarea "still nothing, do you have another solution?" at bounding box center [103, 273] width 138 height 9
type textarea "no questions extracted"
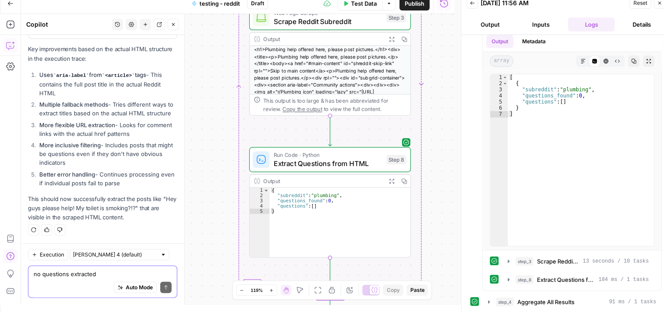
scroll to position [5360, 0]
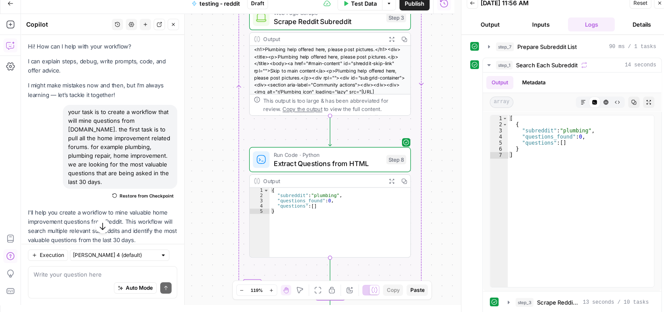
scroll to position [41, 0]
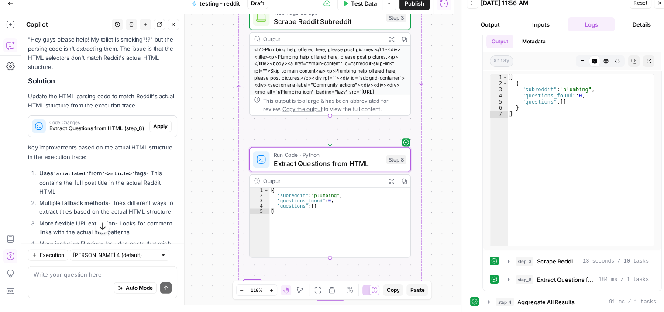
click at [153, 130] on span "Apply" at bounding box center [160, 126] width 14 height 8
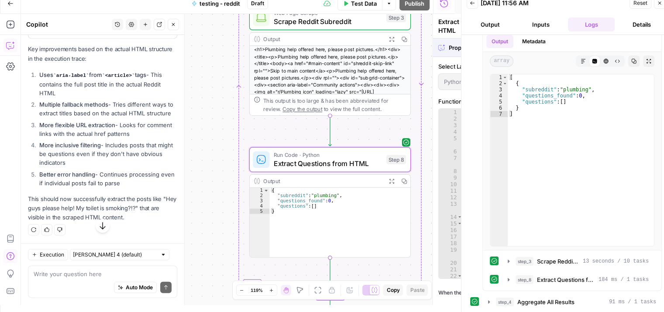
scroll to position [5164, 0]
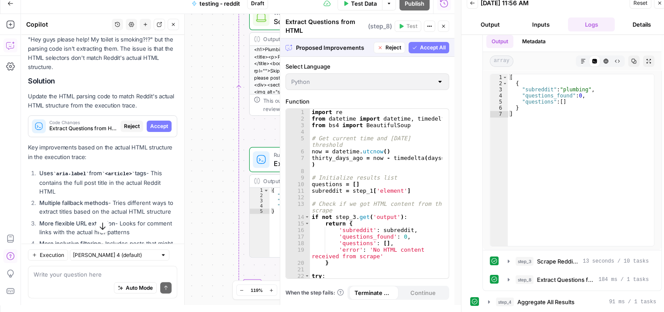
click at [431, 45] on span "Accept All" at bounding box center [433, 48] width 26 height 8
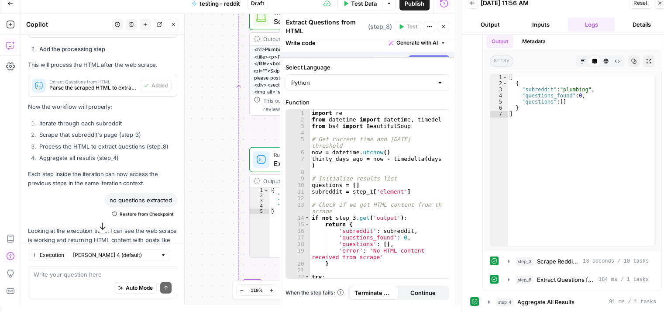
scroll to position [5360, 0]
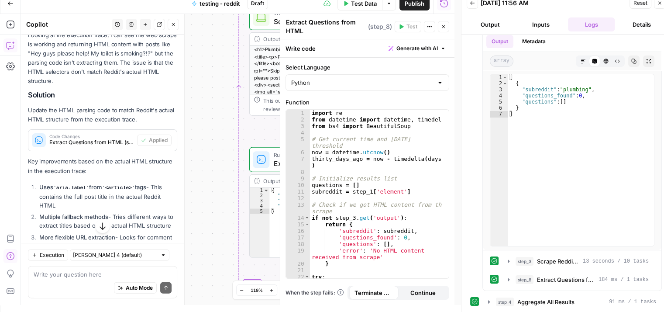
click at [443, 29] on icon "button" at bounding box center [443, 26] width 5 height 5
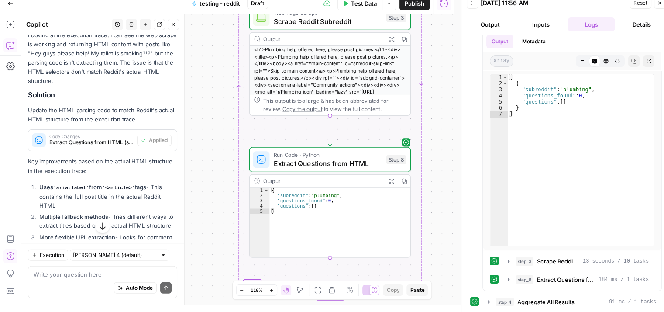
click at [644, 3] on span "Reset" at bounding box center [640, 3] width 14 height 8
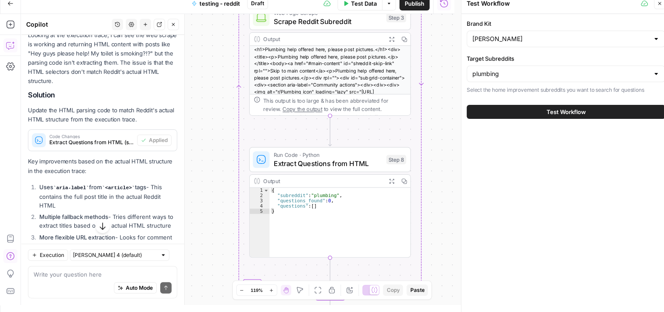
click at [566, 111] on span "Test Workflow" at bounding box center [566, 111] width 39 height 9
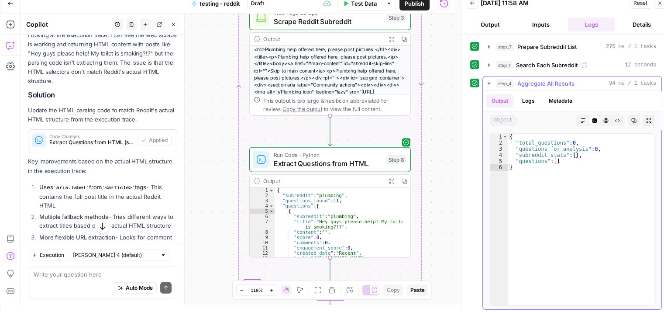
scroll to position [1, 0]
click at [485, 64] on icon "button" at bounding box center [488, 64] width 7 height 7
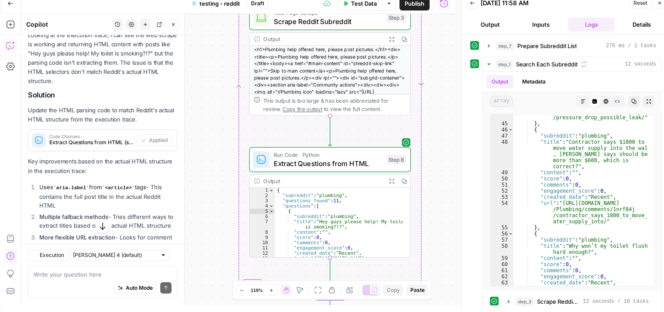
scroll to position [5360, 0]
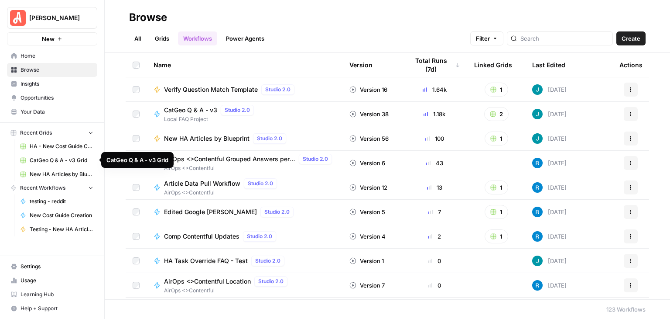
click at [68, 170] on span "New HA Articles by Blueprint Grid" at bounding box center [62, 174] width 64 height 8
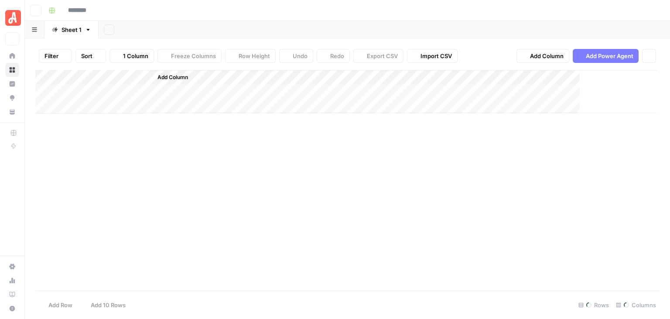
type input "**********"
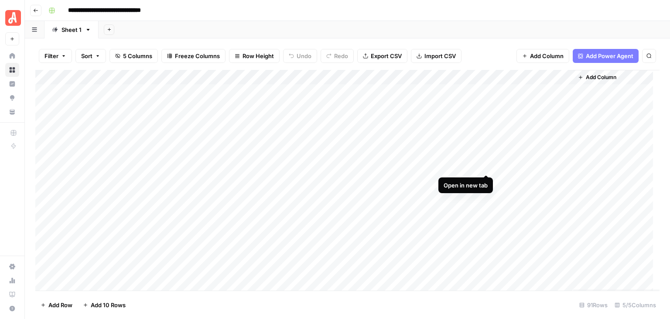
click at [486, 165] on div "Add Column" at bounding box center [347, 180] width 625 height 220
click at [486, 265] on div "Add Column" at bounding box center [347, 180] width 625 height 220
